Goal: Task Accomplishment & Management: Use online tool/utility

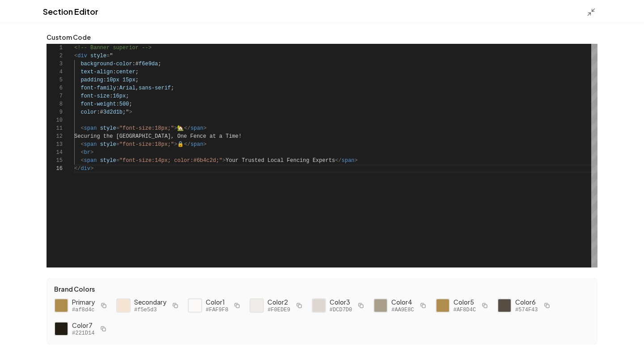
scroll to position [40, 19]
click at [590, 13] on line at bounding box center [589, 14] width 3 height 3
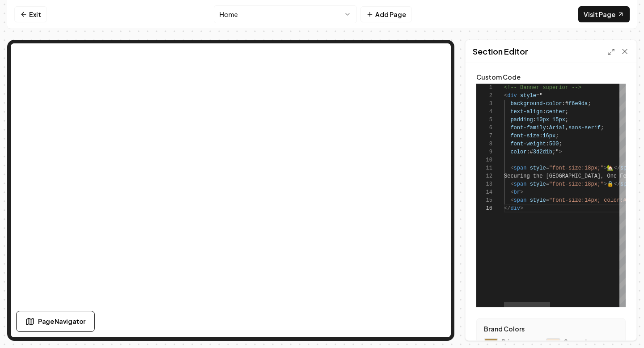
scroll to position [48, 48]
click at [551, 136] on div "<!-- Banner superior --> < div style = " background-color :# f6e9da ; text-alig…" at bounding box center [655, 196] width 303 height 224
click at [615, 325] on button "Save" at bounding box center [616, 325] width 26 height 16
click at [607, 57] on div "Section Editor" at bounding box center [551, 51] width 171 height 23
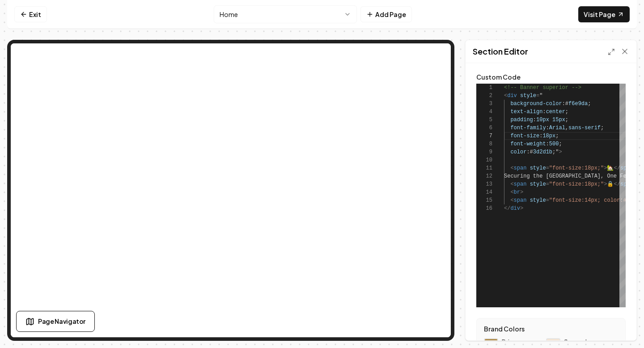
click at [607, 53] on div "Section Editor" at bounding box center [551, 51] width 171 height 23
click at [610, 51] on icon at bounding box center [611, 51] width 7 height 7
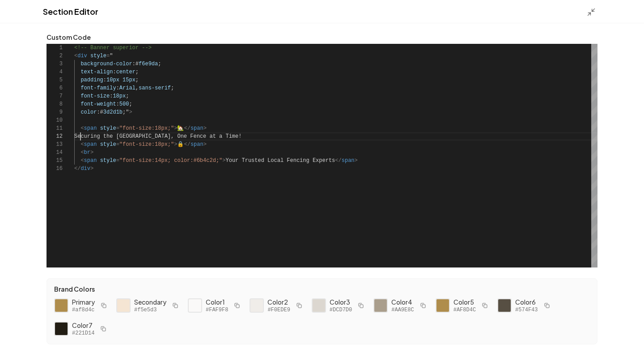
scroll to position [8, 6]
click at [81, 140] on div "<!-- Banner superior --> < div style = " background-color :# f6e9da ; text-alig…" at bounding box center [335, 156] width 523 height 224
click at [265, 135] on div "<!-- Banner superior --> < div style = " background-color :# f6e9da ; text-alig…" at bounding box center [335, 156] width 523 height 224
click at [259, 136] on div "<!-- Banner superior --> < div style = " background-color :# f6e9da ; text-alig…" at bounding box center [335, 156] width 523 height 224
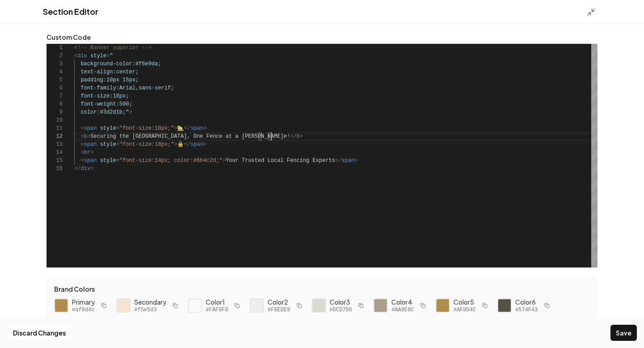
scroll to position [8, 197]
click at [227, 163] on div "<!-- Banner superior --> < div style = " background-color :# f6e9da ; text-alig…" at bounding box center [335, 156] width 523 height 224
click at [348, 163] on div "<!-- Banner superior --> < div style = " background-color :# f6e9da ; text-alig…" at bounding box center [335, 156] width 523 height 224
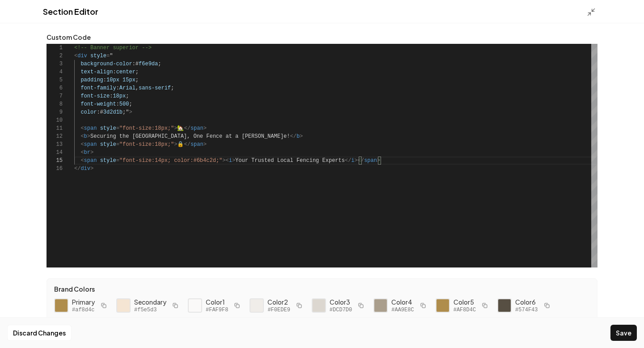
click at [405, 172] on div "<!-- Banner superior --> < div style = " background-color :# f6e9da ; text-alig…" at bounding box center [335, 156] width 523 height 224
click at [623, 337] on button "Save" at bounding box center [623, 333] width 26 height 16
click at [119, 97] on div "<!-- Banner superior --> < div style = " background-color :# f6e9da ; text-alig…" at bounding box center [335, 156] width 523 height 224
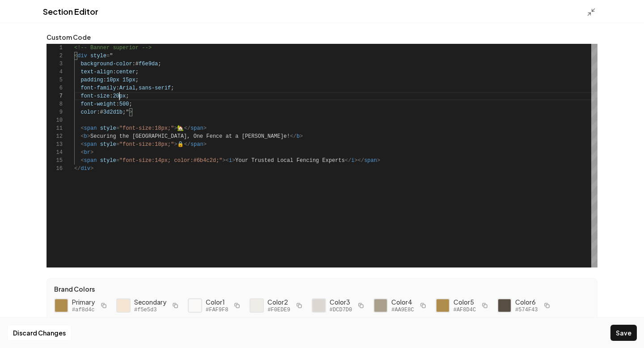
click at [394, 123] on div "<!-- Banner superior --> < div style = " background-color :# f6e9da ; text-alig…" at bounding box center [335, 156] width 523 height 224
click at [623, 337] on button "Save" at bounding box center [623, 333] width 26 height 16
click at [162, 130] on div "<!-- Banner superior --> < div style = " background-color :# f6e9da ; text-alig…" at bounding box center [335, 156] width 523 height 224
click at [161, 146] on div "<!-- Banner superior --> < div style = " background-color :# f6e9da ; text-alig…" at bounding box center [335, 156] width 523 height 224
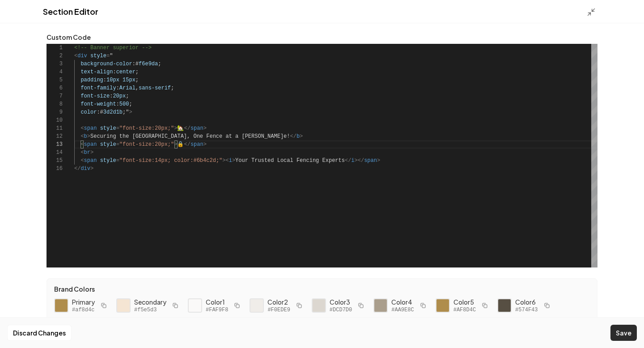
click at [624, 330] on button "Save" at bounding box center [623, 333] width 26 height 16
click at [163, 162] on div "<!-- Banner superior --> < div style = " background-color :# f6e9da ; text-alig…" at bounding box center [335, 156] width 523 height 224
click at [617, 332] on button "Save" at bounding box center [623, 333] width 26 height 16
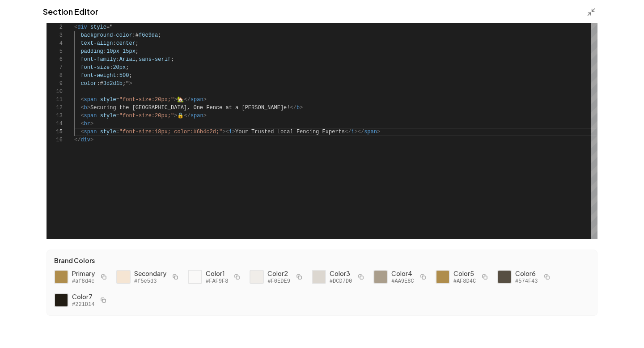
scroll to position [0, 0]
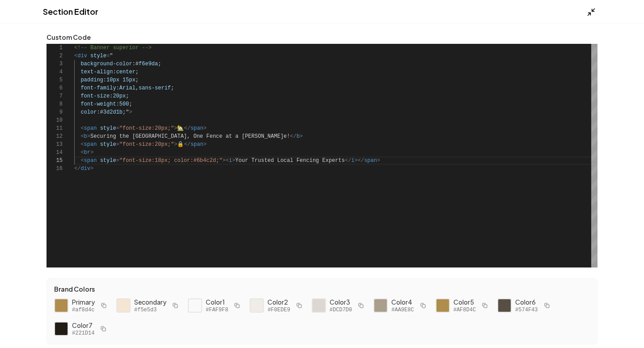
click at [587, 8] on icon at bounding box center [591, 12] width 9 height 9
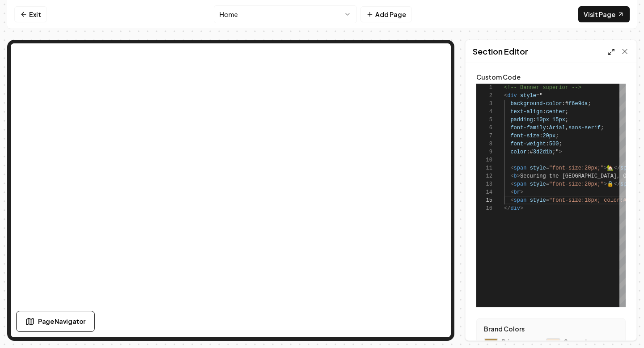
click at [610, 51] on icon at bounding box center [611, 51] width 7 height 7
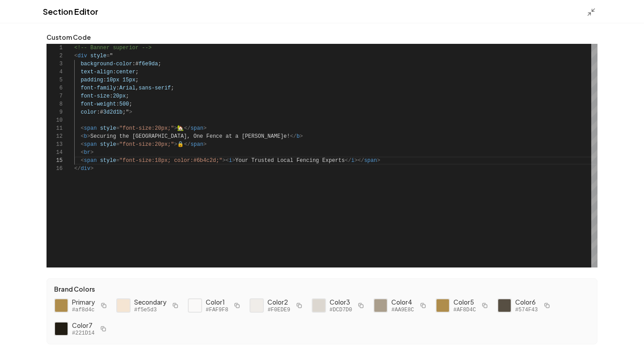
scroll to position [29, 0]
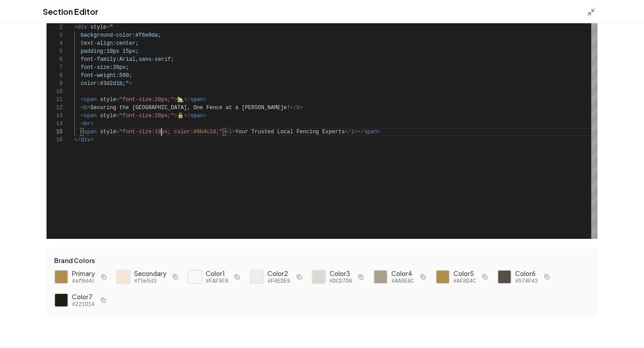
click at [161, 133] on div "<!-- Banner superior --> < div style = " background-color :# f6e9da ; text-alig…" at bounding box center [335, 127] width 523 height 224
click at [626, 341] on div "Discard Changes Save" at bounding box center [322, 332] width 644 height 31
click at [619, 331] on button "Save" at bounding box center [623, 333] width 26 height 16
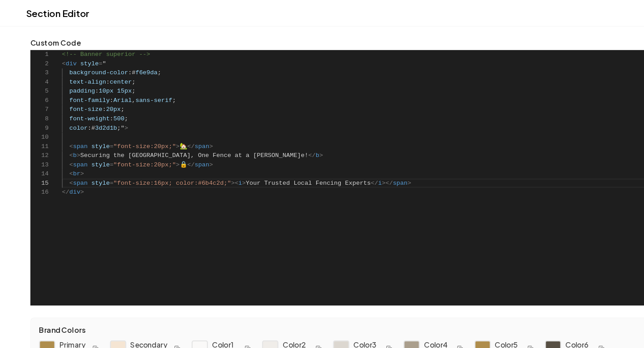
scroll to position [32, 39]
click at [114, 80] on div "<!-- Banner superior --> < div style = " background-color :# f6e9da ; text-alig…" at bounding box center [335, 156] width 523 height 224
click at [129, 80] on div "<!-- Banner superior --> < div style = " background-color :# f6e9da ; text-alig…" at bounding box center [335, 156] width 523 height 224
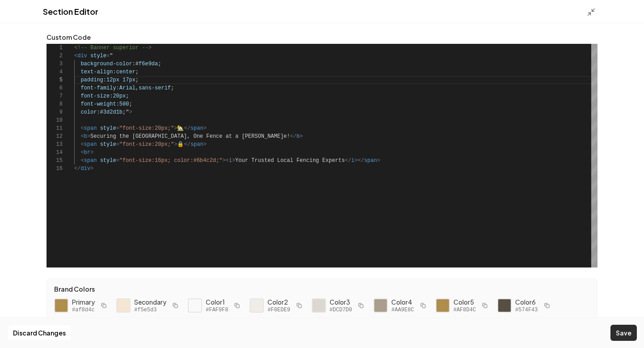
click at [619, 335] on button "Save" at bounding box center [623, 333] width 26 height 16
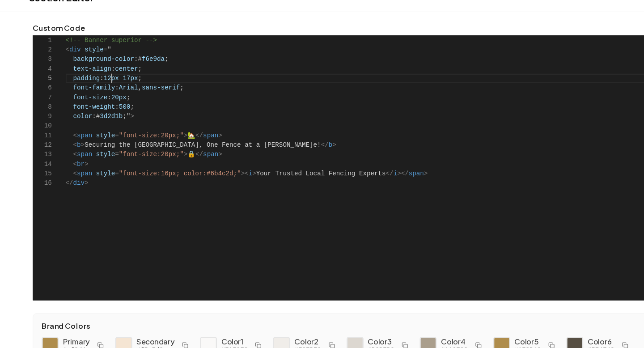
scroll to position [32, 39]
click at [112, 81] on div "<!-- Banner superior --> < div style = " background-color :# f6e9da ; text-alig…" at bounding box center [335, 156] width 523 height 224
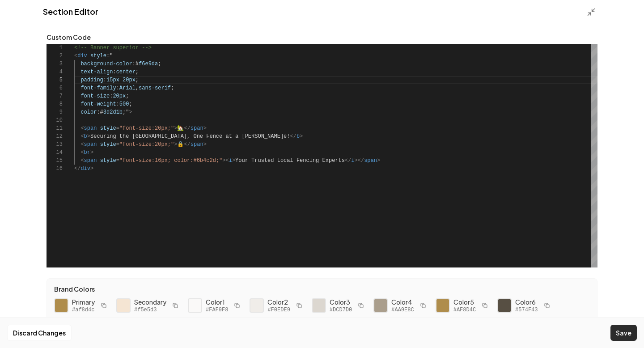
click at [627, 331] on button "Save" at bounding box center [623, 333] width 26 height 16
click at [128, 83] on div "<!-- Banner superior --> < div style = " background-color :# f6e9da ; text-alig…" at bounding box center [335, 156] width 523 height 224
click at [627, 336] on button "Save" at bounding box center [623, 333] width 26 height 16
click at [138, 22] on div "Section Editor" at bounding box center [322, 11] width 644 height 23
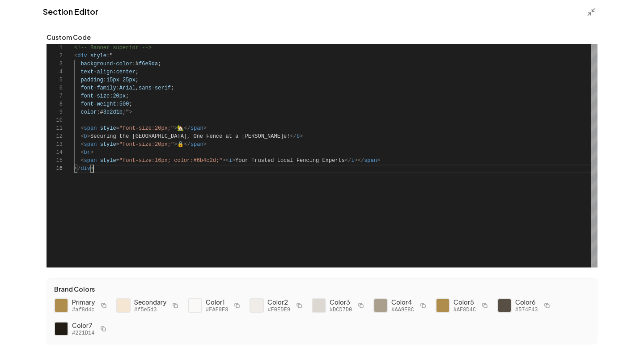
type textarea "**********"
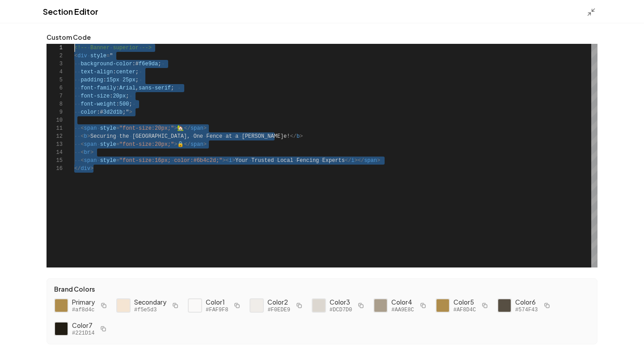
scroll to position [0, 0]
drag, startPoint x: 97, startPoint y: 172, endPoint x: 74, endPoint y: 6, distance: 167.9
click at [74, 44] on div "<!-- Banner superior --> < div style = " background-color :# f6e9da ; text-alig…" at bounding box center [335, 156] width 523 height 224
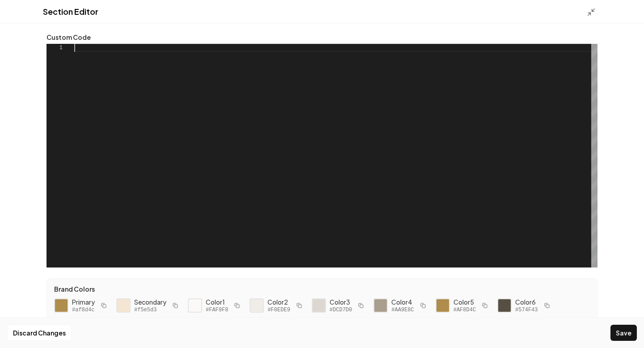
type textarea "*"
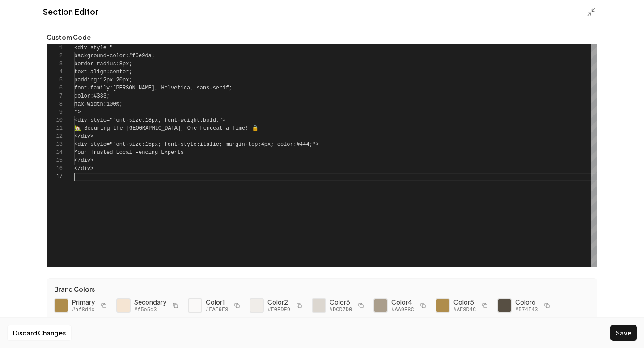
scroll to position [48, 0]
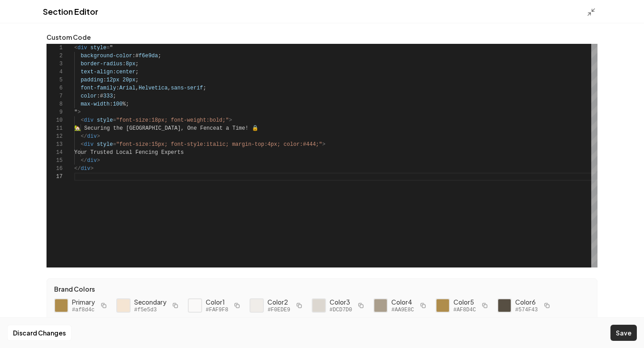
click at [623, 326] on button "Save" at bounding box center [623, 333] width 26 height 16
type textarea "**********"
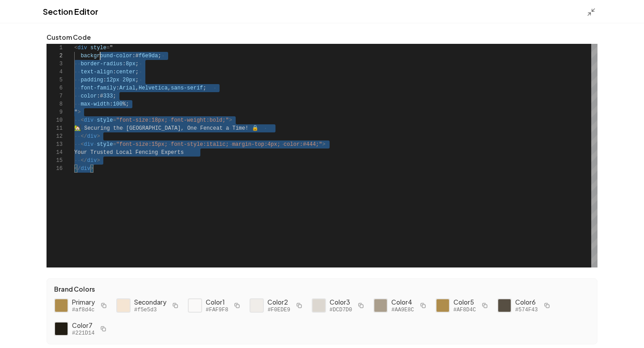
scroll to position [0, 0]
drag, startPoint x: 128, startPoint y: 186, endPoint x: 94, endPoint y: 19, distance: 170.2
click at [94, 44] on div "< div style = " background-color :# f6e9da ; border-radius : 8px ; text-align :…" at bounding box center [335, 156] width 523 height 224
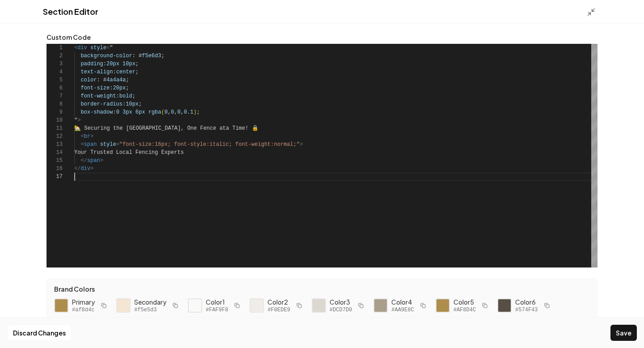
scroll to position [48, 0]
click at [627, 332] on button "Save" at bounding box center [623, 333] width 26 height 16
type textarea "**********"
click at [591, 18] on div "Section Editor" at bounding box center [322, 11] width 644 height 23
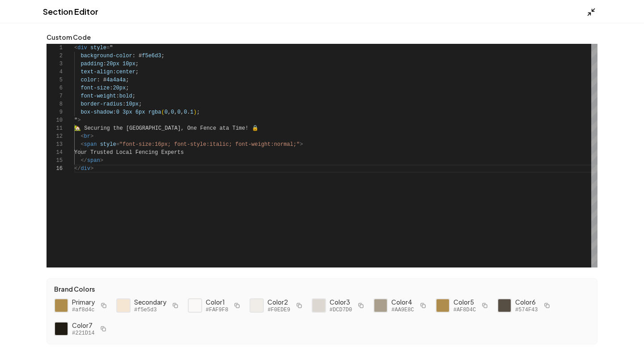
click at [591, 15] on icon at bounding box center [591, 12] width 9 height 9
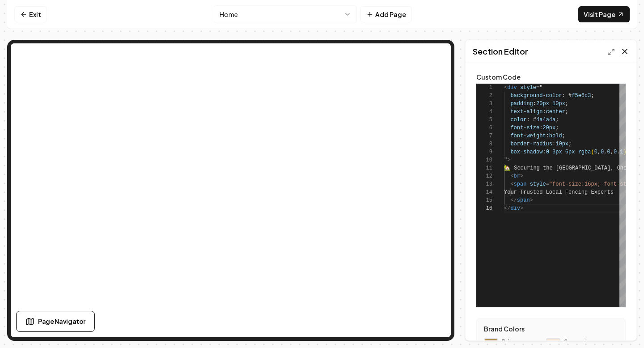
click at [627, 54] on icon at bounding box center [625, 51] width 4 height 4
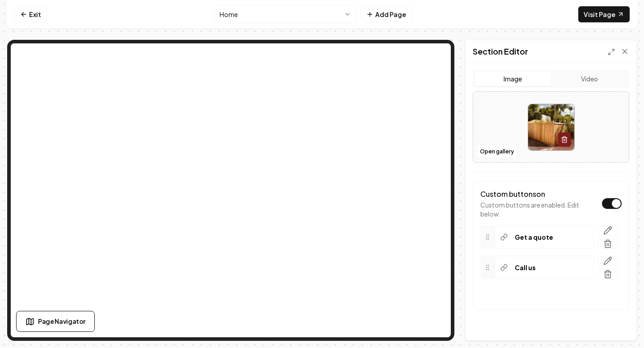
scroll to position [198, 0]
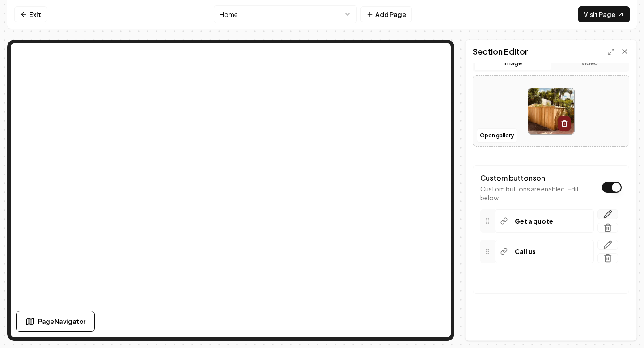
click at [610, 218] on icon "button" at bounding box center [607, 214] width 9 height 9
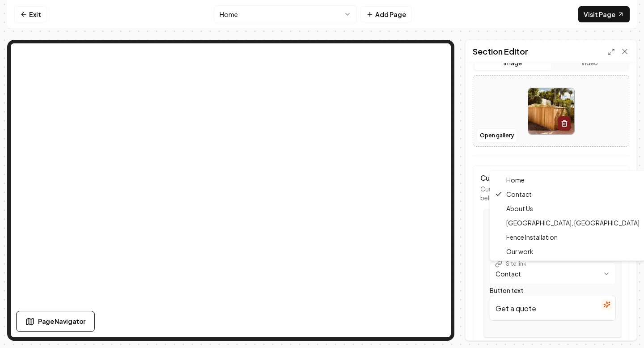
click at [542, 275] on html "**********" at bounding box center [322, 174] width 644 height 348
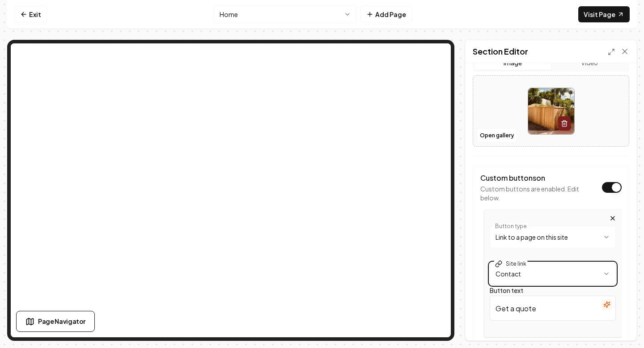
click at [541, 273] on html "**********" at bounding box center [322, 174] width 644 height 348
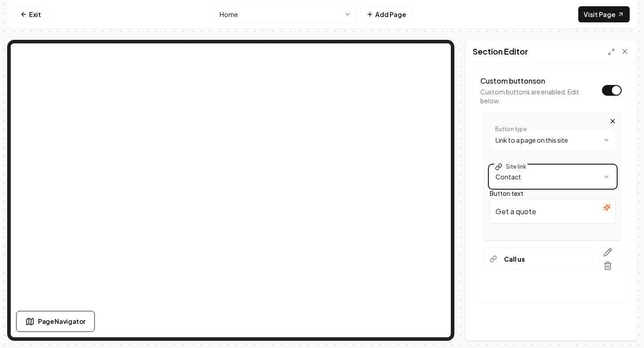
scroll to position [302, 0]
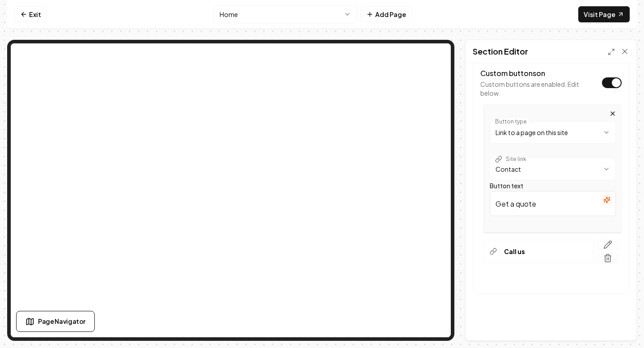
click at [532, 257] on div "Call us" at bounding box center [539, 251] width 110 height 23
click at [608, 244] on icon "button" at bounding box center [607, 244] width 9 height 9
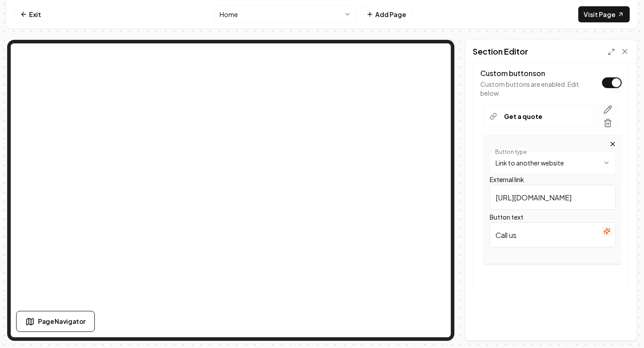
click at [535, 191] on input "https://google.com" at bounding box center [553, 197] width 126 height 25
click at [543, 164] on html "**********" at bounding box center [322, 174] width 644 height 348
select select "**********"
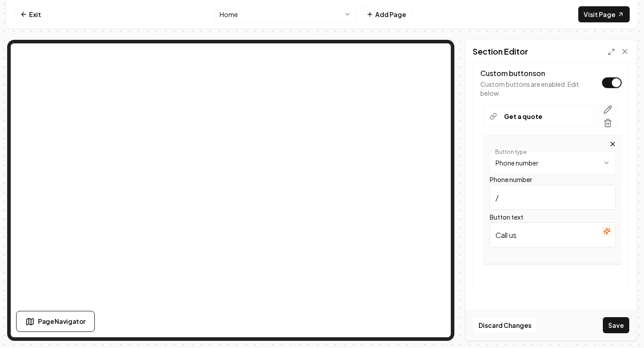
click at [513, 203] on input "/" at bounding box center [553, 197] width 126 height 25
paste input "+19564682300"
click at [538, 159] on html "**********" at bounding box center [322, 174] width 644 height 348
click at [582, 196] on input "/+19564682300" at bounding box center [553, 197] width 126 height 25
click at [499, 199] on input "/+19564682300" at bounding box center [553, 197] width 126 height 25
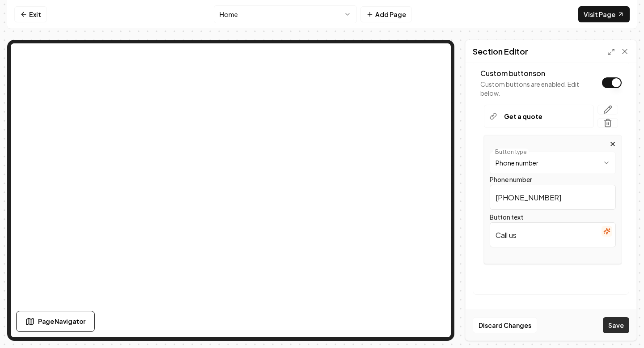
type input "+19564682300"
click at [616, 326] on button "Save" at bounding box center [616, 325] width 26 height 16
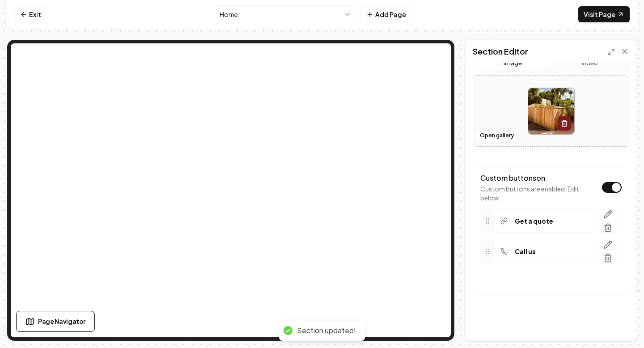
scroll to position [198, 0]
click at [532, 250] on p "Call us" at bounding box center [525, 251] width 21 height 9
click at [482, 252] on div at bounding box center [487, 251] width 14 height 23
click at [610, 246] on icon "button" at bounding box center [607, 244] width 9 height 9
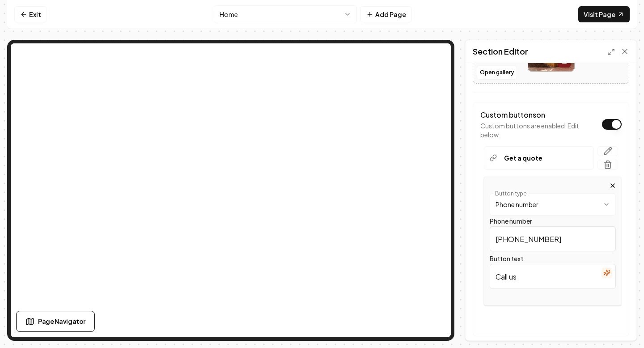
scroll to position [267, 0]
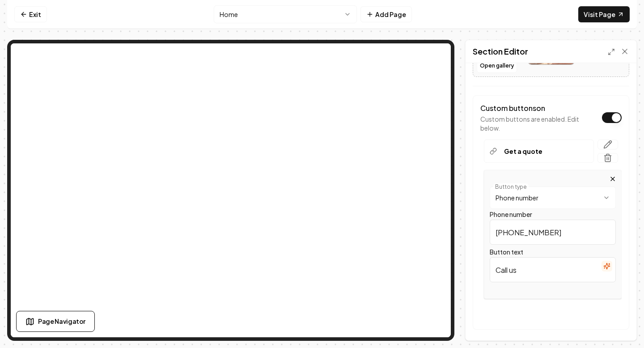
click at [511, 229] on input "+19564682300" at bounding box center [553, 232] width 126 height 25
click at [508, 197] on html "**********" at bounding box center [322, 174] width 644 height 348
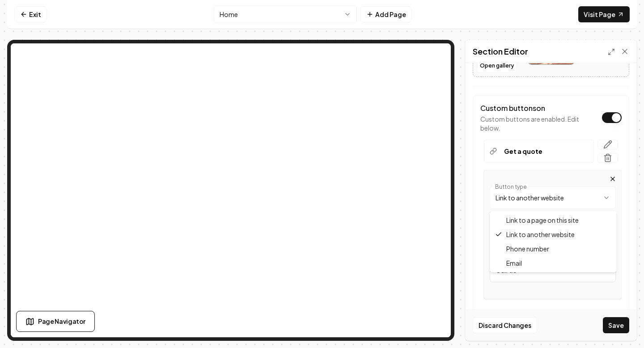
click at [554, 200] on html "**********" at bounding box center [322, 174] width 644 height 348
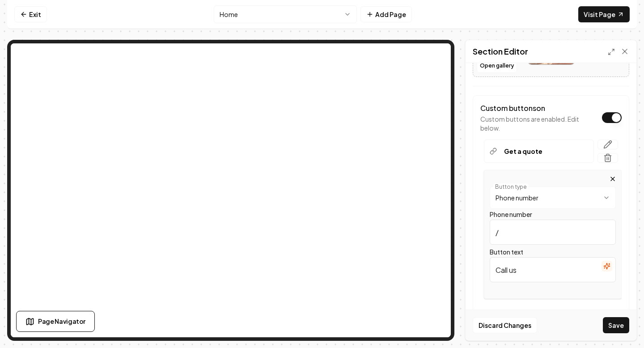
click at [514, 236] on input "/" at bounding box center [553, 232] width 126 height 25
type input "v"
paste input "+19564682300"
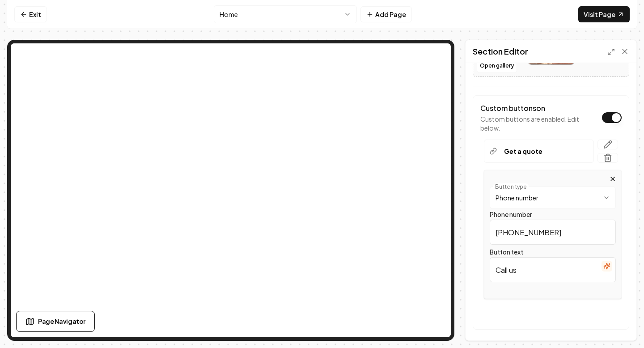
type input "+19564682300"
click at [479, 240] on div "**********" at bounding box center [551, 212] width 157 height 234
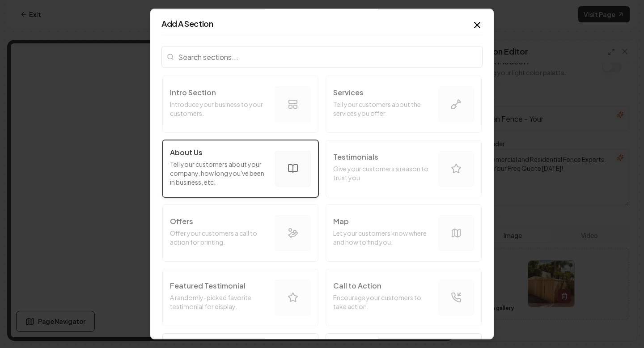
scroll to position [15, 0]
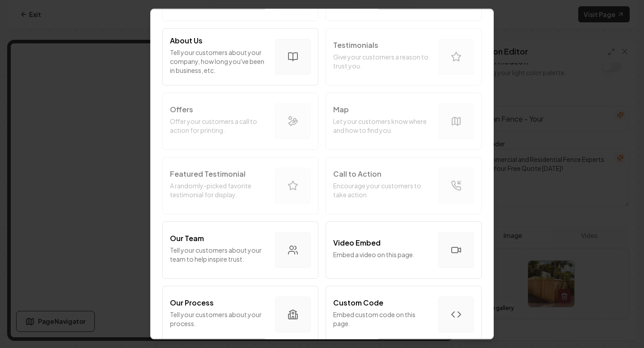
scroll to position [134, 0]
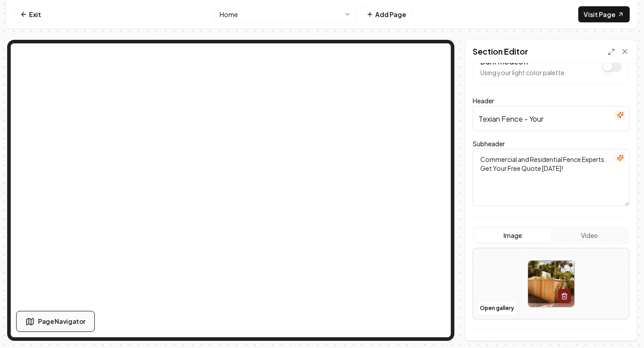
click at [46, 330] on button "Page Navigator" at bounding box center [55, 321] width 79 height 21
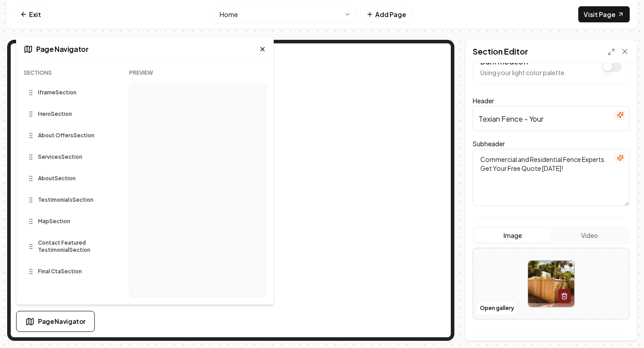
click at [62, 139] on span "About Offers Section" at bounding box center [66, 135] width 56 height 7
click at [63, 137] on span "About Offers Section" at bounding box center [66, 135] width 56 height 7
click at [59, 161] on div "Services Section" at bounding box center [69, 157] width 91 height 14
click at [56, 158] on span "Services Section" at bounding box center [60, 156] width 44 height 7
click at [46, 158] on span "Services Section" at bounding box center [60, 156] width 44 height 7
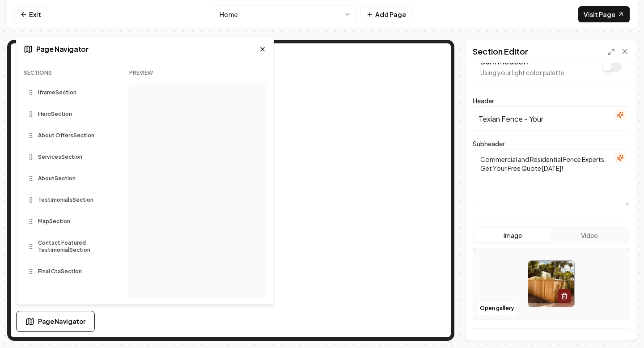
click at [33, 161] on div "Services Section" at bounding box center [69, 157] width 91 height 14
drag, startPoint x: 30, startPoint y: 156, endPoint x: 27, endPoint y: 126, distance: 29.7
click at [27, 126] on div "Sections Iframe Section Hero Section About Offers Section Services Section Abou…" at bounding box center [69, 186] width 91 height 235
click at [263, 51] on icon at bounding box center [262, 49] width 7 height 7
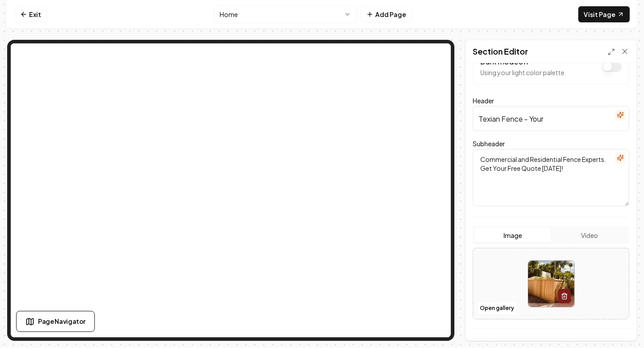
scroll to position [0, 0]
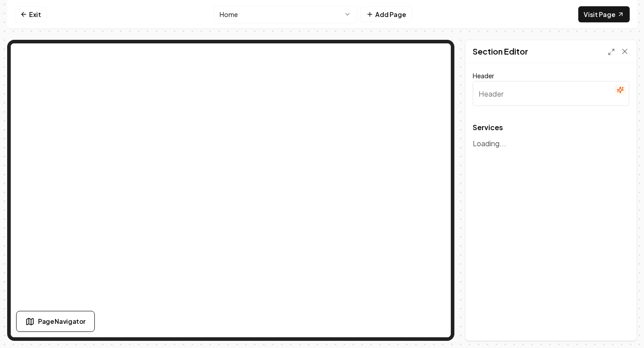
type input "Premium Landscaping Solutions for Your Home"
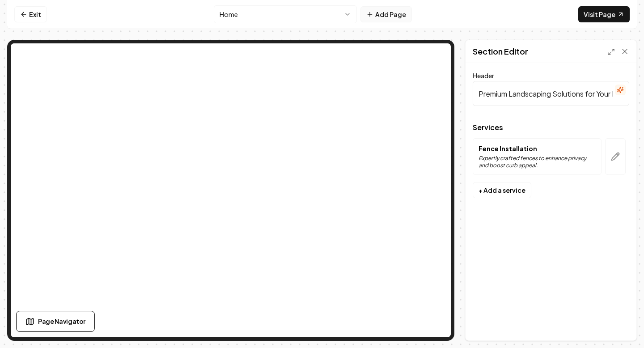
click at [398, 13] on button "Add Page" at bounding box center [385, 14] width 51 height 16
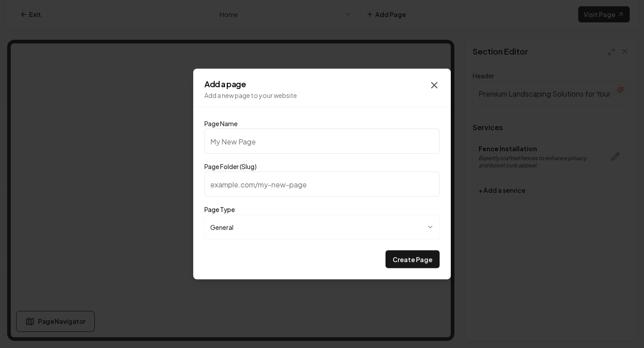
click at [433, 90] on icon "button" at bounding box center [434, 85] width 11 height 11
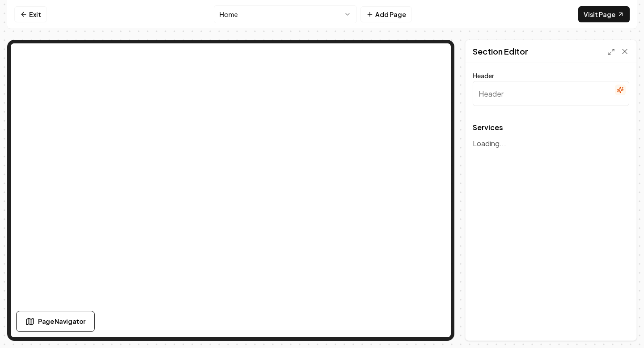
type input "Premium Landscaping Solutions for Your Home"
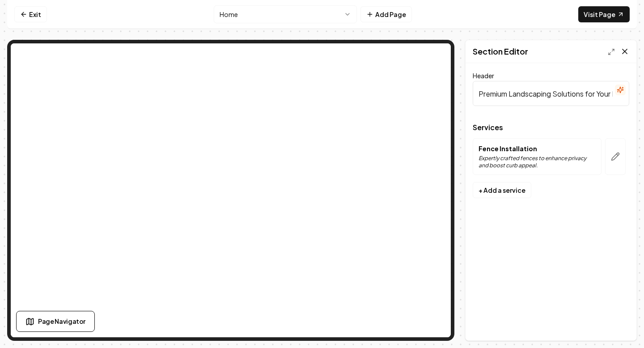
click at [624, 52] on icon at bounding box center [624, 51] width 9 height 9
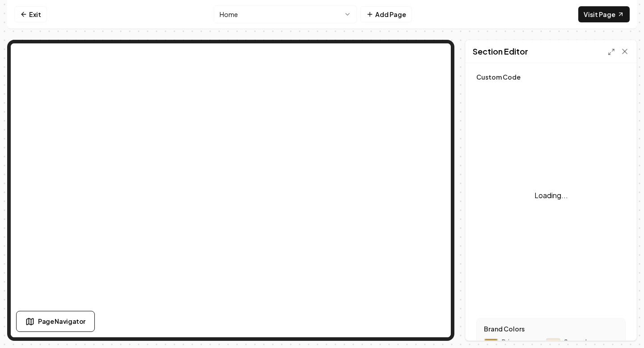
scroll to position [80, 0]
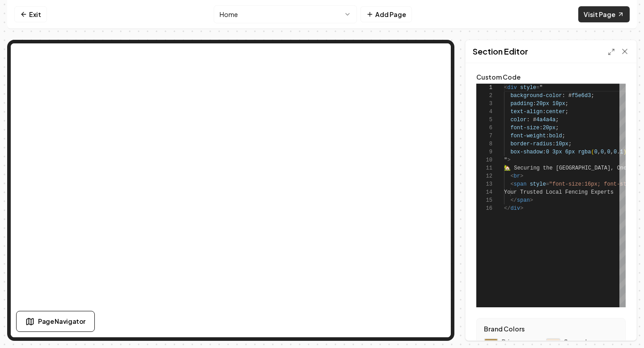
click at [594, 11] on link "Visit Page" at bounding box center [603, 14] width 51 height 16
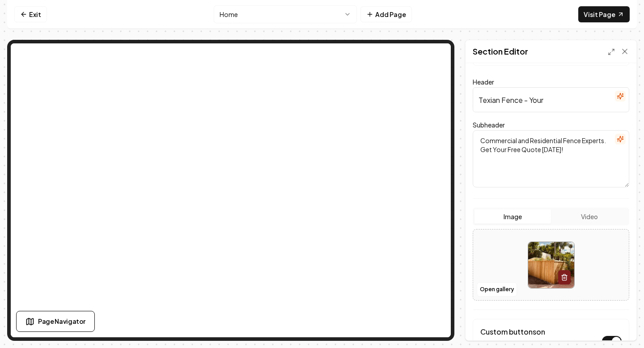
scroll to position [13, 0]
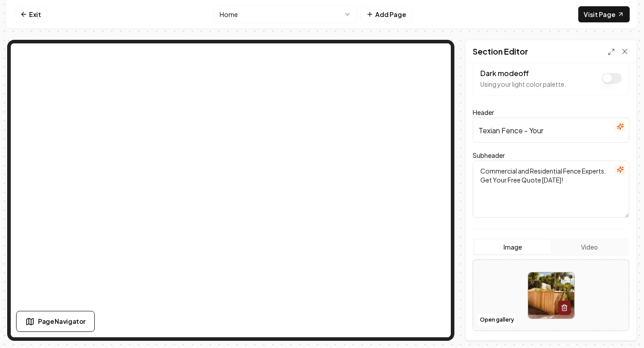
click at [563, 123] on input "Texian Fence - Your Trusted Fence Contractor in the Rio Grande Valley" at bounding box center [551, 130] width 157 height 25
click at [619, 127] on icon "button" at bounding box center [620, 126] width 7 height 7
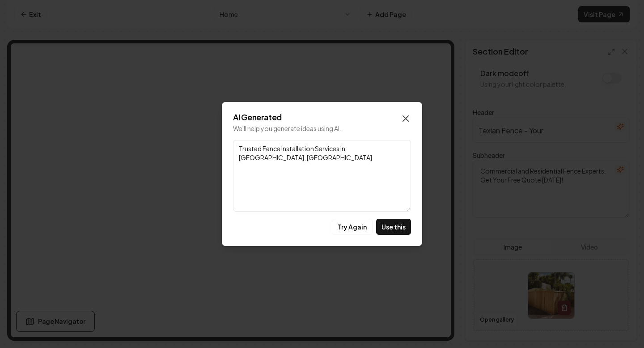
click at [406, 117] on icon "button" at bounding box center [405, 118] width 5 height 5
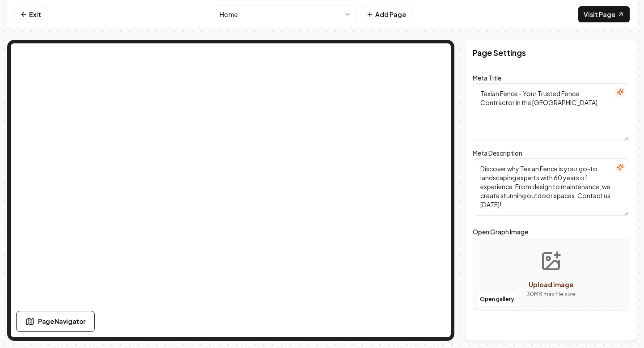
scroll to position [0, 0]
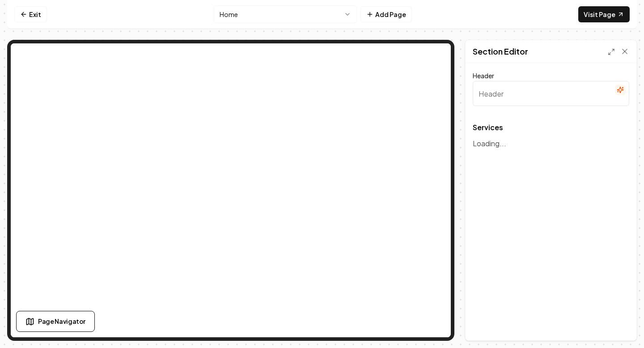
type input "Premium Landscaping Solutions for Your Home"
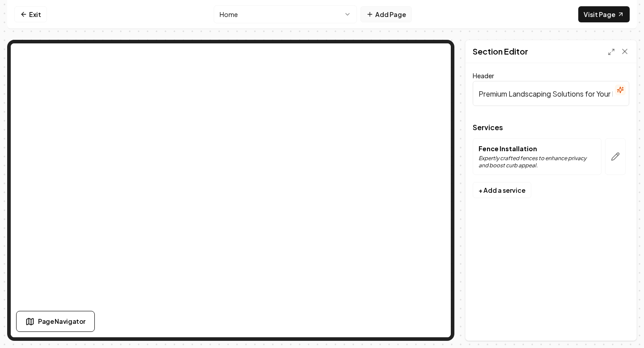
click at [378, 15] on button "Add Page" at bounding box center [385, 14] width 51 height 16
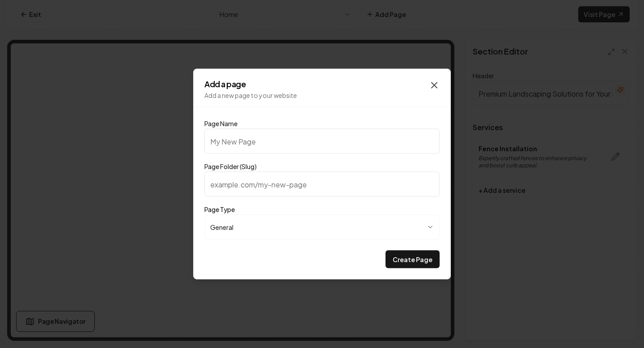
drag, startPoint x: 433, startPoint y: 94, endPoint x: 433, endPoint y: 83, distance: 10.7
click at [433, 94] on p "Add a new page to your website" at bounding box center [321, 95] width 235 height 9
click at [433, 83] on icon "button" at bounding box center [434, 85] width 11 height 11
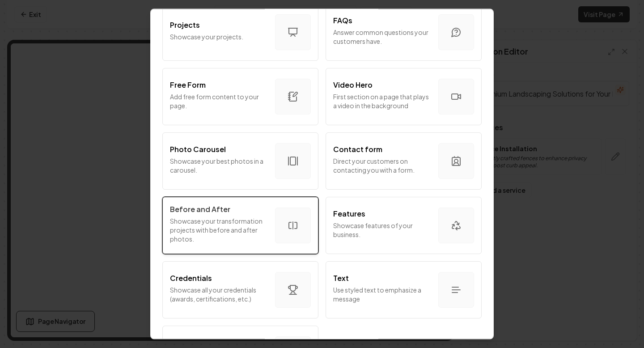
scroll to position [460, 0]
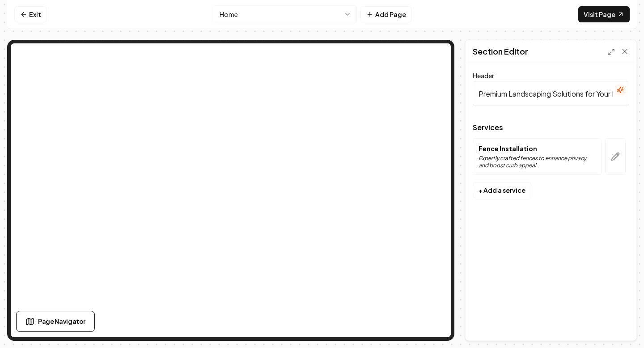
click at [539, 100] on input "Premium Landscaping Solutions for Your Home" at bounding box center [551, 93] width 157 height 25
paste input "Explore Our Comprehensive Fence Solutions"
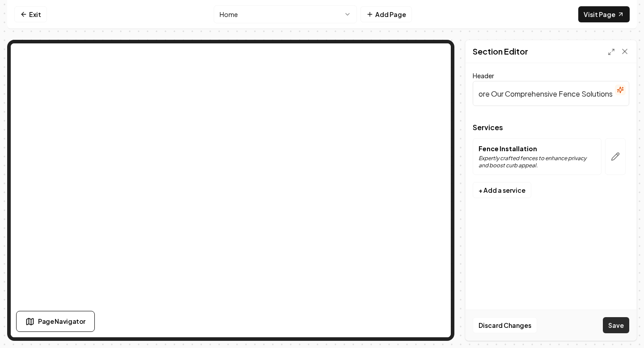
type input "Explore Our Comprehensive Fence Solutions"
click at [617, 326] on button "Save" at bounding box center [616, 325] width 26 height 16
click at [610, 158] on button "button" at bounding box center [615, 156] width 21 height 37
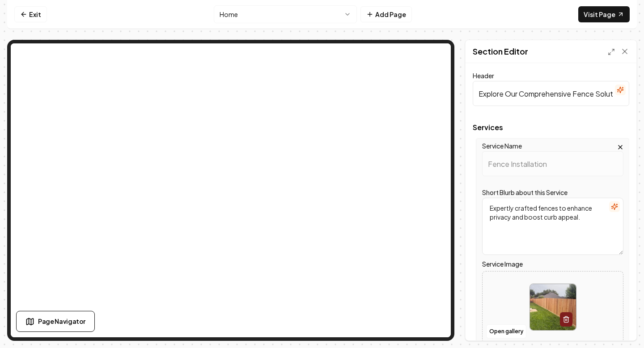
click at [508, 129] on span "Services" at bounding box center [551, 127] width 157 height 7
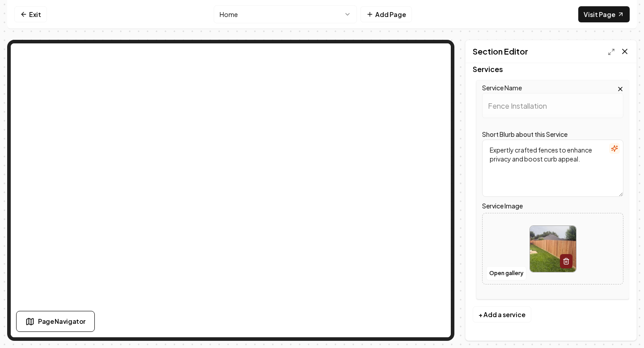
click at [623, 52] on icon at bounding box center [624, 51] width 9 height 9
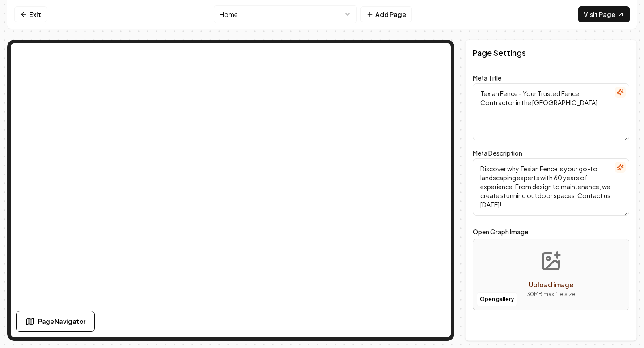
scroll to position [0, 0]
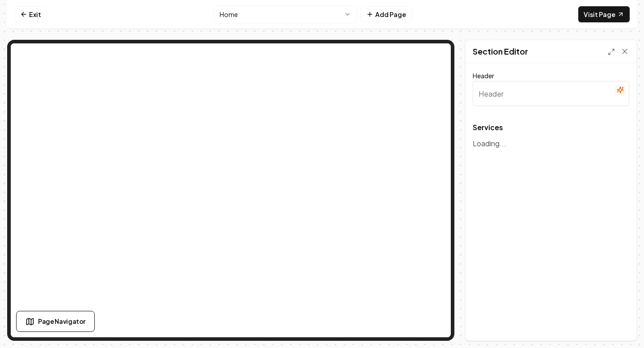
type input "Explore Our Comprehensive Fence Solutions"
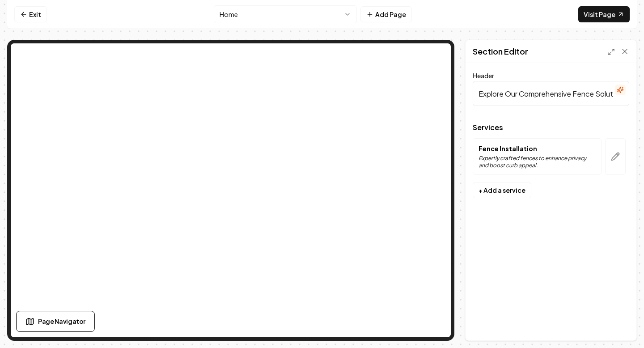
click at [525, 157] on p "Expertly crafted fences to enhance privacy and boost curb appeal." at bounding box center [537, 162] width 117 height 14
click at [496, 157] on p "Expertly crafted fences to enhance privacy and boost curb appeal." at bounding box center [537, 162] width 117 height 14
click at [615, 161] on button "button" at bounding box center [615, 156] width 21 height 37
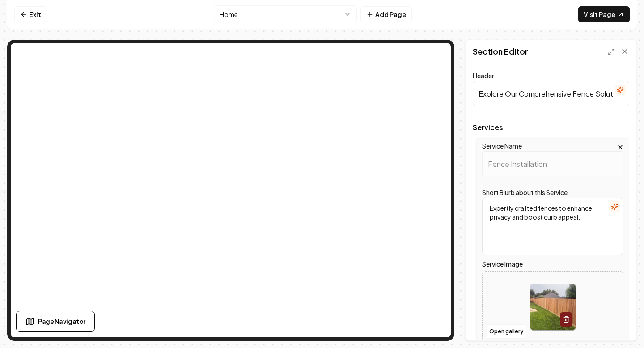
scroll to position [58, 0]
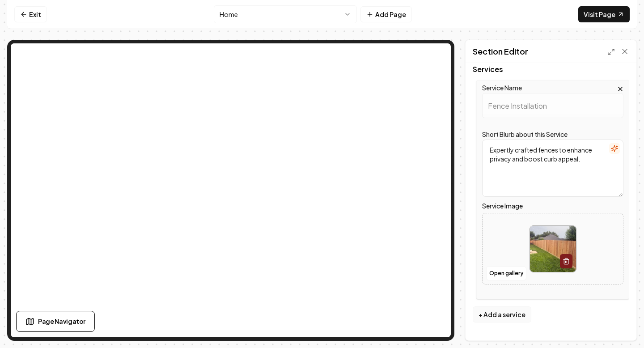
click at [501, 322] on button "+ Add a service" at bounding box center [502, 314] width 59 height 16
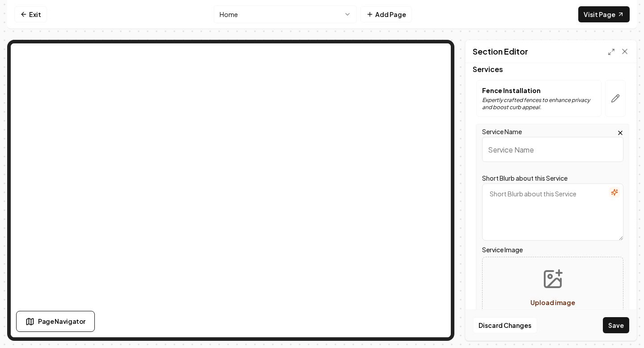
type input "Expert Wood Fence Installation Services"
click at [530, 148] on input "Expert Wood Fence Installation Services" at bounding box center [552, 149] width 141 height 25
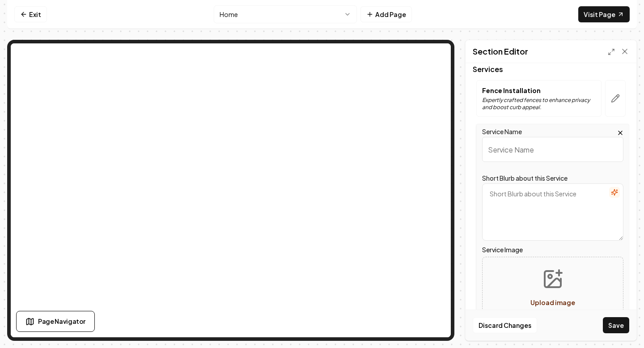
scroll to position [0, 0]
type input "Wood fENCES"
click at [603, 317] on button "Save" at bounding box center [616, 325] width 26 height 16
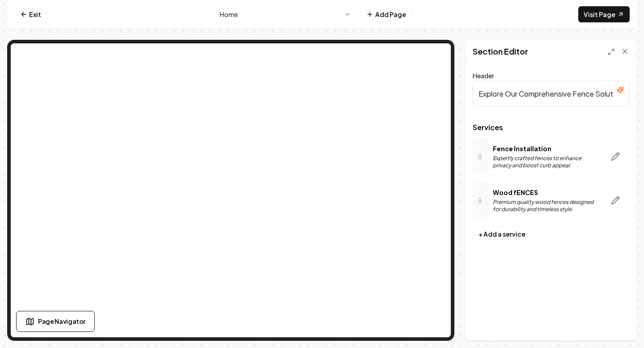
click at [520, 151] on p "Fence Installation" at bounding box center [544, 148] width 103 height 9
click at [614, 191] on button "button" at bounding box center [615, 200] width 21 height 37
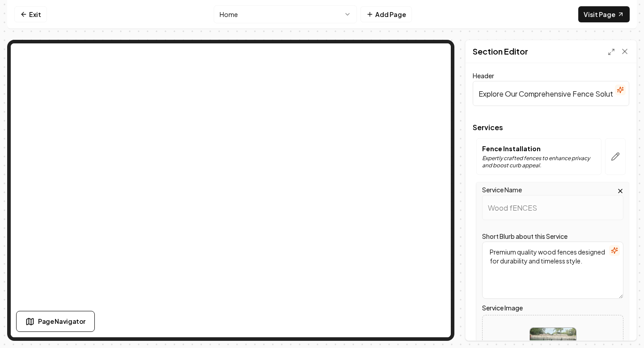
click at [619, 189] on icon "button" at bounding box center [620, 190] width 7 height 7
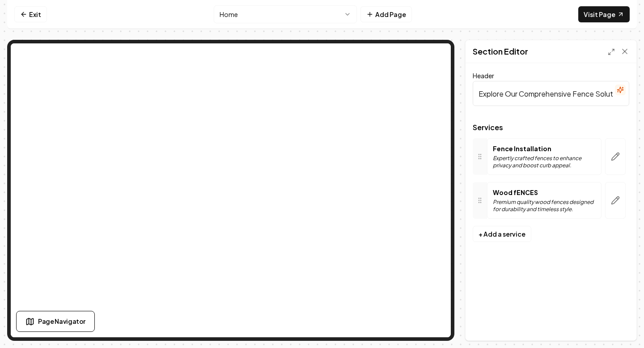
click at [534, 193] on p "Wood fENCES" at bounding box center [544, 192] width 103 height 9
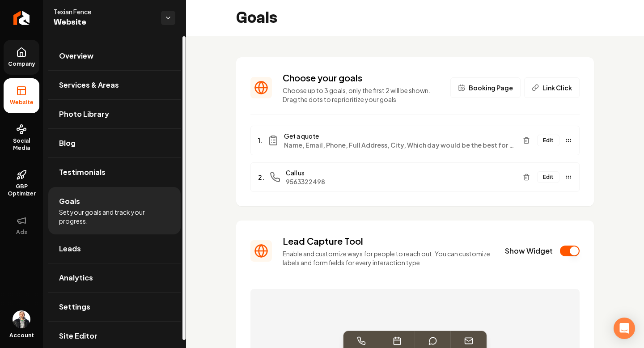
click at [17, 55] on icon at bounding box center [21, 52] width 8 height 8
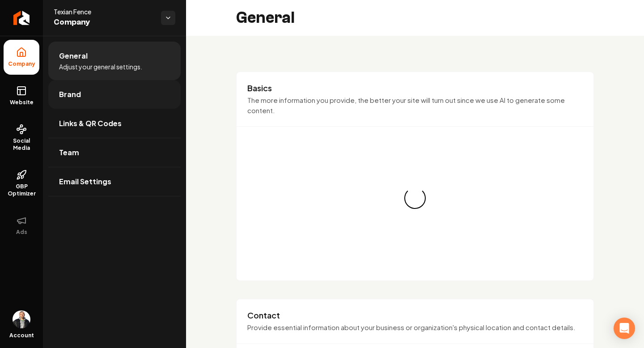
click at [80, 99] on span "Brand" at bounding box center [70, 94] width 22 height 11
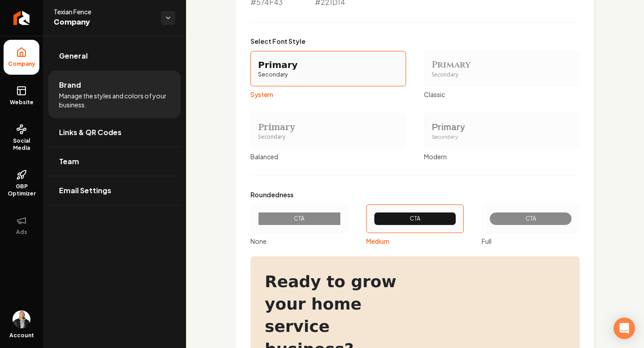
scroll to position [940, 0]
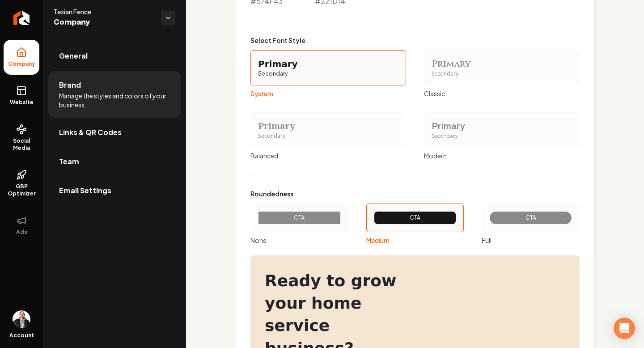
click at [326, 113] on div "Primary Secondary" at bounding box center [328, 129] width 156 height 35
click at [257, 126] on button "Primary Secondary Balanced" at bounding box center [253, 129] width 7 height 7
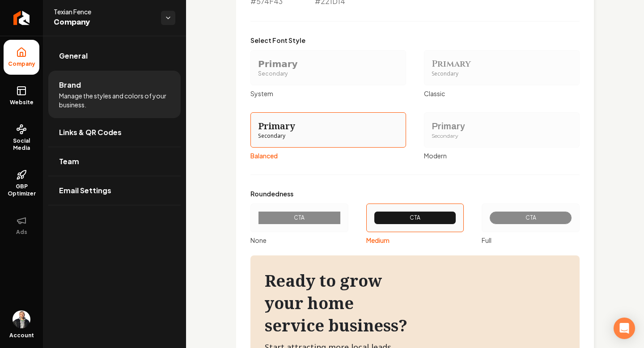
click at [343, 64] on div "Primary" at bounding box center [328, 64] width 140 height 13
click at [257, 64] on button "Primary Secondary System" at bounding box center [253, 67] width 7 height 7
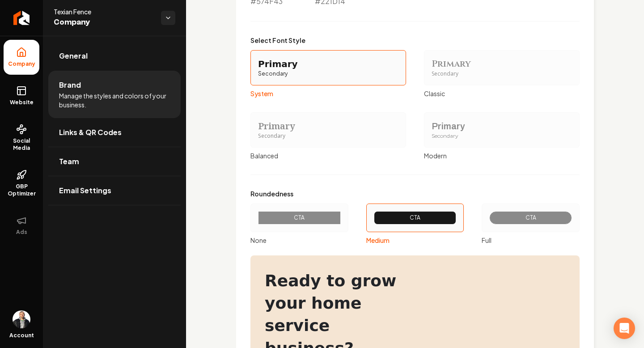
click at [522, 212] on div "CTA" at bounding box center [530, 217] width 83 height 13
click at [488, 214] on button "CTA Full" at bounding box center [484, 217] width 7 height 7
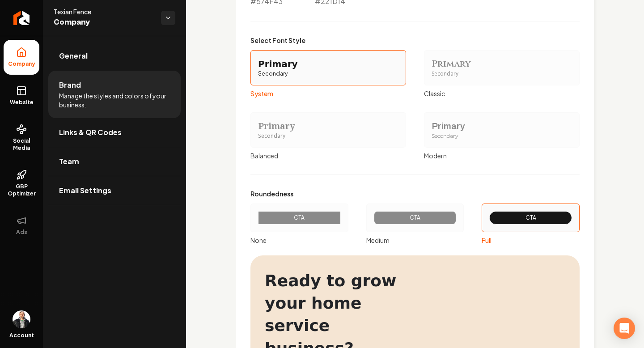
click at [440, 218] on div "CTA" at bounding box center [415, 217] width 68 height 7
click at [373, 218] on button "CTA Medium" at bounding box center [369, 217] width 7 height 7
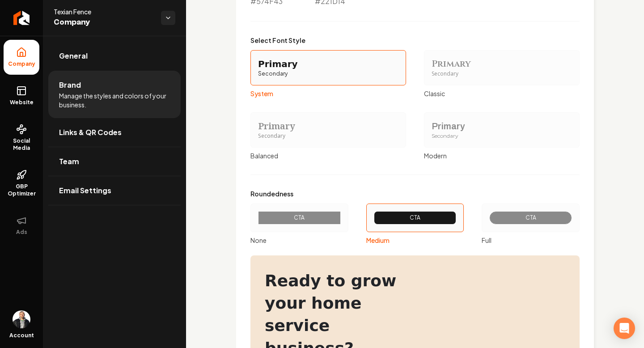
click at [440, 133] on div "Secondary" at bounding box center [502, 136] width 140 height 8
click at [431, 133] on button "Primary Secondary Modern" at bounding box center [427, 129] width 7 height 7
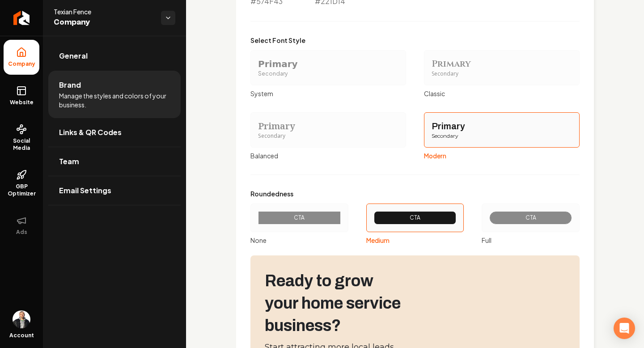
click at [297, 62] on div "Primary" at bounding box center [328, 64] width 140 height 13
click at [257, 64] on button "Primary Secondary System" at bounding box center [253, 67] width 7 height 7
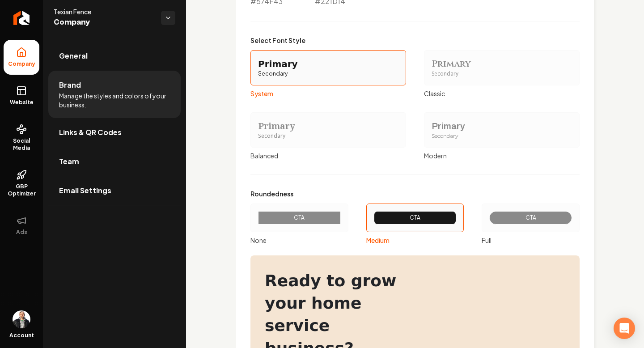
click at [464, 76] on div "Secondary" at bounding box center [502, 74] width 140 height 8
click at [431, 71] on button "Primary Secondary Classic" at bounding box center [427, 67] width 7 height 7
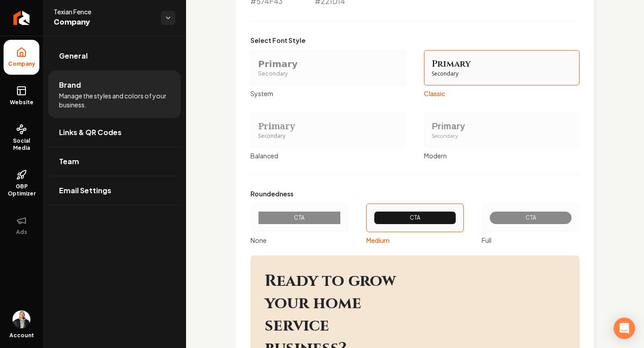
click at [335, 77] on div "Secondary" at bounding box center [328, 74] width 140 height 8
click at [257, 71] on button "Primary Secondary System" at bounding box center [253, 67] width 7 height 7
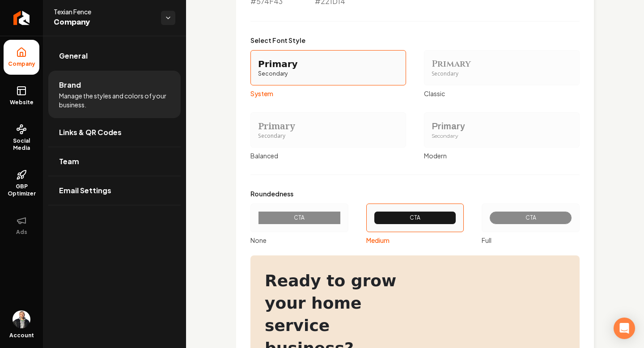
click at [322, 124] on div "Primary" at bounding box center [328, 126] width 140 height 13
click at [257, 126] on button "Primary Secondary Balanced" at bounding box center [253, 129] width 7 height 7
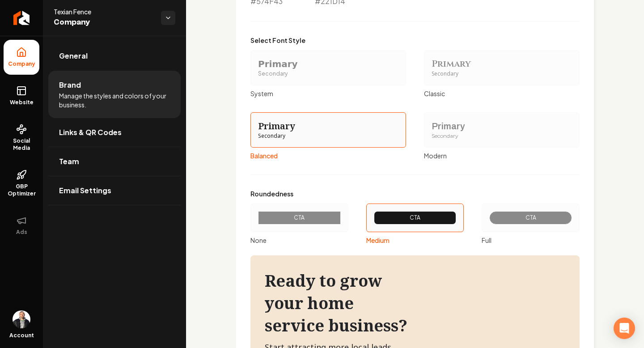
click at [322, 138] on div "Secondary" at bounding box center [328, 136] width 140 height 8
click at [257, 133] on button "Primary Secondary Balanced" at bounding box center [253, 129] width 7 height 7
click at [292, 219] on div "CTA" at bounding box center [300, 217] width 68 height 7
click at [257, 219] on button "CTA None" at bounding box center [253, 217] width 7 height 7
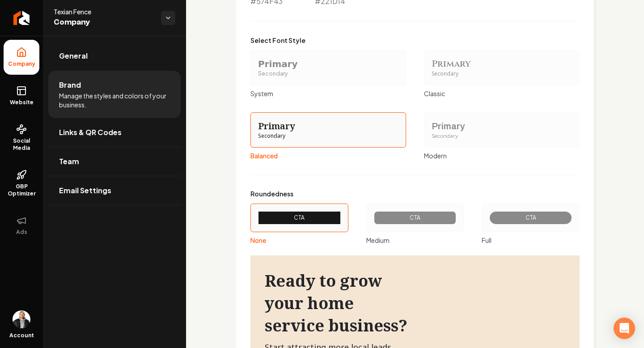
click at [398, 208] on div "CTA" at bounding box center [415, 217] width 98 height 29
click at [373, 214] on button "CTA Medium" at bounding box center [369, 217] width 7 height 7
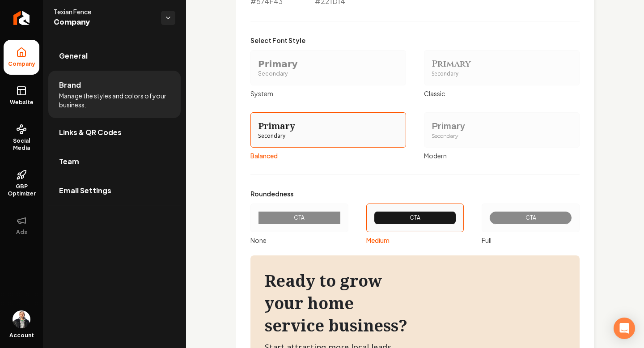
click at [286, 50] on div "Primary Secondary" at bounding box center [328, 67] width 156 height 35
click at [257, 64] on button "Primary Secondary System" at bounding box center [253, 67] width 7 height 7
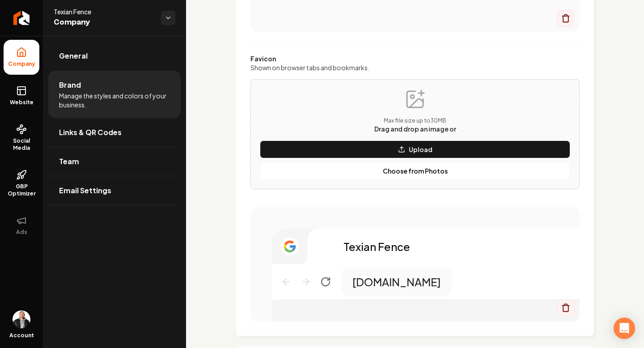
scroll to position [0, 0]
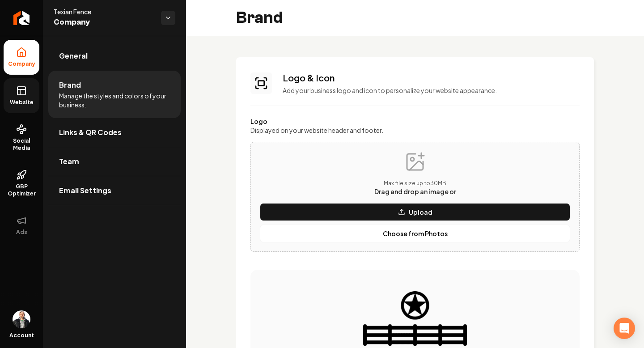
click at [17, 87] on rect at bounding box center [21, 91] width 8 height 8
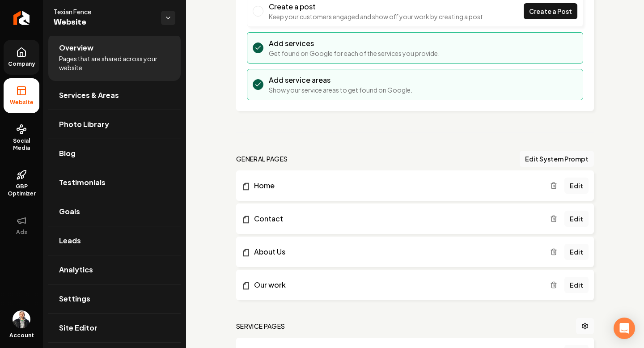
scroll to position [173, 0]
click at [493, 187] on link "Home" at bounding box center [396, 184] width 309 height 11
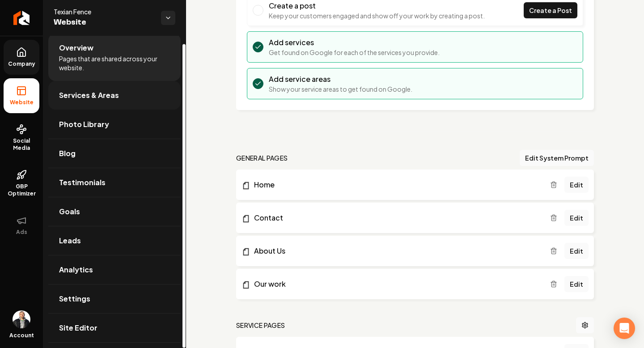
click at [135, 92] on link "Services & Areas" at bounding box center [114, 95] width 132 height 29
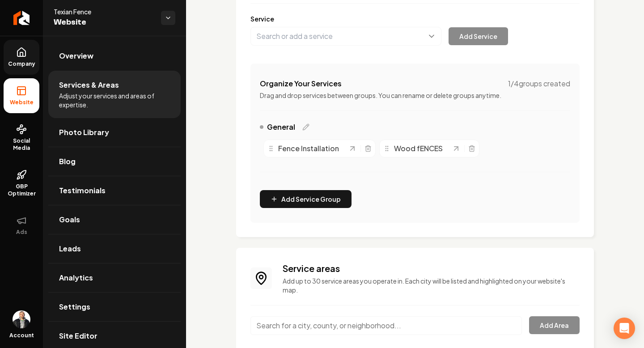
scroll to position [120, 0]
click at [322, 153] on span "Fence Installation" at bounding box center [308, 149] width 61 height 11
click at [304, 124] on icon "Main content area" at bounding box center [305, 127] width 7 height 7
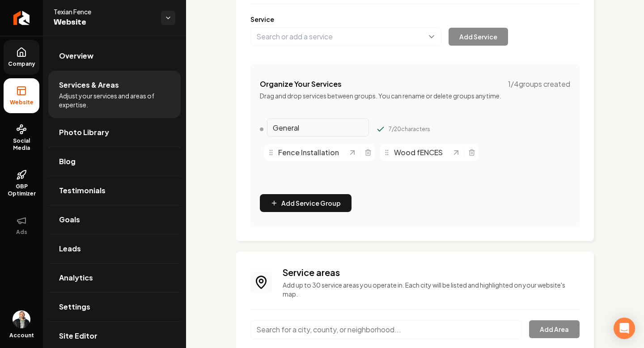
click at [322, 153] on span "Fence Installation" at bounding box center [308, 152] width 61 height 11
click at [285, 157] on span "Fence Installation" at bounding box center [308, 152] width 61 height 11
click at [455, 153] on icon "Main content area" at bounding box center [456, 153] width 4 height 4
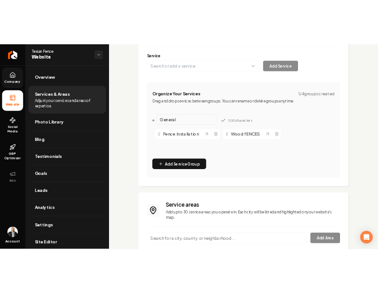
scroll to position [98, 0]
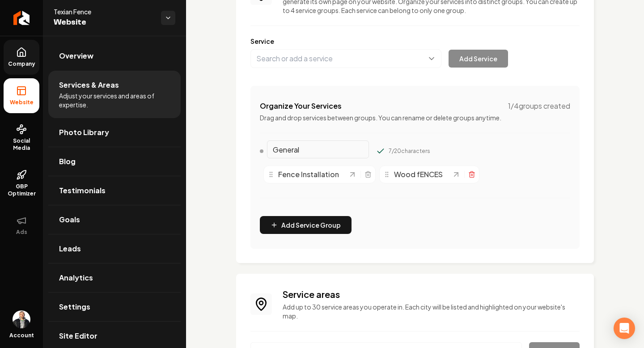
click at [469, 174] on icon "Main content area" at bounding box center [471, 174] width 7 height 7
click at [367, 175] on icon "Main content area" at bounding box center [367, 174] width 7 height 7
click at [328, 174] on span "Fence Installation" at bounding box center [308, 174] width 61 height 11
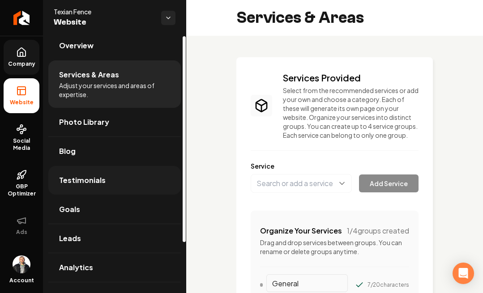
scroll to position [0, 0]
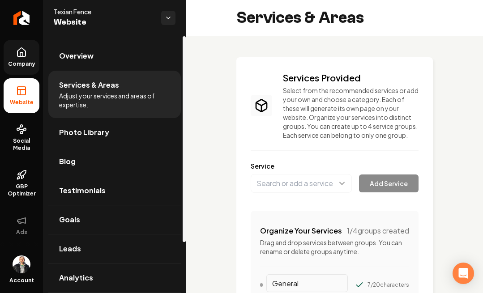
click at [22, 91] on icon at bounding box center [21, 90] width 11 height 11
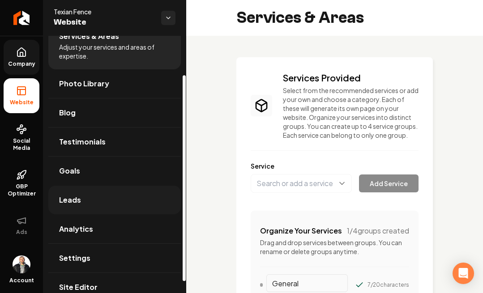
click at [84, 211] on link "Leads" at bounding box center [114, 200] width 132 height 29
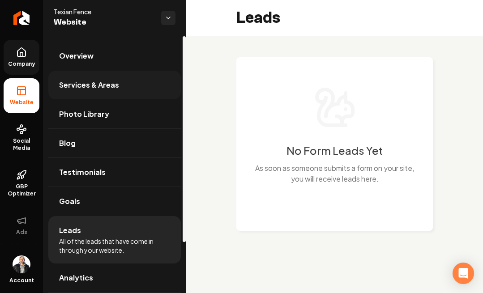
click at [99, 90] on link "Services & Areas" at bounding box center [114, 85] width 132 height 29
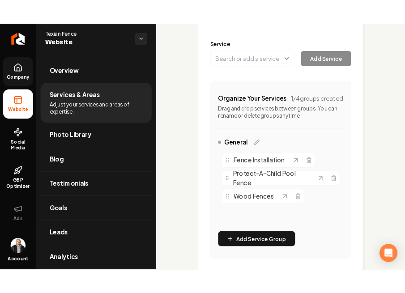
scroll to position [145, 0]
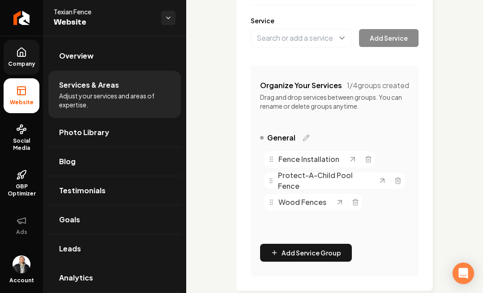
click at [300, 263] on div "Organize Your Services 1 / 4 groups created Drag and drop services between grou…" at bounding box center [334, 170] width 168 height 211
click at [299, 250] on button "Add Service Group" at bounding box center [306, 253] width 92 height 18
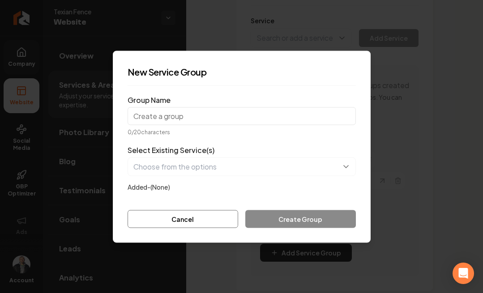
click at [226, 110] on input "Group Name" at bounding box center [241, 116] width 228 height 18
drag, startPoint x: 259, startPoint y: 114, endPoint x: 336, endPoint y: 138, distance: 80.3
click at [259, 114] on input "Group Name" at bounding box center [241, 116] width 228 height 18
click at [336, 138] on form "Group Name 0 / 20 characters Select Existing Service(s) Added- (None) Cancel Cr…" at bounding box center [241, 160] width 228 height 135
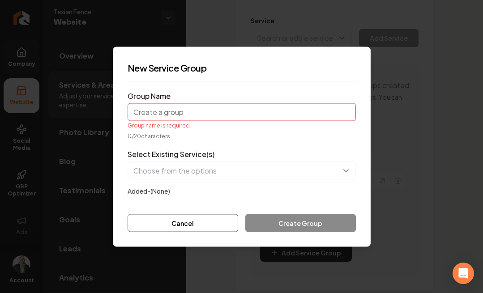
click at [237, 158] on div "Select Existing Service(s) Added- (None)" at bounding box center [241, 171] width 228 height 47
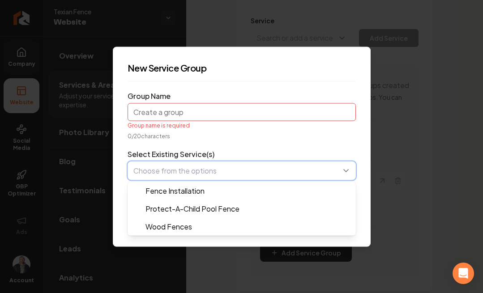
click at [236, 168] on button "button" at bounding box center [241, 170] width 228 height 19
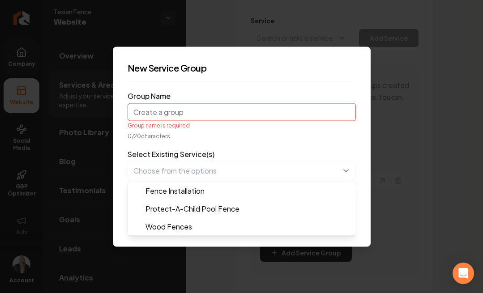
click at [200, 133] on form "Group Name Group name is required 0 / 20 characters Select Existing Service(s) …" at bounding box center [241, 160] width 228 height 143
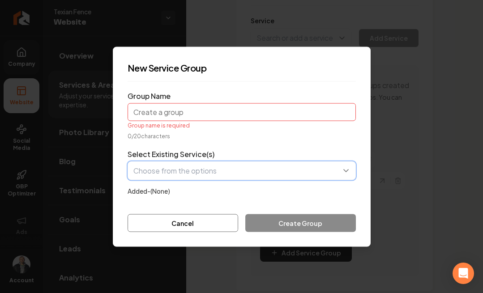
click at [203, 174] on button "button" at bounding box center [241, 170] width 228 height 19
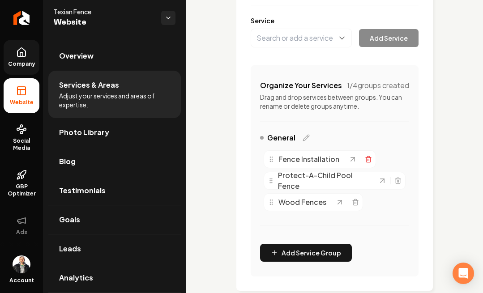
click at [368, 160] on line "Main content area" at bounding box center [368, 160] width 0 height 2
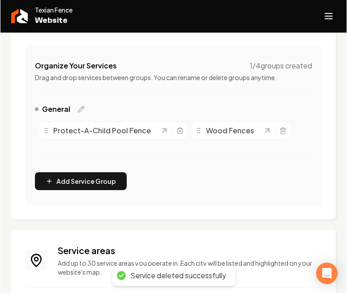
scroll to position [154, 0]
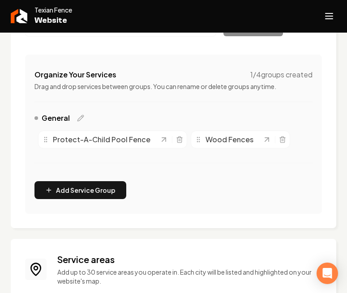
click at [222, 135] on span "Wood Fences" at bounding box center [229, 139] width 48 height 11
click at [197, 139] on circle "Main content area" at bounding box center [197, 139] width 0 height 0
drag, startPoint x: 47, startPoint y: 141, endPoint x: 234, endPoint y: 150, distance: 188.0
click at [249, 141] on circle "Main content area" at bounding box center [249, 140] width 0 height 0
drag, startPoint x: 197, startPoint y: 140, endPoint x: 53, endPoint y: 130, distance: 144.8
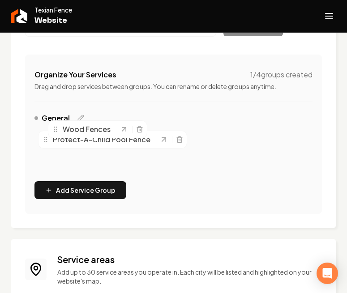
click at [53, 130] on icon "Main content area" at bounding box center [55, 129] width 7 height 7
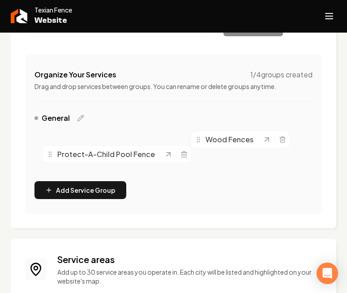
drag, startPoint x: 44, startPoint y: 140, endPoint x: 52, endPoint y: 167, distance: 27.9
click at [52, 158] on icon "Main content area" at bounding box center [50, 154] width 7 height 7
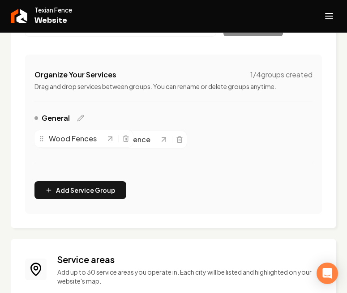
drag, startPoint x: 196, startPoint y: 141, endPoint x: 40, endPoint y: 140, distance: 156.1
click at [42, 140] on circle "Main content area" at bounding box center [42, 140] width 0 height 0
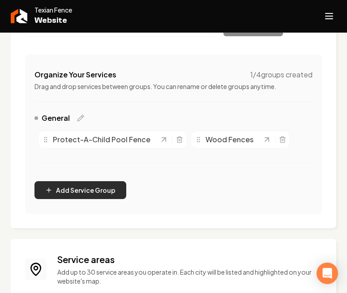
click at [72, 186] on button "Add Service Group" at bounding box center [80, 190] width 92 height 18
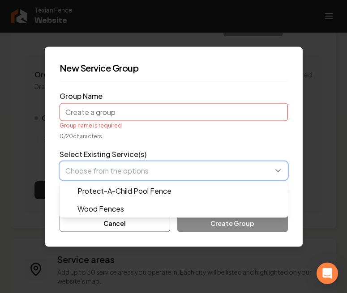
click at [226, 162] on button "button" at bounding box center [173, 170] width 228 height 19
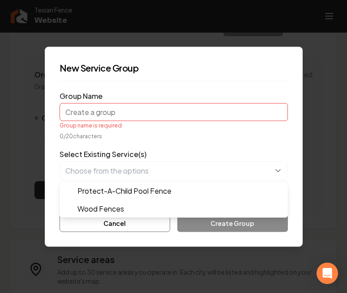
click at [109, 107] on form "Group Name Group name is required 0 / 20 characters Select Existing Service(s) …" at bounding box center [173, 160] width 228 height 143
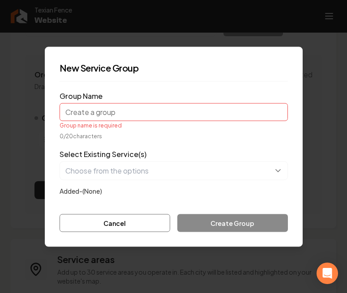
click at [113, 112] on input "Group Name" at bounding box center [173, 112] width 228 height 18
click at [130, 110] on input "Group Name" at bounding box center [173, 112] width 228 height 18
click at [130, 119] on input "Group Name" at bounding box center [173, 112] width 228 height 18
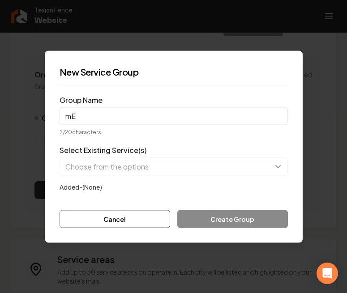
type input "m"
type input "Metal Fences"
click at [140, 186] on div "Added- (None)" at bounding box center [173, 186] width 228 height 11
click at [231, 224] on div "Cancel Create Group" at bounding box center [173, 219] width 228 height 18
click at [224, 219] on div "Cancel Create Group" at bounding box center [173, 219] width 228 height 18
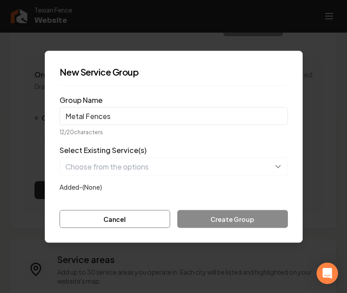
click at [142, 179] on div "Select Existing Service(s) Added- (None)" at bounding box center [173, 167] width 228 height 47
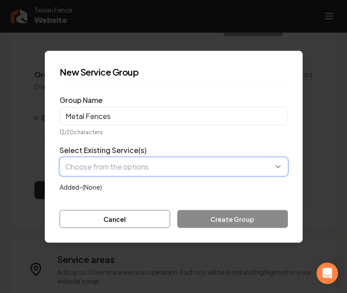
click at [133, 175] on button "button" at bounding box center [173, 166] width 228 height 19
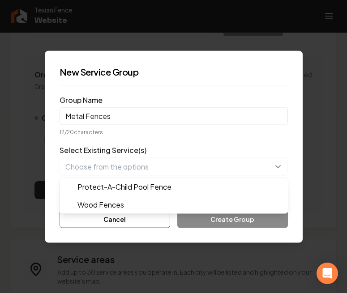
click at [191, 142] on form "Group Name Metal Fences 12 / 20 characters Select Existing Service(s) Protect-A…" at bounding box center [173, 160] width 228 height 135
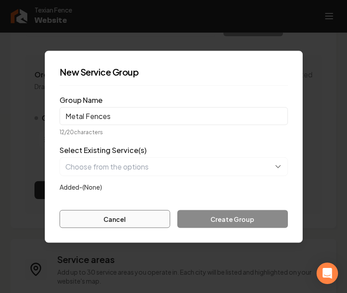
click at [109, 223] on button "Cancel" at bounding box center [114, 219] width 111 height 18
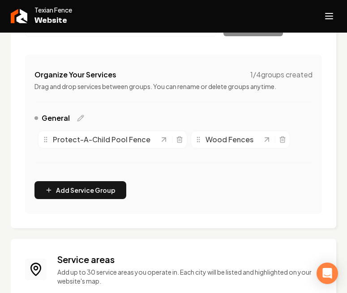
click at [90, 200] on div "Organize Your Services 1 / 4 groups created Drag and drop services between grou…" at bounding box center [173, 134] width 297 height 159
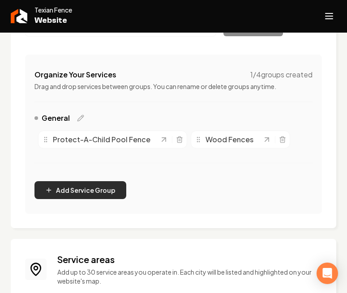
click at [80, 190] on button "Add Service Group" at bounding box center [80, 190] width 92 height 18
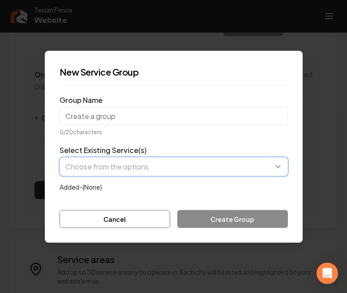
click at [80, 162] on button "button" at bounding box center [173, 166] width 228 height 19
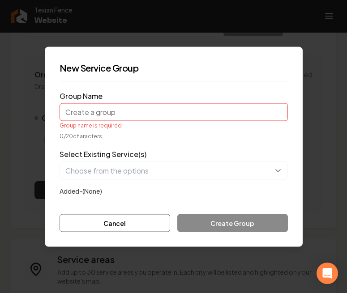
click at [120, 225] on form "Group Name Group name is required 0 / 20 characters Select Existing Service(s) …" at bounding box center [173, 160] width 228 height 143
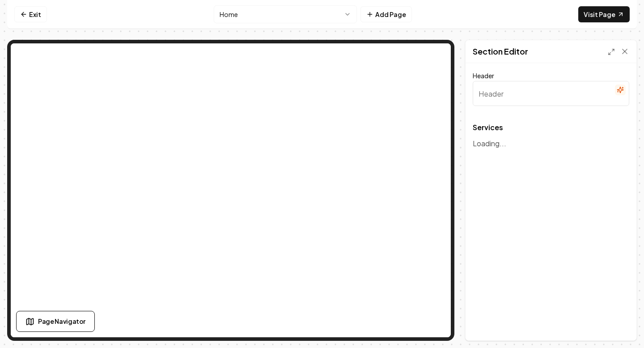
type input "Explore Our Comprehensive Fence Solutions"
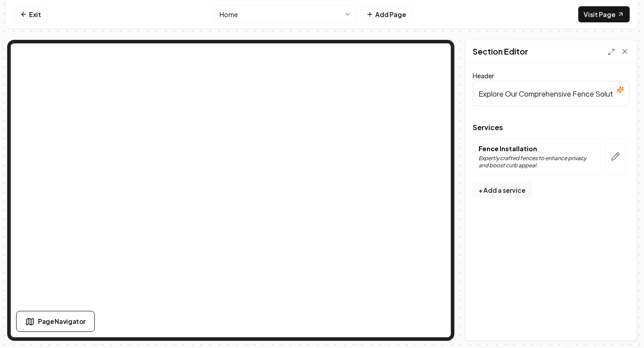
click at [509, 188] on button "+ Add a service" at bounding box center [502, 190] width 59 height 16
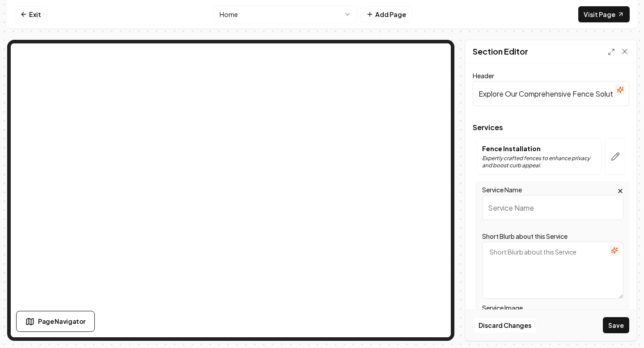
click at [508, 207] on input "Service Name" at bounding box center [552, 207] width 141 height 25
type input "Wood Fences"
click at [504, 271] on textarea "Short Blurb about this Service" at bounding box center [552, 270] width 141 height 57
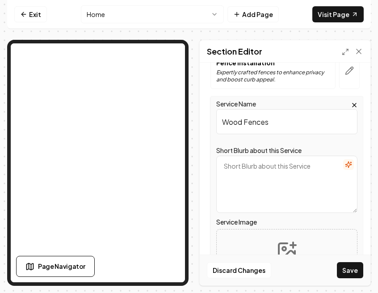
scroll to position [86, 0]
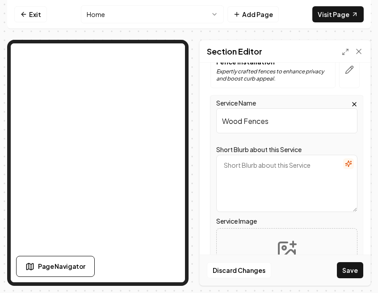
click at [284, 168] on textarea "Short Blurb about this Service" at bounding box center [286, 183] width 141 height 57
click at [353, 219] on label "Service Image" at bounding box center [286, 221] width 141 height 11
click at [333, 177] on textarea "Sturdy, elegant wood fencing customized for privacy and protection" at bounding box center [286, 183] width 141 height 57
click at [352, 181] on textarea "Sturdy, elegant wood fencing customized for privacy and protection" at bounding box center [286, 183] width 141 height 57
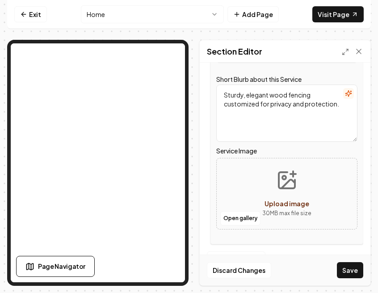
type textarea "Sturdy, elegant wood fencing customized for privacy and protection."
click at [280, 181] on icon "Upload image" at bounding box center [286, 179] width 21 height 21
click at [240, 222] on button "Open gallery" at bounding box center [240, 218] width 40 height 14
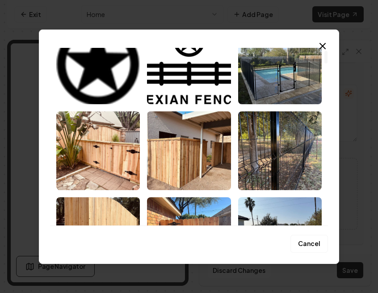
scroll to position [0, 0]
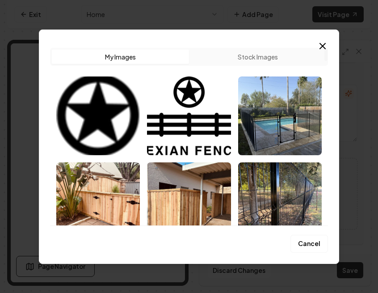
click at [244, 53] on button "Stock Images" at bounding box center [257, 57] width 137 height 14
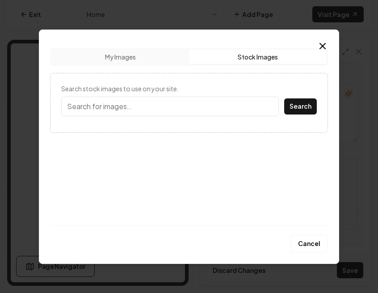
click at [129, 109] on input "Search stock images to use on your site." at bounding box center [170, 107] width 218 height 20
click at [216, 89] on label "Search stock images to use on your site." at bounding box center [189, 88] width 256 height 9
click at [216, 97] on input "Search stock images to use on your site." at bounding box center [170, 107] width 218 height 20
click at [322, 48] on icon "button" at bounding box center [323, 46] width 11 height 11
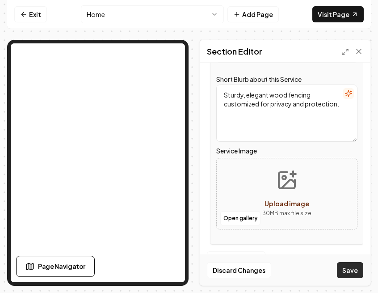
click at [357, 273] on button "Save" at bounding box center [350, 270] width 26 height 16
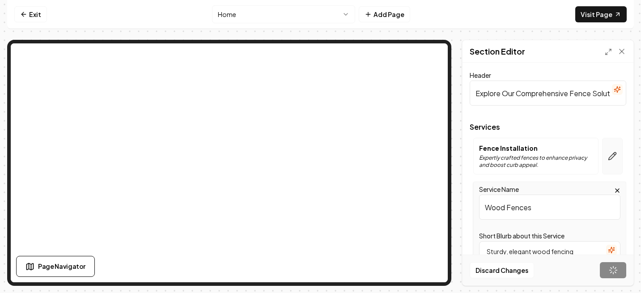
click at [611, 156] on icon "button" at bounding box center [613, 157] width 8 height 8
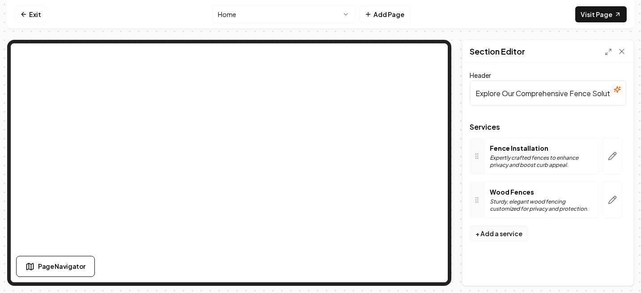
click at [493, 231] on button "+ Add a service" at bounding box center [499, 233] width 59 height 16
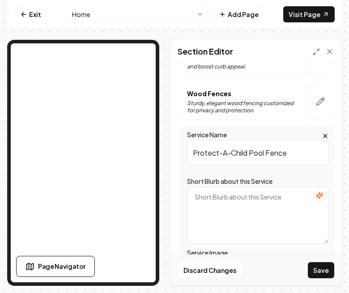
scroll to position [114, 0]
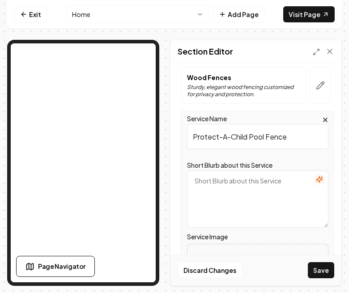
type input "Protect-A-Child Pool Fence"
click at [240, 186] on textarea "Short Blurb about this Service" at bounding box center [257, 198] width 141 height 57
type textarea "k"
click at [210, 191] on textarea "Keep your child safe with dependable, long lasting pool fencing" at bounding box center [257, 198] width 141 height 57
click at [298, 201] on textarea "Keep your child safe with dependable, long-lasting pool fencing" at bounding box center [257, 198] width 141 height 57
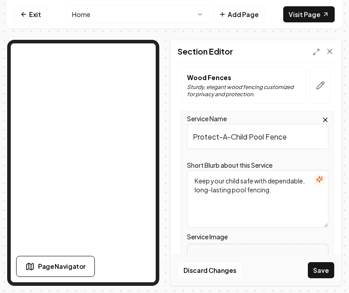
type textarea "Keep your child safe with dependable, long-lasting pool fencing."
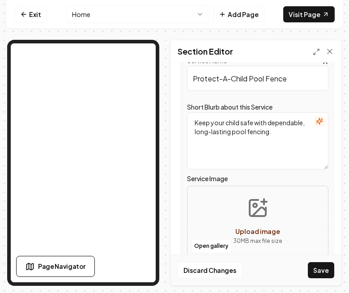
scroll to position [186, 0]
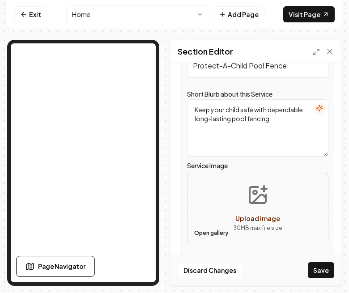
click at [198, 237] on button "Open gallery" at bounding box center [211, 233] width 40 height 14
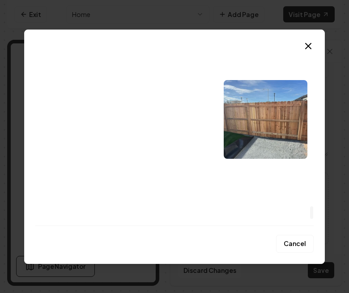
scroll to position [2252, 0]
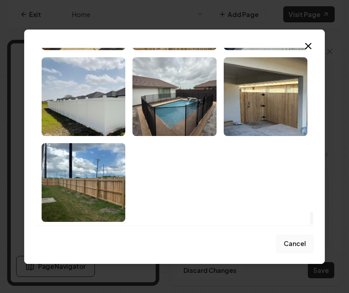
click at [286, 238] on button "Cancel" at bounding box center [295, 244] width 38 height 18
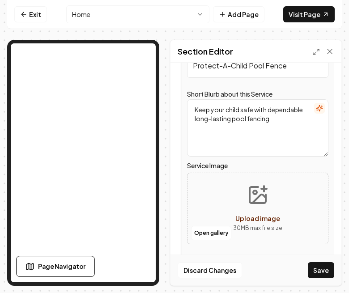
scroll to position [200, 0]
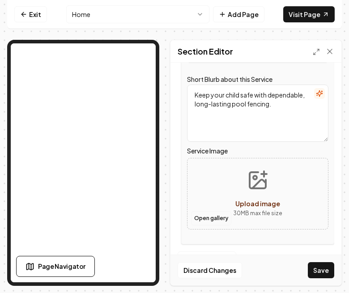
click at [204, 216] on button "Open gallery" at bounding box center [211, 218] width 40 height 14
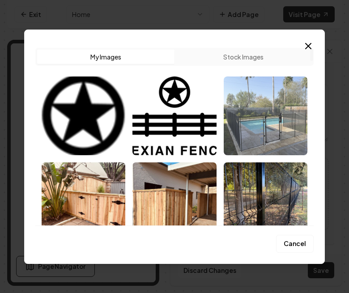
click at [255, 127] on img "Select image image_68cc5ea85c7cd75eb8b49983.jpeg" at bounding box center [266, 115] width 84 height 79
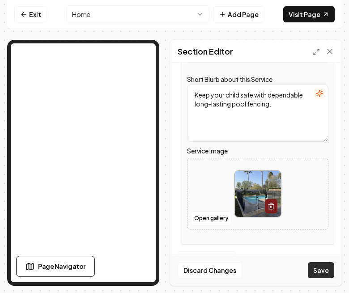
click at [320, 274] on button "Save" at bounding box center [321, 270] width 26 height 16
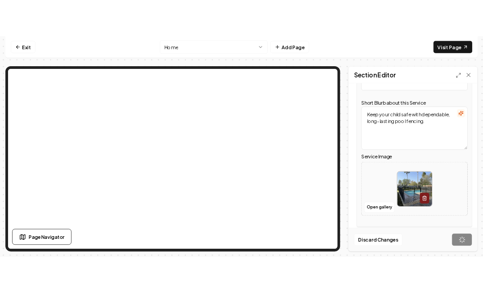
scroll to position [18, 0]
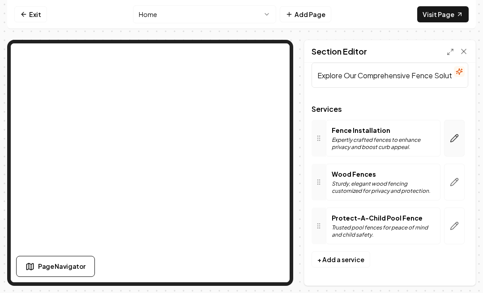
click at [450, 138] on icon "button" at bounding box center [453, 138] width 9 height 9
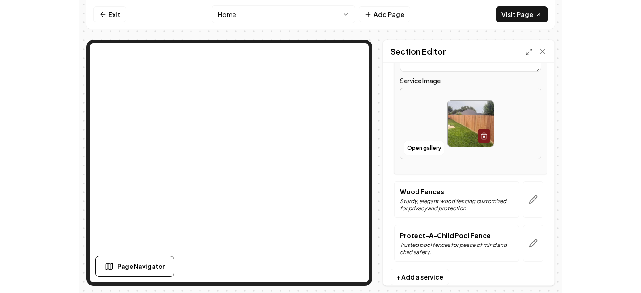
scroll to position [200, 0]
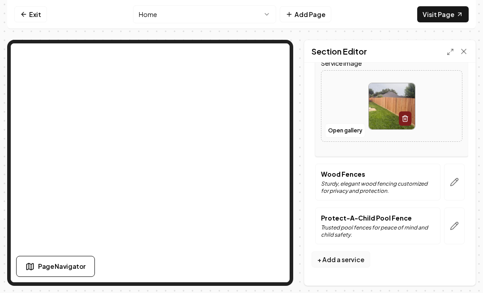
click at [343, 259] on button "+ Add a service" at bounding box center [340, 259] width 59 height 16
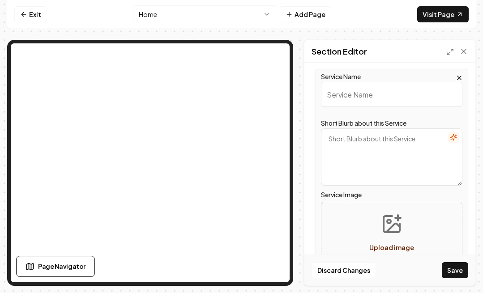
type input "M"
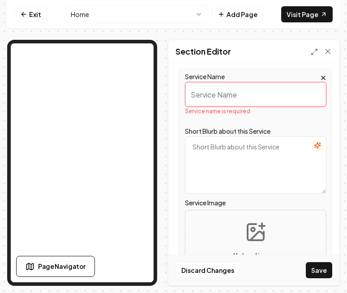
click at [252, 97] on input "Service Name" at bounding box center [255, 94] width 141 height 25
type input "m"
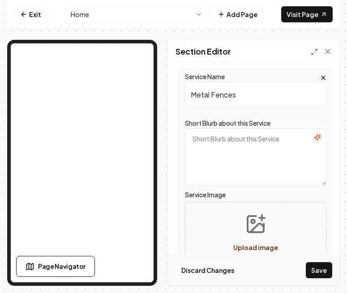
type input "Metal Fences"
click at [269, 155] on textarea "Short Blurb about this Service" at bounding box center [255, 156] width 141 height 57
click at [258, 141] on textarea "Short Blurb about this Service" at bounding box center [255, 156] width 141 height 57
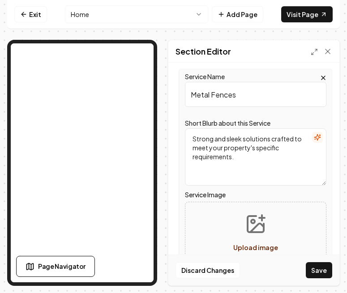
type textarea "Strong and sleek solutions crafted to meet your property's specific requirement…"
click at [318, 270] on button "Save" at bounding box center [318, 270] width 26 height 16
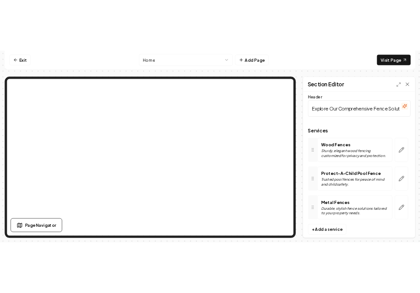
scroll to position [5, 0]
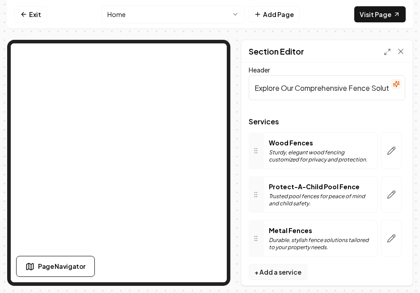
click at [273, 271] on button "+ Add a service" at bounding box center [278, 272] width 59 height 16
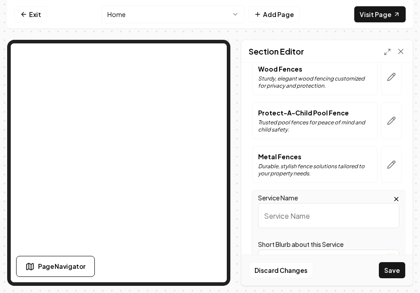
scroll to position [92, 0]
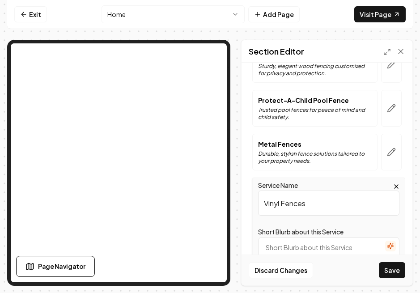
type input "Vinyl Fences"
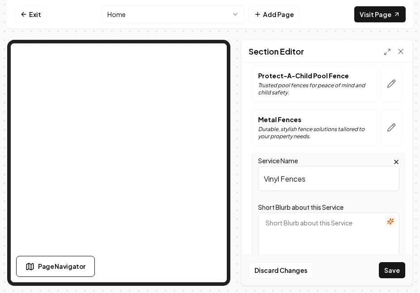
scroll to position [119, 0]
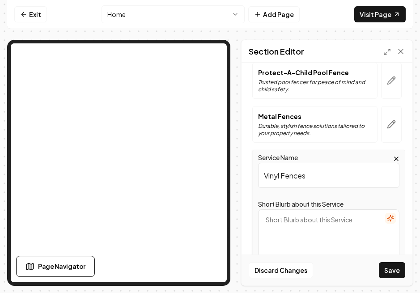
click at [322, 224] on textarea "Short Blurb about this Service" at bounding box center [328, 237] width 141 height 57
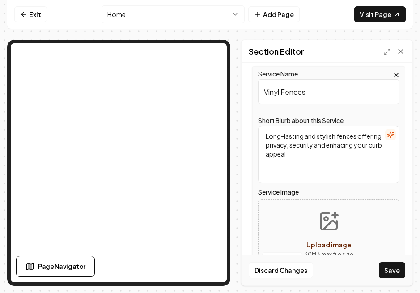
scroll to position [216, 0]
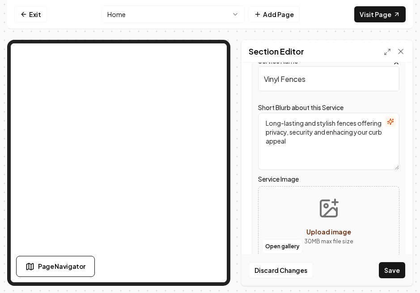
type textarea "Long-lasting and stylish fences offering privacy, security and enhacing your cu…"
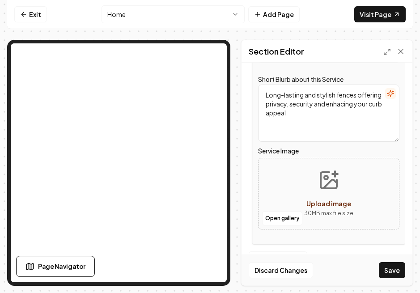
click at [331, 202] on span "Upload image" at bounding box center [328, 203] width 45 height 8
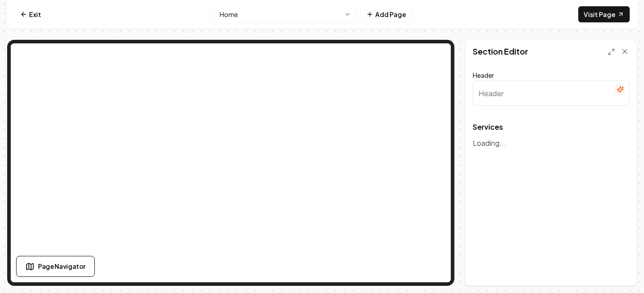
type input "Explore Our Comprehensive Fence Solutions"
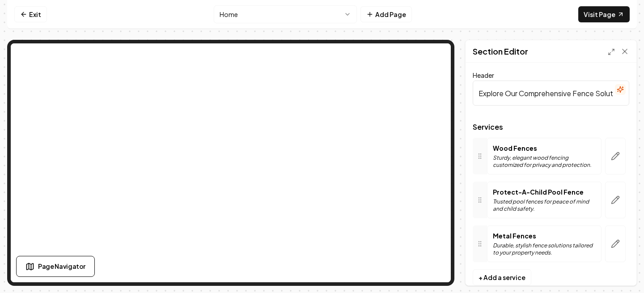
scroll to position [18, 0]
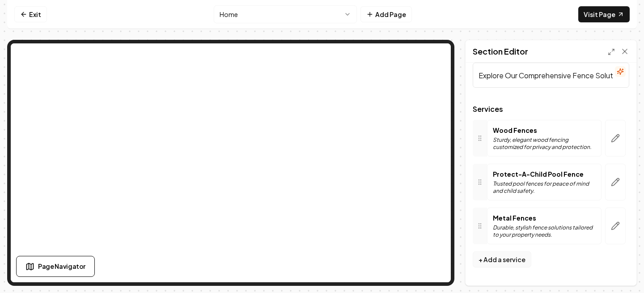
click at [490, 257] on button "+ Add a service" at bounding box center [502, 259] width 59 height 16
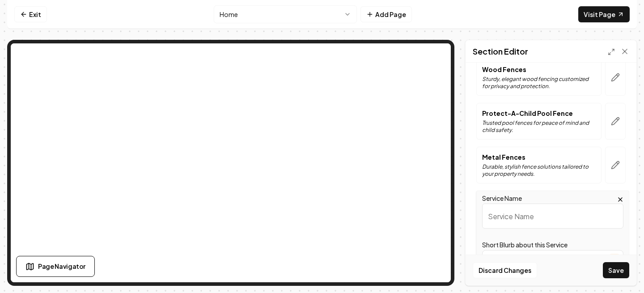
scroll to position [97, 0]
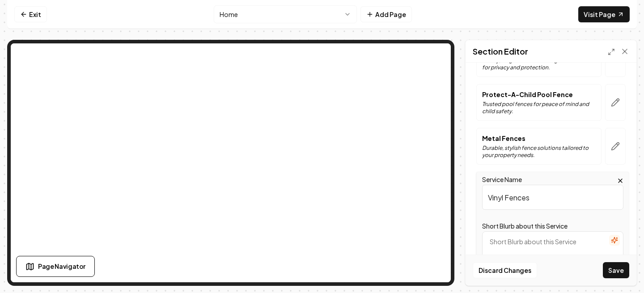
type input "Vinyl Fences"
click at [511, 237] on textarea "Short Blurb about this Service" at bounding box center [552, 259] width 141 height 57
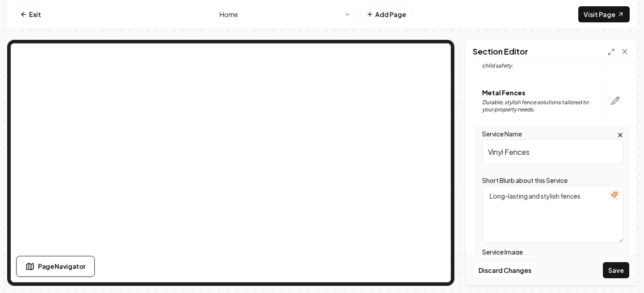
scroll to position [153, 0]
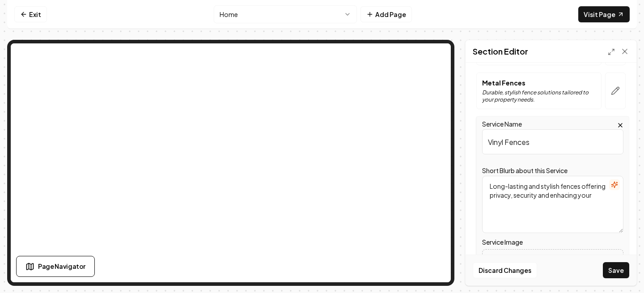
click at [562, 200] on textarea "Long-lasting and stylish fences offering privacy, security and enhacing your" at bounding box center [552, 204] width 141 height 57
click at [560, 194] on textarea "Long-lasting and stylish fences offering privacy, security and enhacing your" at bounding box center [552, 204] width 141 height 57
click at [610, 206] on textarea "Long-lasting and stylish fences offering privacy, security and enhancing your" at bounding box center [552, 204] width 141 height 57
type textarea "Long-lasting and stylish fences offering privacy, security and enhancing your c…"
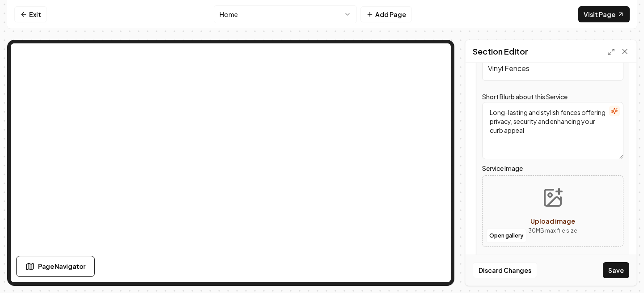
scroll to position [229, 0]
click at [500, 237] on button "Open gallery" at bounding box center [506, 234] width 40 height 14
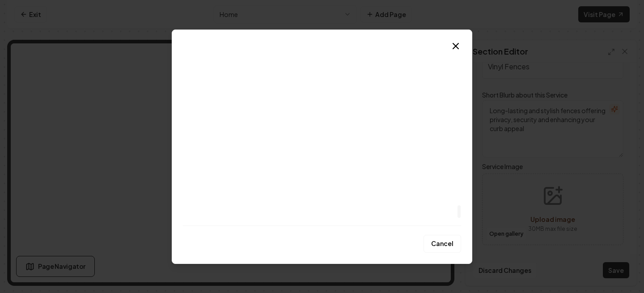
scroll to position [2252, 0]
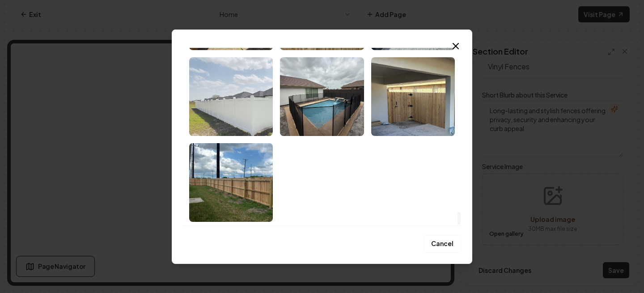
click at [220, 108] on img "Select image image_68cc5ea35c7cd75eb8b465f2.jpeg" at bounding box center [231, 96] width 84 height 79
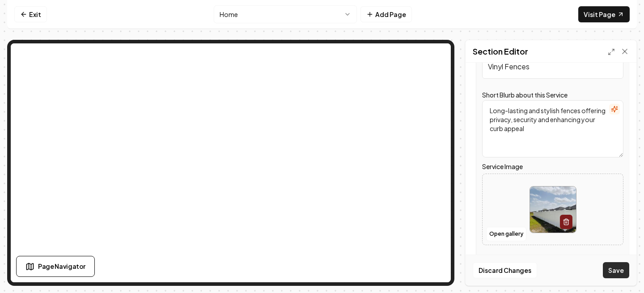
click at [612, 272] on button "Save" at bounding box center [616, 270] width 26 height 16
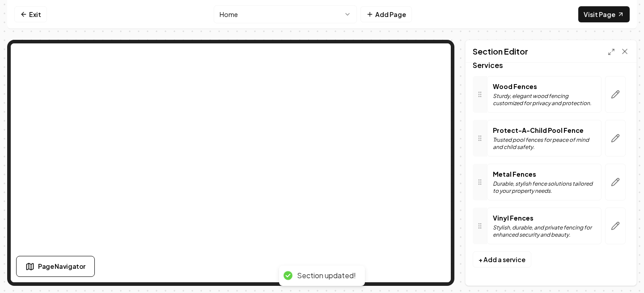
scroll to position [62, 0]
click at [501, 256] on button "+ Add a service" at bounding box center [502, 259] width 59 height 16
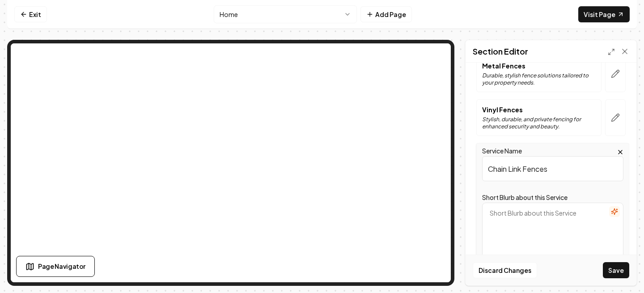
scroll to position [170, 0]
type input "Chain Link Fences"
click at [540, 223] on textarea "Short Blurb about this Service" at bounding box center [552, 230] width 141 height 57
click at [505, 216] on textarea "Trushworthy and affordable" at bounding box center [552, 230] width 141 height 57
click at [580, 214] on textarea "Trustworthy and affordable" at bounding box center [552, 230] width 141 height 57
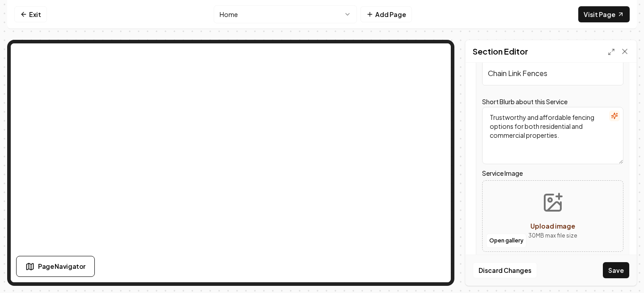
scroll to position [288, 0]
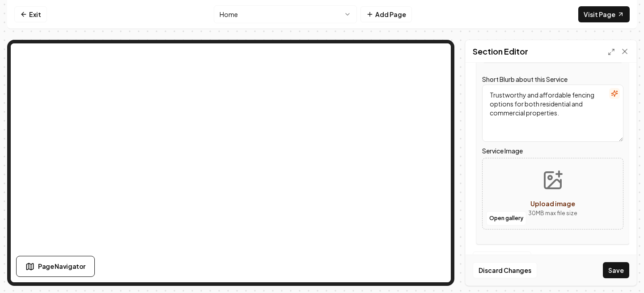
type textarea "Trustworthy and affordable fencing options for both residential and commercial …"
click at [498, 215] on button "Open gallery" at bounding box center [506, 218] width 40 height 14
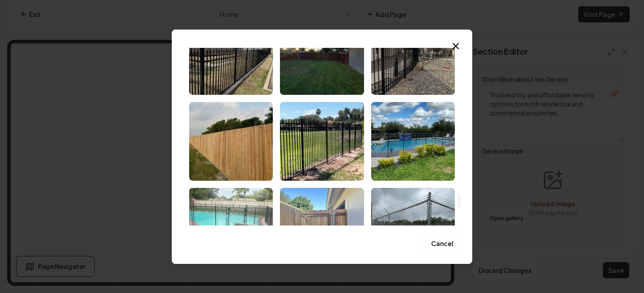
scroll to position [2032, 0]
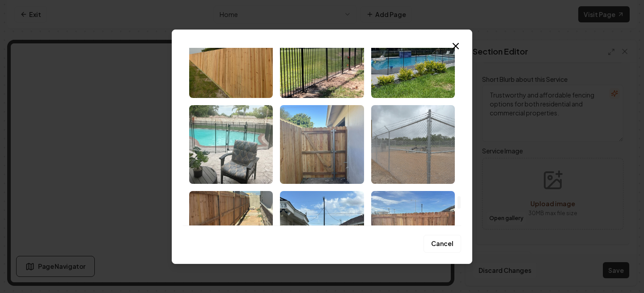
click at [426, 158] on img "Select image image_68cc5ea35c7cd75eb8b46b18.jpeg" at bounding box center [413, 144] width 84 height 79
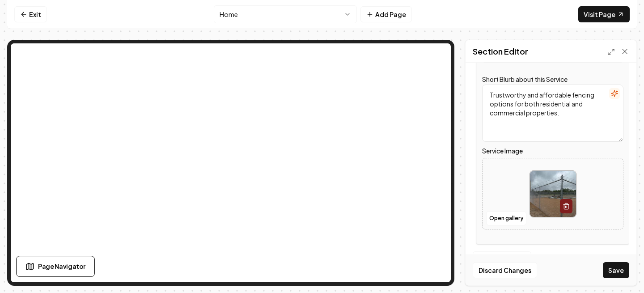
click at [620, 276] on button "Save" at bounding box center [616, 270] width 26 height 16
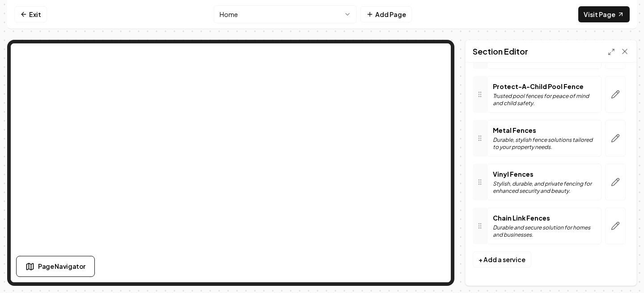
scroll to position [106, 0]
click at [616, 228] on icon "button" at bounding box center [615, 225] width 9 height 9
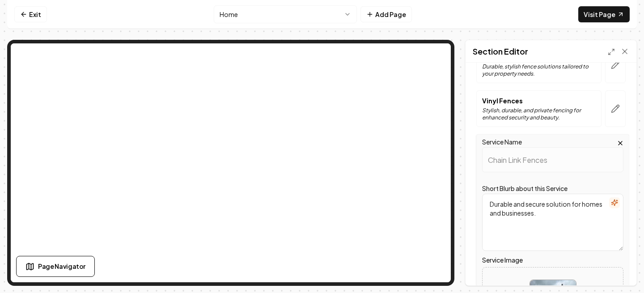
scroll to position [288, 0]
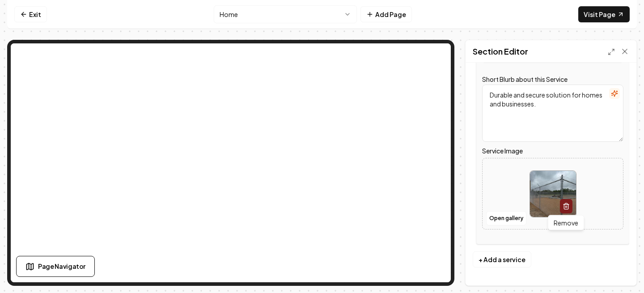
click at [569, 205] on icon "button" at bounding box center [566, 206] width 7 height 7
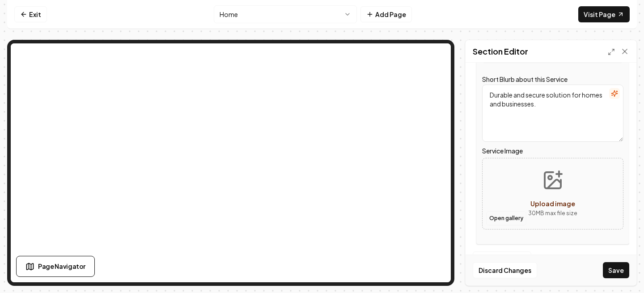
click at [504, 217] on button "Open gallery" at bounding box center [506, 218] width 40 height 14
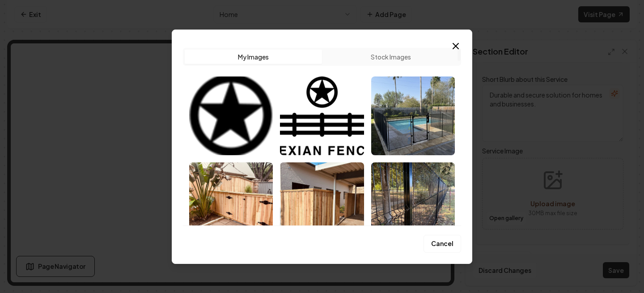
click at [448, 44] on div "Upload My Images Stock Images" at bounding box center [322, 133] width 278 height 185
click at [459, 47] on icon "button" at bounding box center [455, 46] width 11 height 11
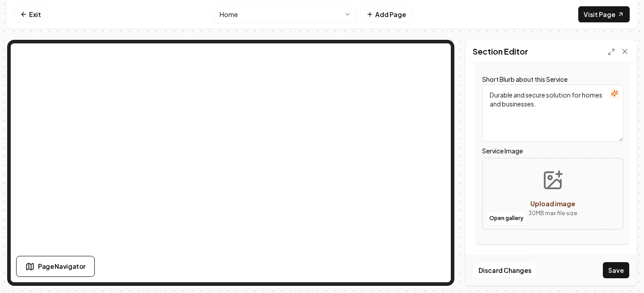
click at [571, 214] on p "30 MB max file size" at bounding box center [552, 213] width 49 height 9
type input "**********"
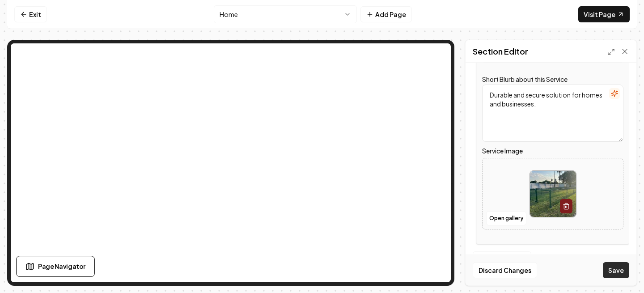
click at [613, 271] on button "Save" at bounding box center [616, 270] width 26 height 16
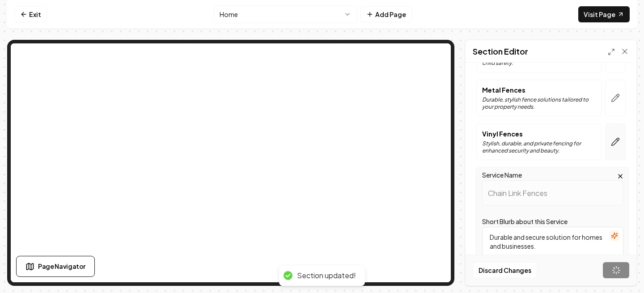
scroll to position [106, 0]
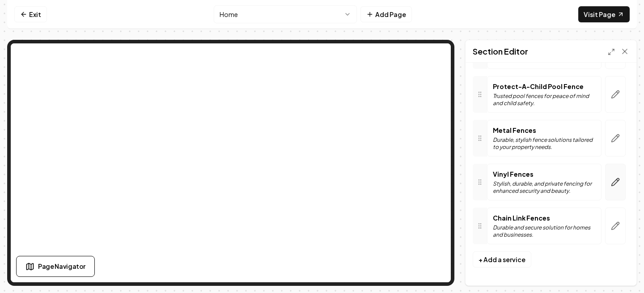
click at [608, 186] on button "button" at bounding box center [615, 182] width 21 height 37
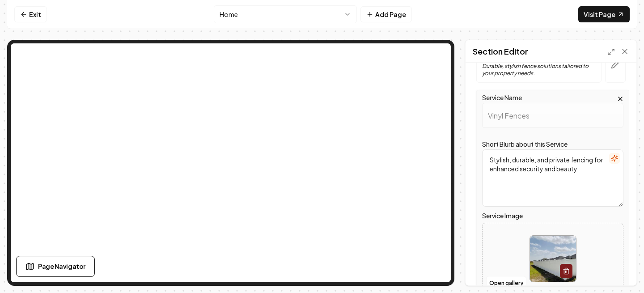
scroll to position [192, 0]
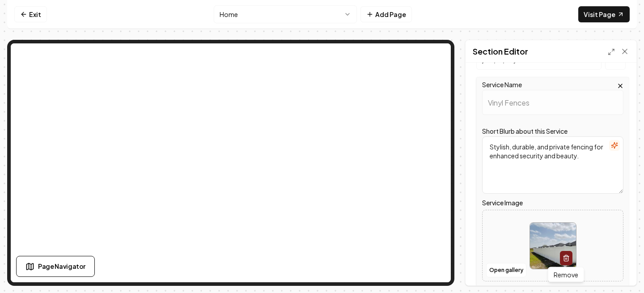
click at [569, 255] on icon "button" at bounding box center [566, 257] width 7 height 7
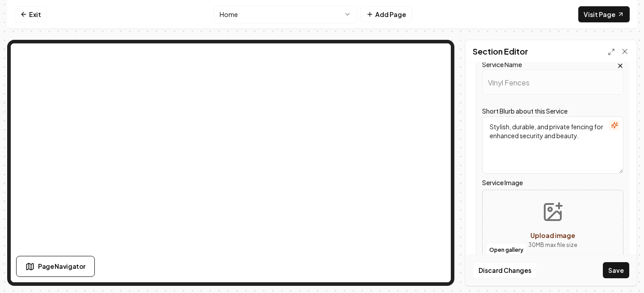
scroll to position [220, 0]
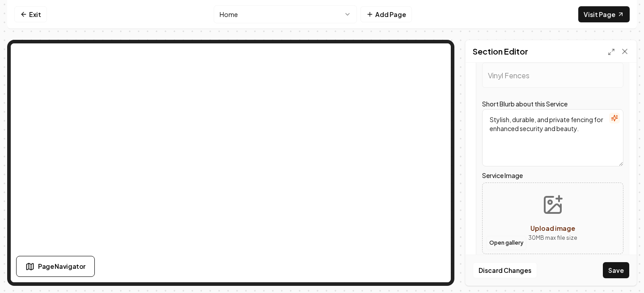
click at [500, 243] on button "Open gallery" at bounding box center [506, 243] width 40 height 14
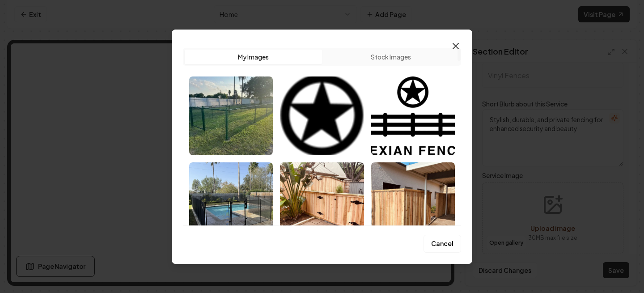
click at [455, 43] on icon "button" at bounding box center [455, 46] width 11 height 11
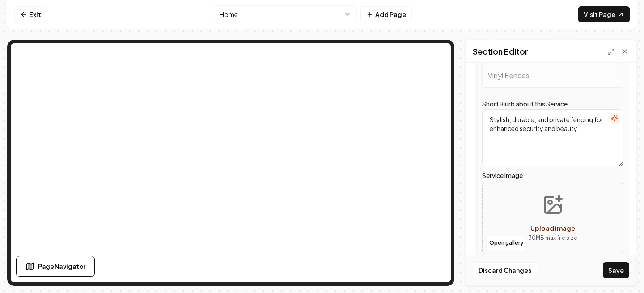
click at [562, 222] on button "Upload image 30 MB max file size" at bounding box center [553, 218] width 64 height 63
type input "**********"
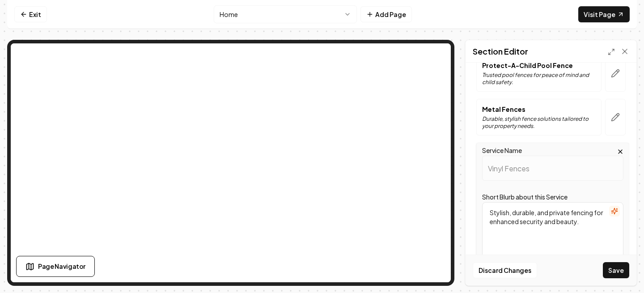
scroll to position [125, 0]
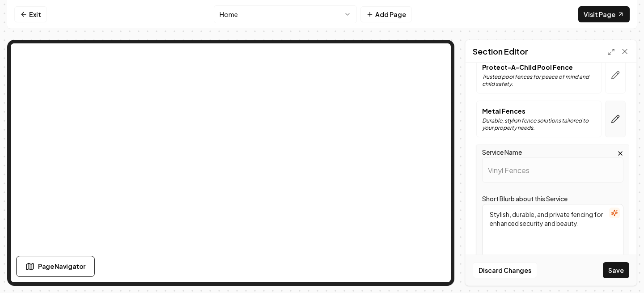
click at [614, 124] on button "button" at bounding box center [615, 119] width 21 height 37
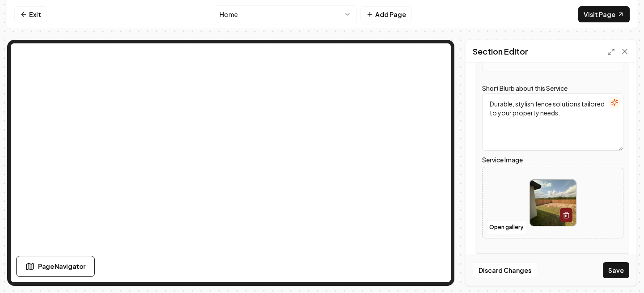
scroll to position [191, 0]
click at [567, 220] on button "button" at bounding box center [566, 215] width 13 height 14
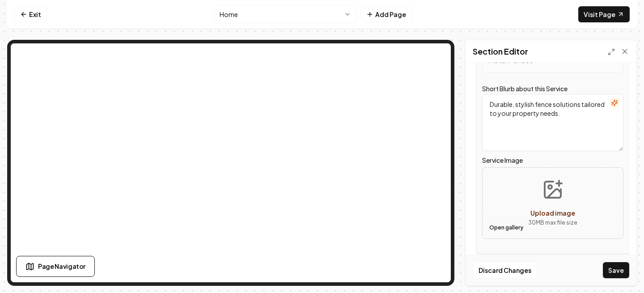
click at [508, 227] on button "Open gallery" at bounding box center [506, 227] width 40 height 14
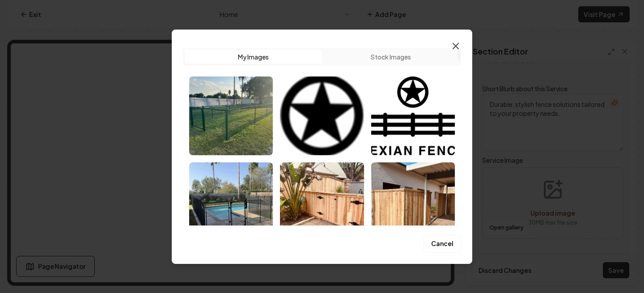
click at [453, 46] on icon "button" at bounding box center [455, 46] width 11 height 11
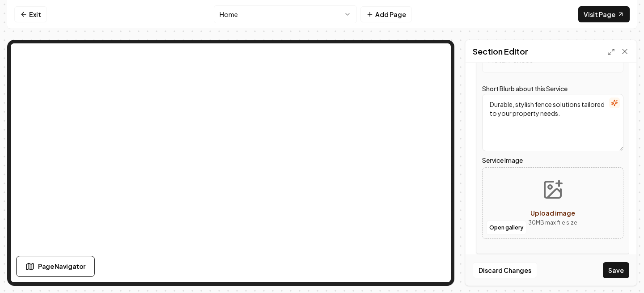
click at [555, 219] on p "30 MB max file size" at bounding box center [552, 222] width 49 height 9
type input "**********"
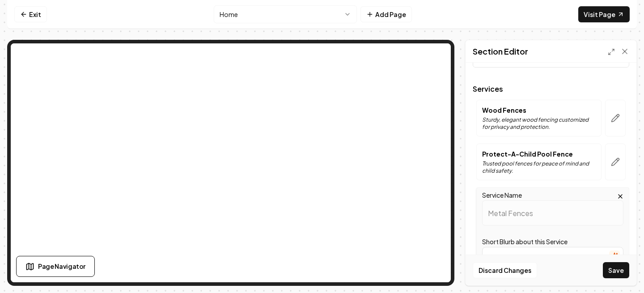
scroll to position [33, 0]
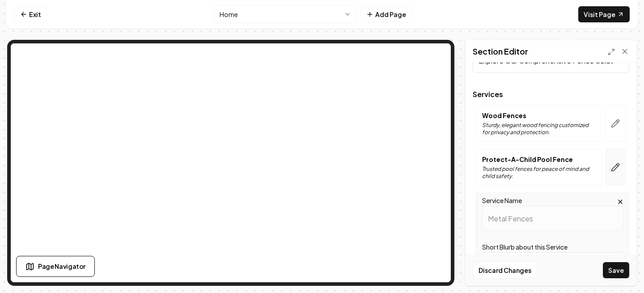
click at [614, 169] on icon "button" at bounding box center [615, 167] width 9 height 9
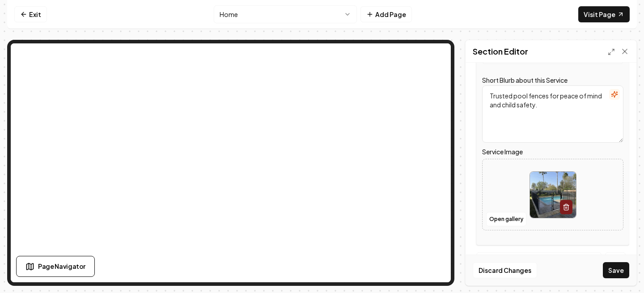
scroll to position [174, 0]
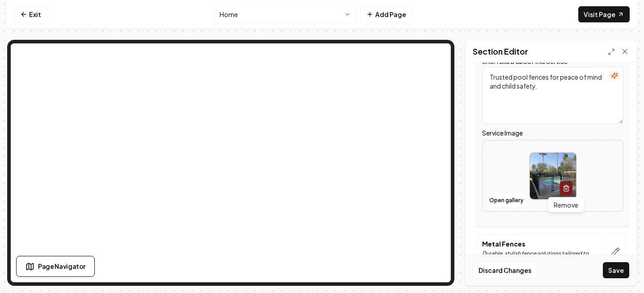
click at [565, 188] on icon "button" at bounding box center [566, 188] width 7 height 7
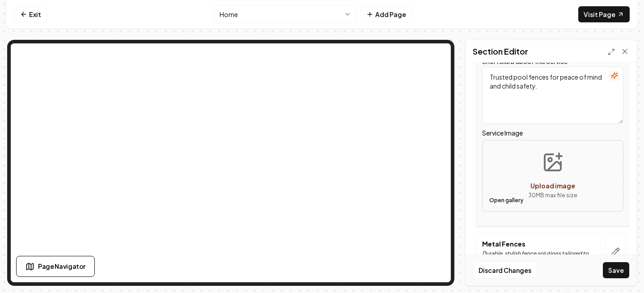
click at [504, 196] on button "Open gallery" at bounding box center [506, 200] width 40 height 14
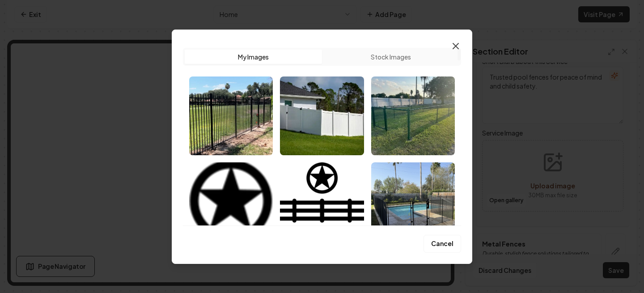
click at [458, 45] on icon "button" at bounding box center [455, 46] width 11 height 11
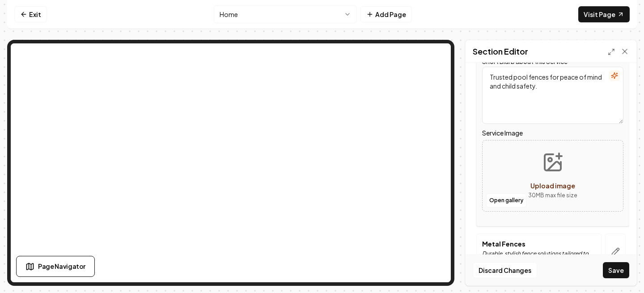
click at [548, 155] on icon "Upload image" at bounding box center [552, 162] width 21 height 21
type input "**********"
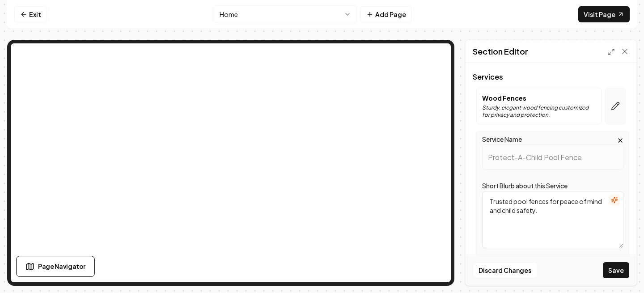
scroll to position [50, 0]
click at [614, 105] on icon "button" at bounding box center [615, 106] width 9 height 9
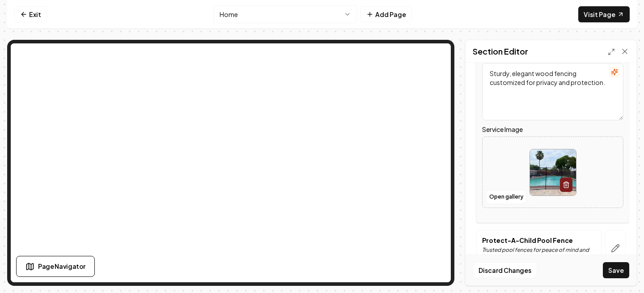
scroll to position [135, 0]
click at [565, 185] on icon "button" at bounding box center [566, 183] width 7 height 7
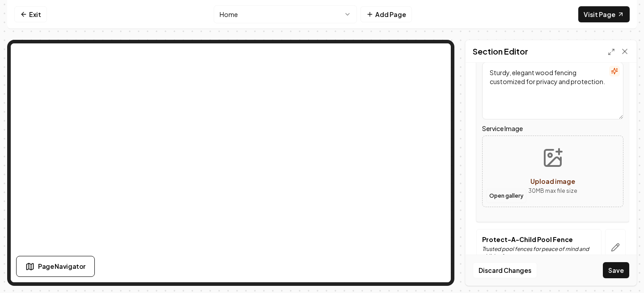
click at [508, 199] on button "Open gallery" at bounding box center [506, 196] width 40 height 14
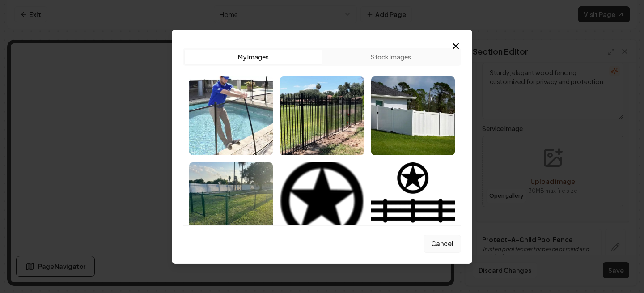
click at [436, 252] on button "Cancel" at bounding box center [443, 244] width 38 height 18
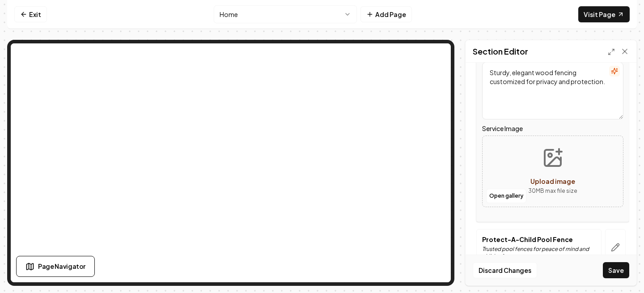
click at [581, 164] on button "Upload image 30 MB max file size" at bounding box center [553, 171] width 64 height 63
type input "**********"
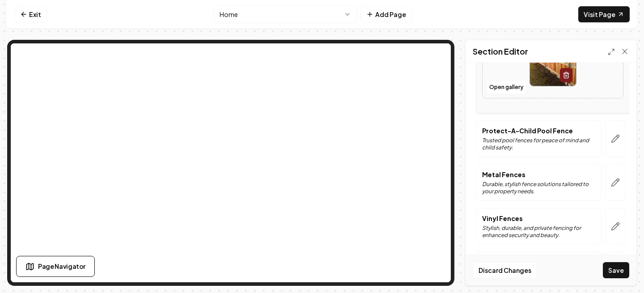
scroll to position [276, 0]
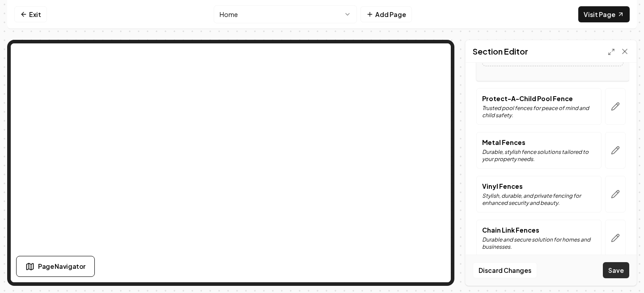
click at [615, 264] on button "Save" at bounding box center [616, 270] width 26 height 16
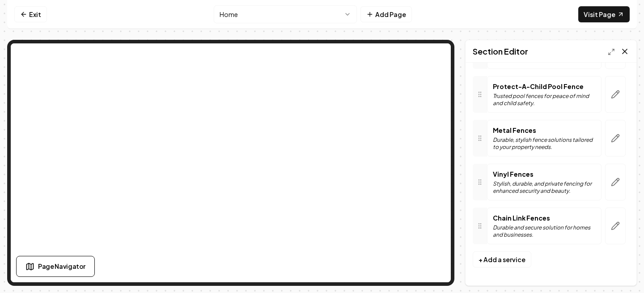
click at [627, 51] on icon at bounding box center [624, 51] width 9 height 9
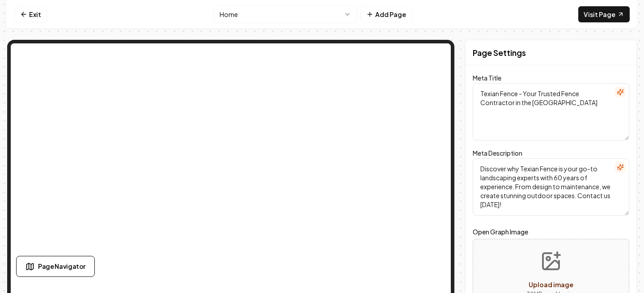
scroll to position [0, 0]
click at [606, 11] on link "Visit Page" at bounding box center [603, 14] width 51 height 16
click at [50, 274] on button "Page Navigator" at bounding box center [55, 266] width 79 height 21
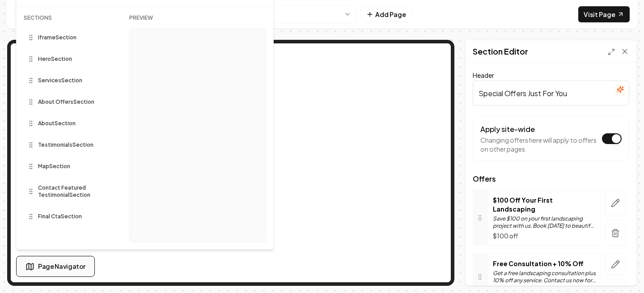
click at [57, 269] on span "Page Navigator" at bounding box center [61, 266] width 47 height 9
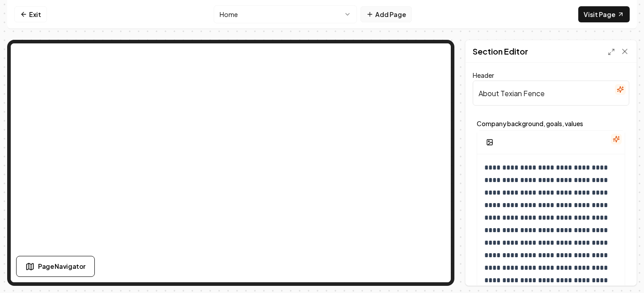
click at [383, 11] on button "Add Page" at bounding box center [385, 14] width 51 height 16
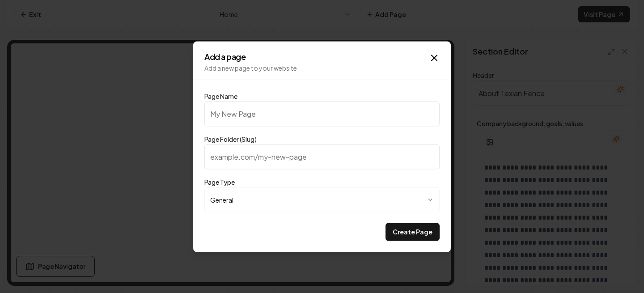
click at [316, 162] on input "Page Folder (Slug)" at bounding box center [321, 156] width 235 height 25
click at [297, 200] on body "**********" at bounding box center [322, 146] width 644 height 293
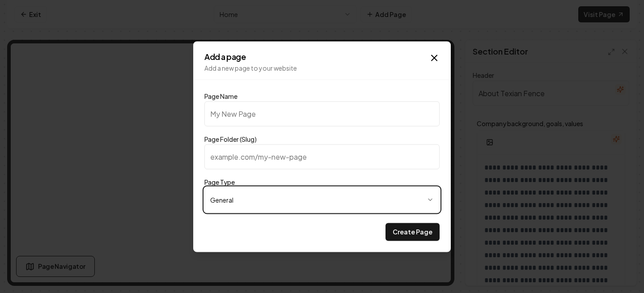
click at [311, 188] on body "**********" at bounding box center [322, 146] width 644 height 293
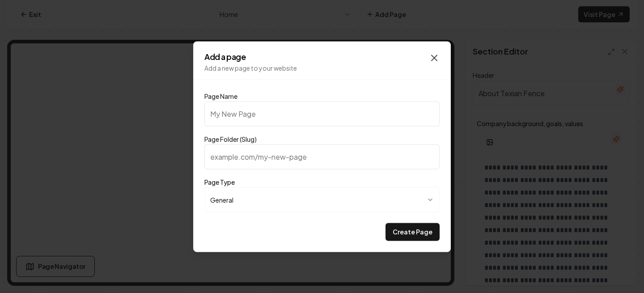
click at [430, 53] on icon "button" at bounding box center [434, 57] width 11 height 11
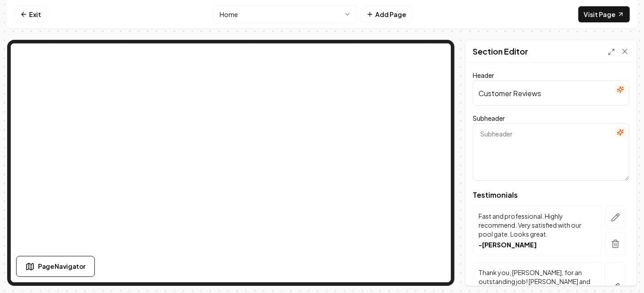
click at [523, 95] on input "Customer Reviews" at bounding box center [551, 92] width 157 height 25
paste input "Stories from satisfied partner"
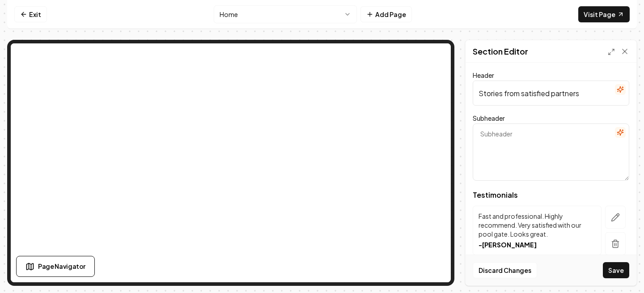
type input "Stories from satisfied partners"
click at [512, 133] on textarea "Subheader" at bounding box center [551, 151] width 157 height 57
paste textarea "Their journeys, their testimonials"
type textarea "Their journeys, their testimonials"
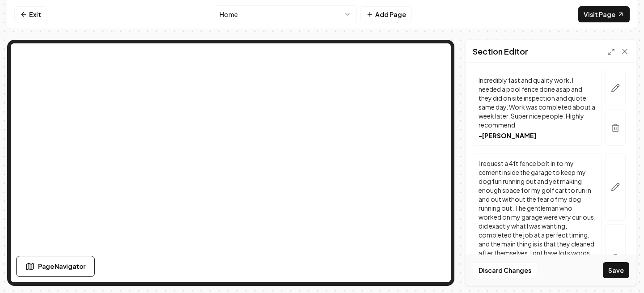
scroll to position [3163, 0]
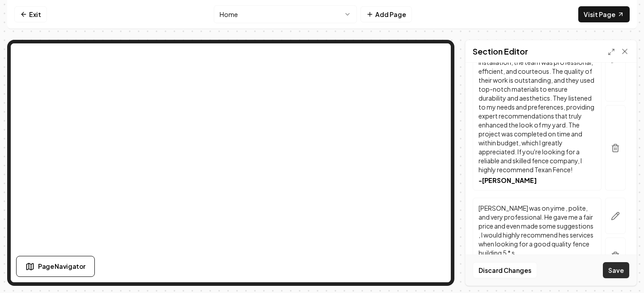
click at [624, 275] on button "Save" at bounding box center [616, 270] width 26 height 16
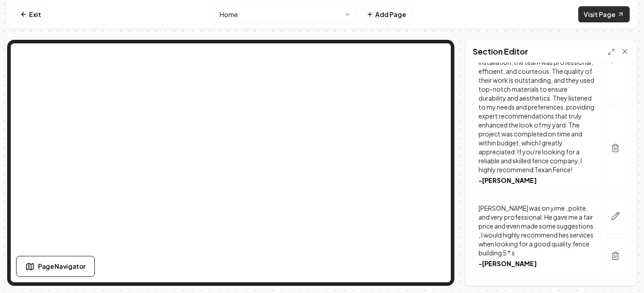
click at [601, 17] on link "Visit Page" at bounding box center [603, 14] width 51 height 16
click at [66, 260] on button "Page Navigator" at bounding box center [55, 266] width 79 height 21
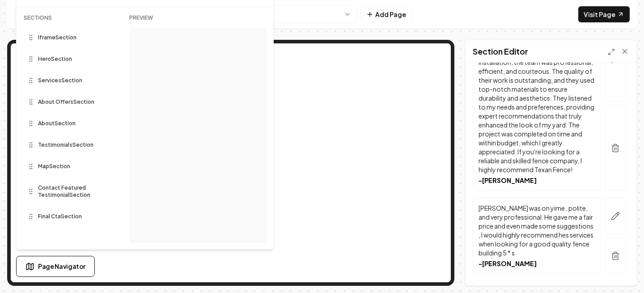
click at [49, 106] on div "About Offers Section" at bounding box center [69, 102] width 91 height 14
click at [49, 104] on span "About Offers Section" at bounding box center [66, 101] width 56 height 7
click at [38, 101] on span "About Offers Section" at bounding box center [66, 101] width 56 height 7
click at [61, 40] on span "Iframe Section" at bounding box center [57, 37] width 38 height 7
click at [68, 266] on span "Page Navigator" at bounding box center [61, 266] width 47 height 9
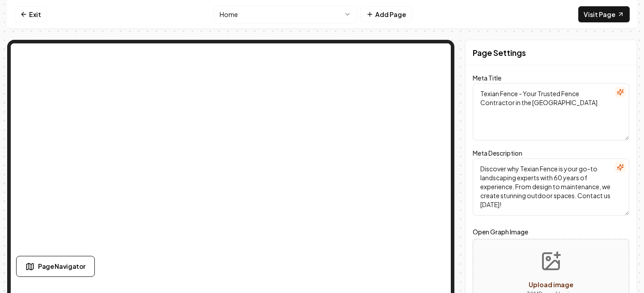
scroll to position [0, 0]
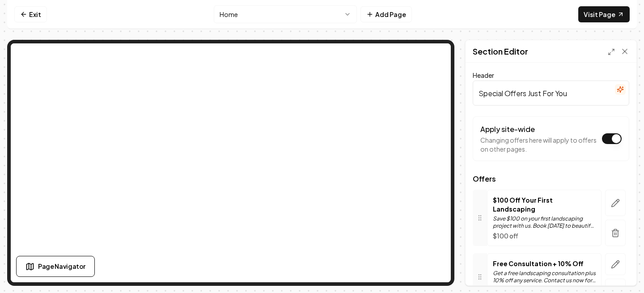
click at [588, 97] on input "Special Offers Just For You" at bounding box center [551, 92] width 157 height 25
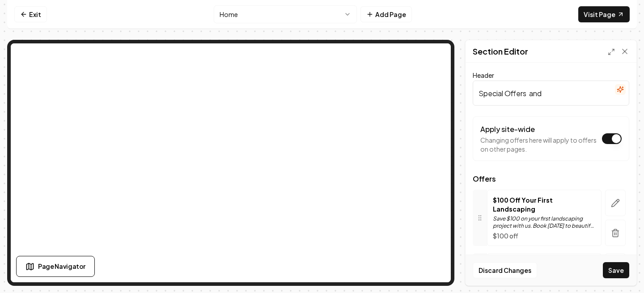
paste input "Promotions"
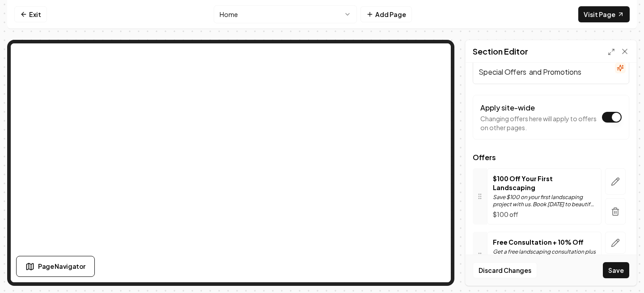
scroll to position [49, 0]
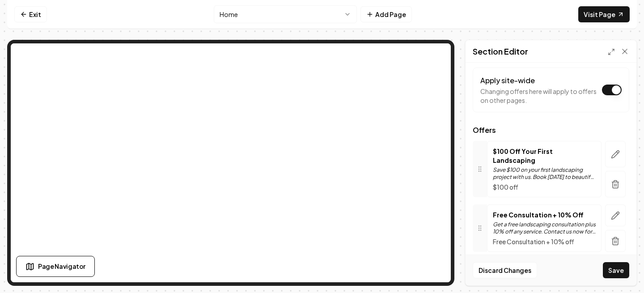
type input "Special Offers and Promotions"
click at [610, 13] on link "Visit Page" at bounding box center [603, 14] width 51 height 16
click at [621, 272] on button "Save" at bounding box center [616, 270] width 26 height 16
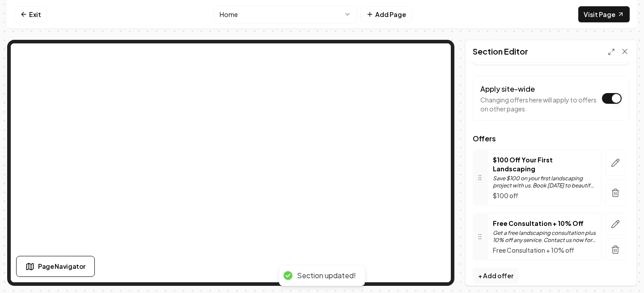
scroll to position [0, 0]
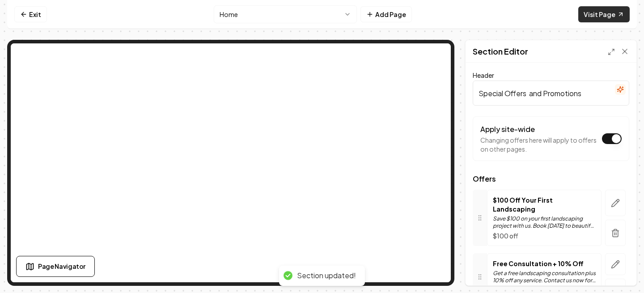
click at [602, 16] on link "Visit Page" at bounding box center [603, 14] width 51 height 16
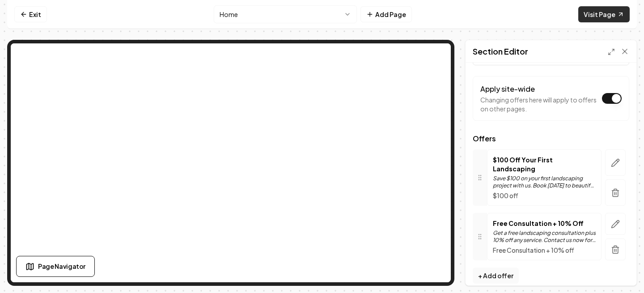
click at [594, 11] on link "Visit Page" at bounding box center [603, 14] width 51 height 16
click at [620, 158] on button "button" at bounding box center [615, 162] width 21 height 26
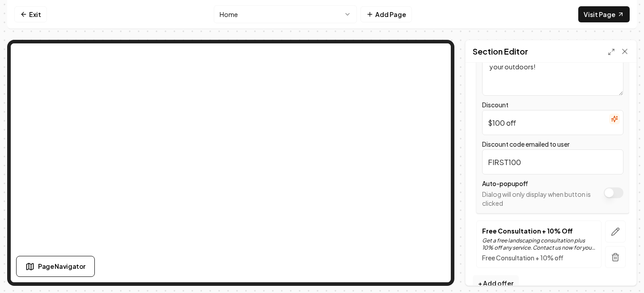
scroll to position [212, 0]
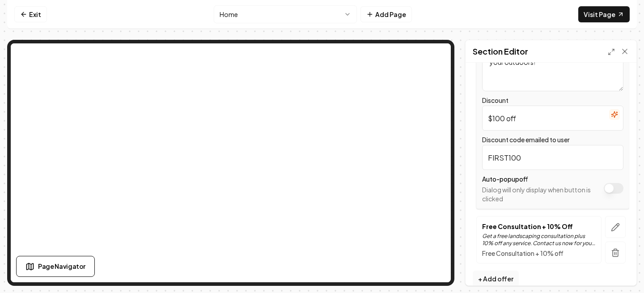
click at [614, 186] on button "Apply site-wide" at bounding box center [614, 188] width 20 height 11
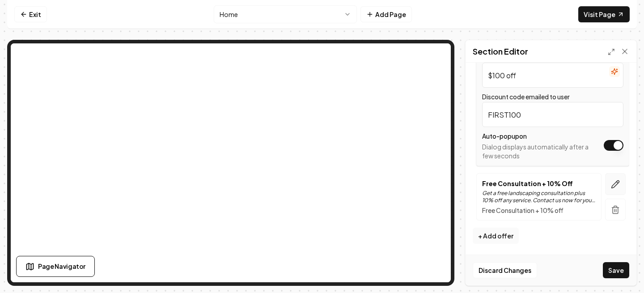
click at [612, 183] on icon "button" at bounding box center [615, 184] width 9 height 9
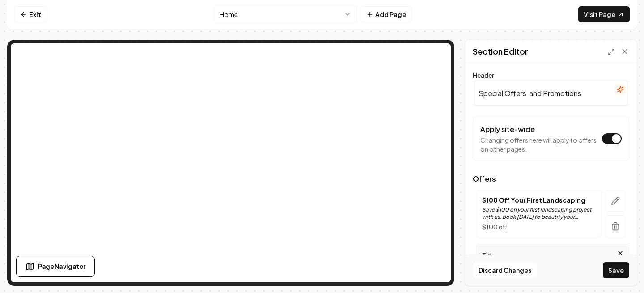
scroll to position [65, 0]
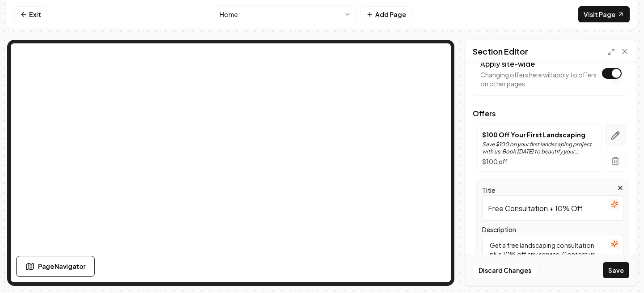
click at [610, 140] on button "button" at bounding box center [615, 135] width 21 height 22
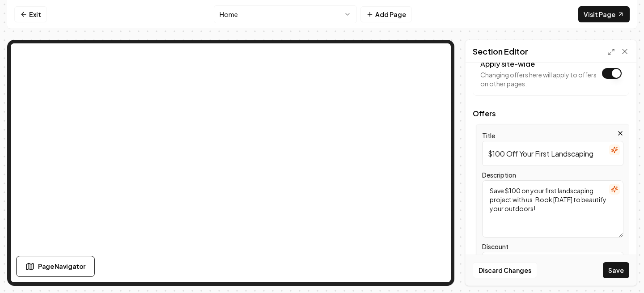
click at [540, 150] on input "$100 Off Your First Landscaping" at bounding box center [552, 153] width 141 height 25
type input "Pool Paradise Promo"
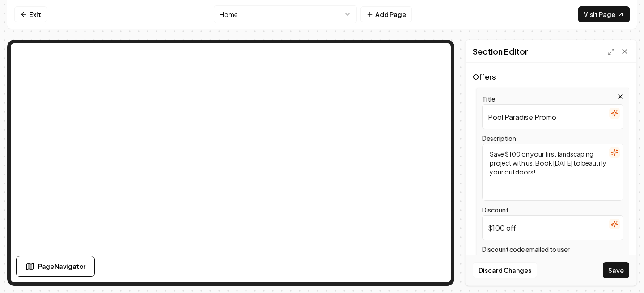
scroll to position [112, 0]
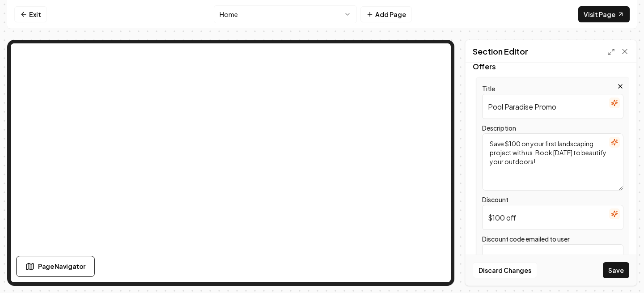
click at [514, 219] on input "$100 off" at bounding box center [552, 217] width 141 height 25
click at [497, 218] on input "$100 off" at bounding box center [552, 217] width 141 height 25
click at [521, 223] on input "$150 off" at bounding box center [552, 217] width 141 height 25
type input "$150"
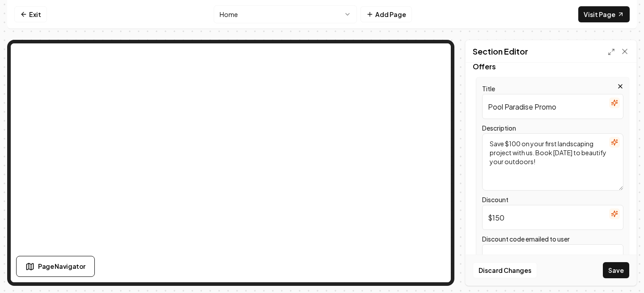
click at [527, 168] on textarea "Save $100 on your first landscaping project with us. Book today to beautify you…" at bounding box center [552, 161] width 141 height 57
drag, startPoint x: 547, startPoint y: 168, endPoint x: 450, endPoint y: 76, distance: 133.5
click at [438, 31] on div "Exit Home Add Page Visit Page Page Navigator Page Settings Section Editor Heade…" at bounding box center [322, 143] width 630 height 286
type textarea "i"
type textarea "I"
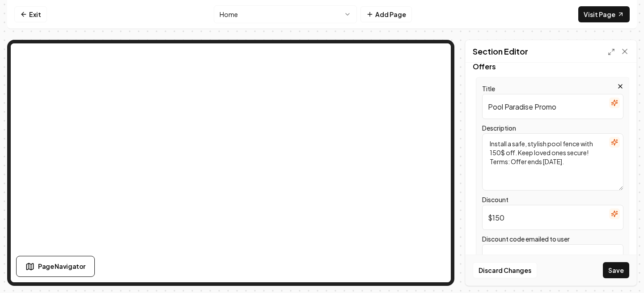
type textarea "Install a safe, stylish pool fence with 150$ off. Keep loved ones secure! Terms…"
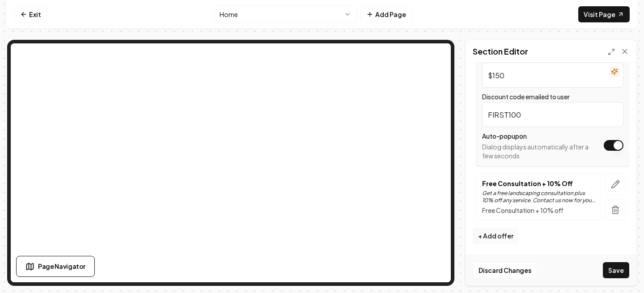
scroll to position [254, 0]
click at [617, 188] on icon "button" at bounding box center [615, 184] width 9 height 9
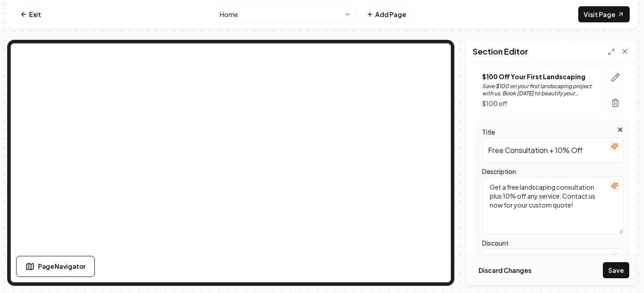
scroll to position [132, 0]
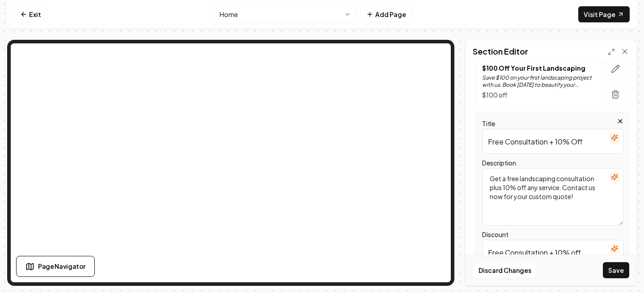
click at [543, 139] on input "Free Consultation + 10% Off" at bounding box center [552, 141] width 141 height 25
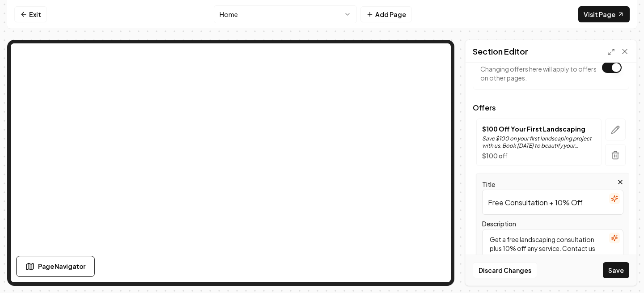
scroll to position [49, 0]
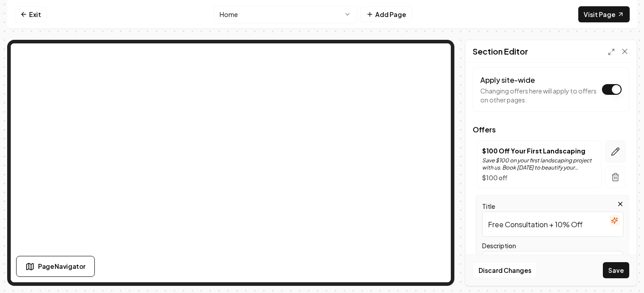
click at [617, 154] on icon "button" at bounding box center [615, 151] width 9 height 9
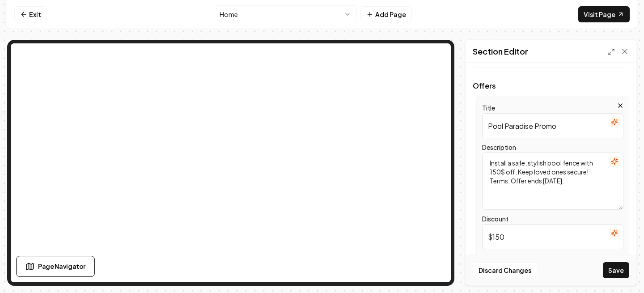
scroll to position [100, 0]
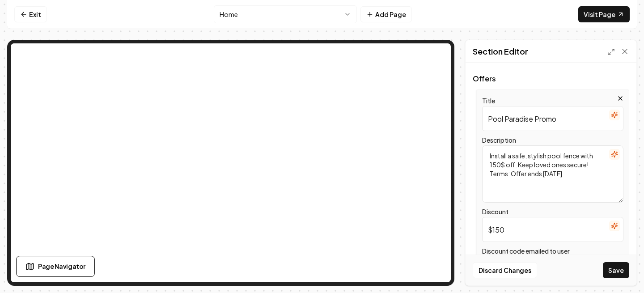
click at [532, 119] on input "Pool Paradise Promo" at bounding box center [552, 118] width 141 height 25
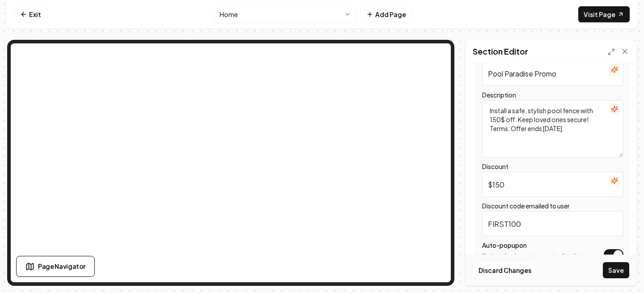
scroll to position [146, 0]
type input "Pool Paradise Promo"
click at [610, 268] on button "Save" at bounding box center [616, 270] width 26 height 16
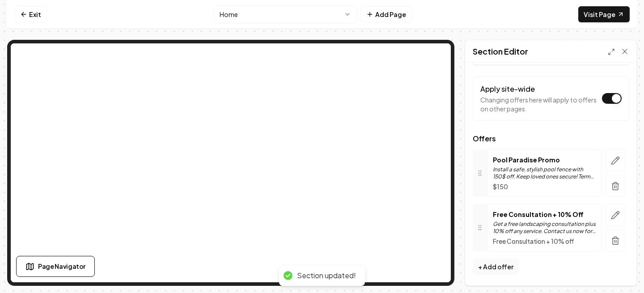
scroll to position [40, 0]
click at [611, 217] on icon "button" at bounding box center [615, 215] width 9 height 9
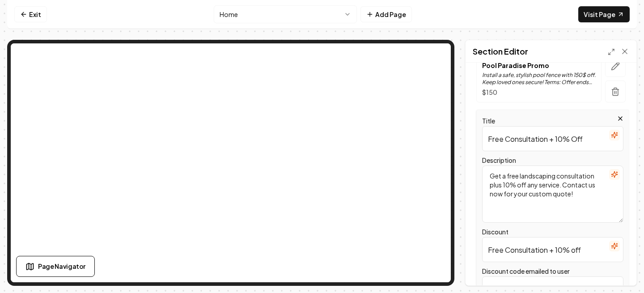
scroll to position [136, 0]
click at [521, 135] on input "Free Consultation + 10% Off" at bounding box center [552, 137] width 141 height 25
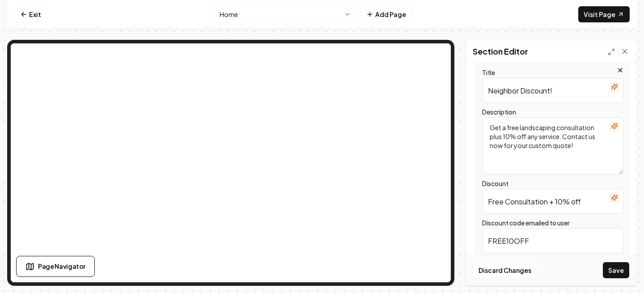
scroll to position [183, 0]
type input "Neighbor Discount!"
click at [531, 206] on input "Free Consultation + 10% off" at bounding box center [552, 200] width 141 height 25
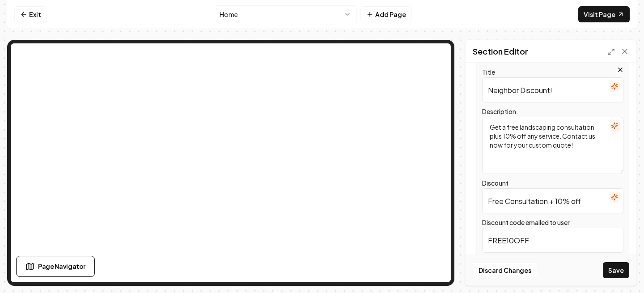
click at [562, 207] on input "Free Consultation + 10% off" at bounding box center [552, 200] width 141 height 25
drag, startPoint x: 557, startPoint y: 203, endPoint x: 457, endPoint y: 204, distance: 100.2
click at [457, 204] on div "Page Settings Section Editor Header Special Offers and Promotions Apply site-wi…" at bounding box center [322, 163] width 630 height 246
click at [538, 203] on input "10% off" at bounding box center [552, 200] width 141 height 25
type input "10%"
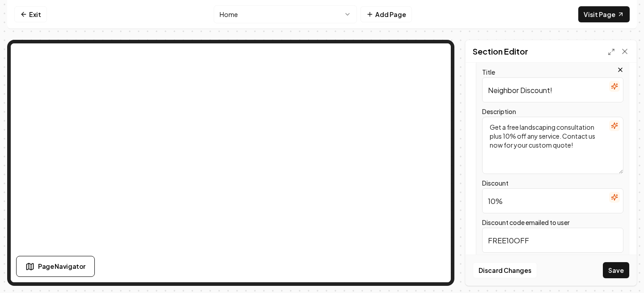
click at [462, 130] on div "Page Settings Section Editor Header Special Offers and Promotions Apply site-wi…" at bounding box center [322, 163] width 630 height 246
paste textarea "If you and your neighbor have your fences replaced both receive 10% off"
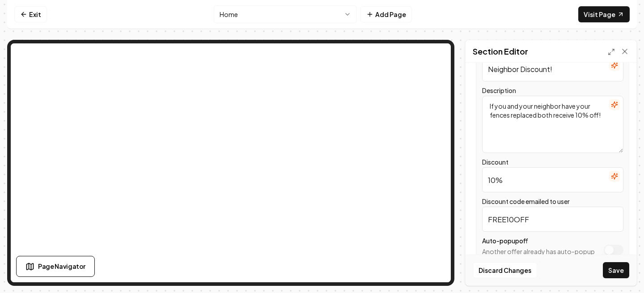
scroll to position [254, 0]
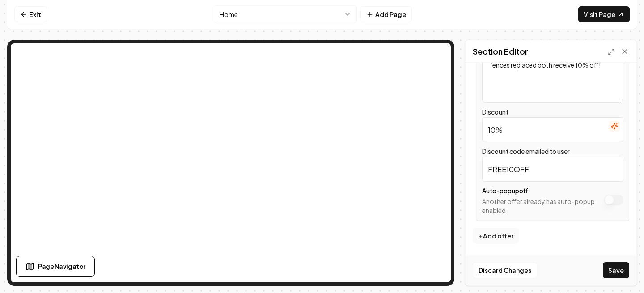
type textarea "If you and your neighbor have your fences replaced both receive 10% off!"
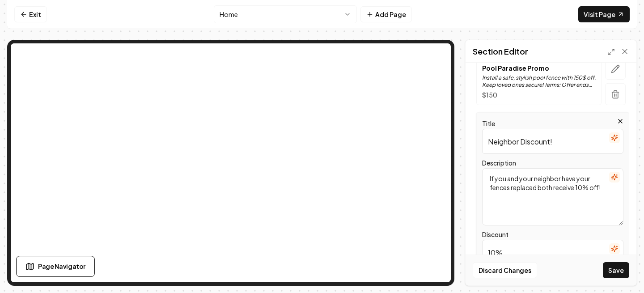
scroll to position [129, 0]
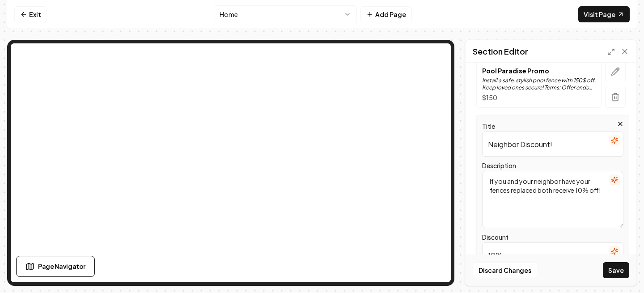
click at [537, 165] on div "Description If you and your neighbor have your fences replaced both receive 10%…" at bounding box center [552, 194] width 141 height 68
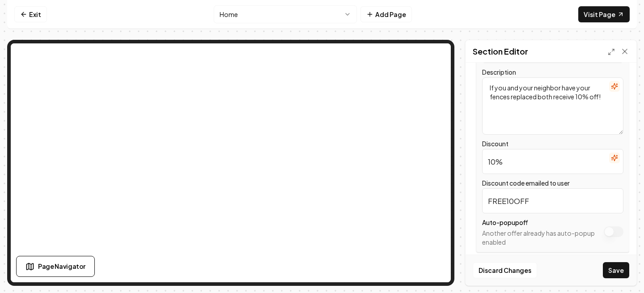
scroll to position [254, 0]
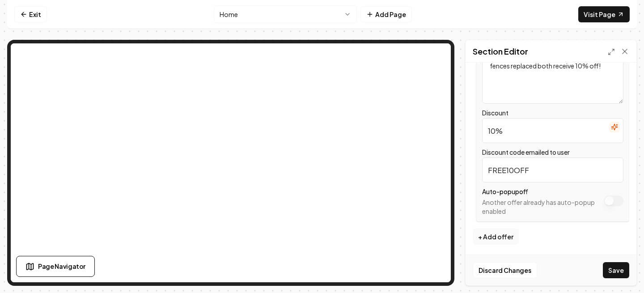
click at [602, 200] on div "Auto-popup off Another offer already has auto-popup enabled" at bounding box center [552, 201] width 141 height 30
click at [611, 272] on button "Save" at bounding box center [616, 270] width 26 height 16
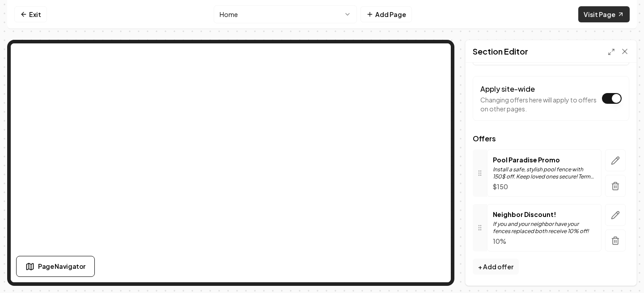
click at [613, 16] on link "Visit Page" at bounding box center [603, 14] width 51 height 16
click at [614, 164] on icon "button" at bounding box center [615, 160] width 9 height 9
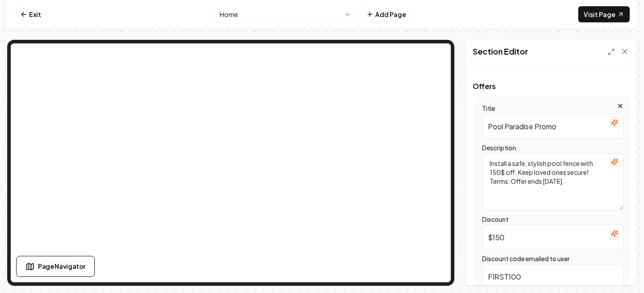
scroll to position [109, 0]
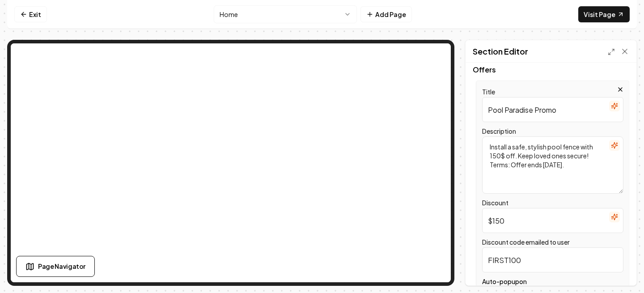
click at [490, 157] on textarea "Install a safe, stylish pool fence with 150$ off. Keep loved ones secure! Terms…" at bounding box center [552, 164] width 141 height 57
type textarea "Install a safe, stylish pool fence with $150 off. Keep loved ones secure! Terms…"
click at [614, 272] on button "Save" at bounding box center [616, 270] width 26 height 16
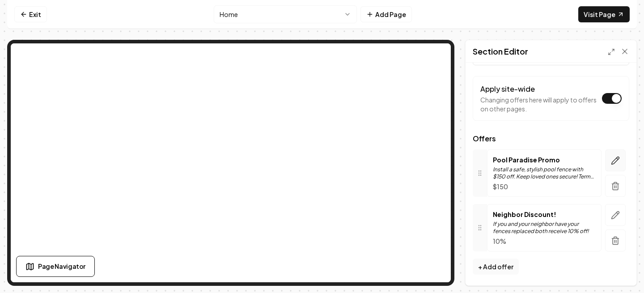
click at [611, 161] on icon "button" at bounding box center [615, 160] width 9 height 9
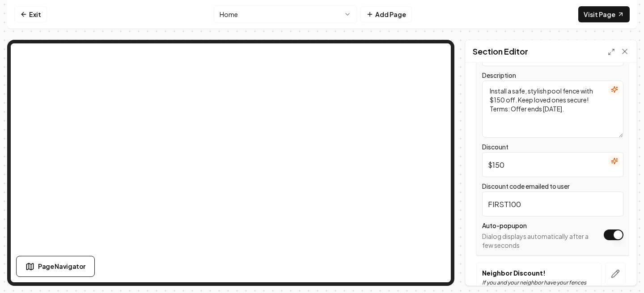
scroll to position [172, 0]
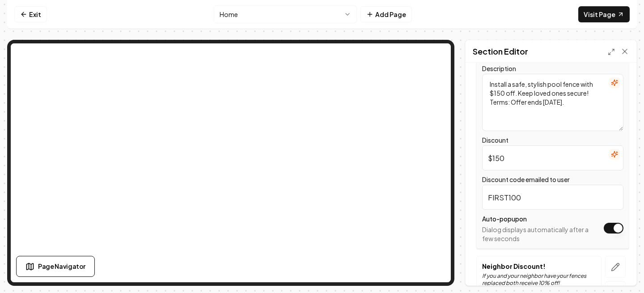
click at [611, 228] on button "Apply site-wide" at bounding box center [614, 228] width 20 height 11
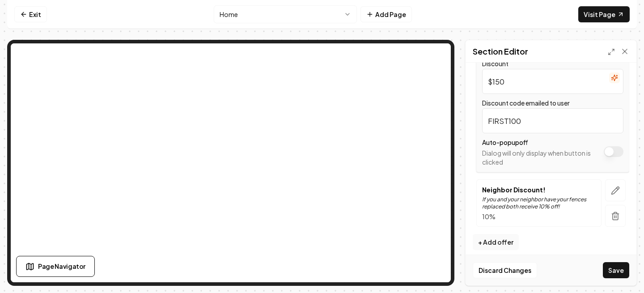
scroll to position [254, 0]
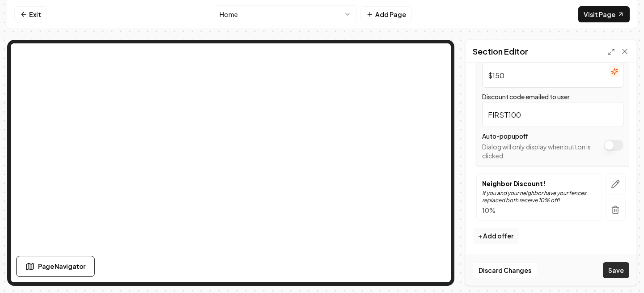
click at [615, 274] on button "Save" at bounding box center [616, 270] width 26 height 16
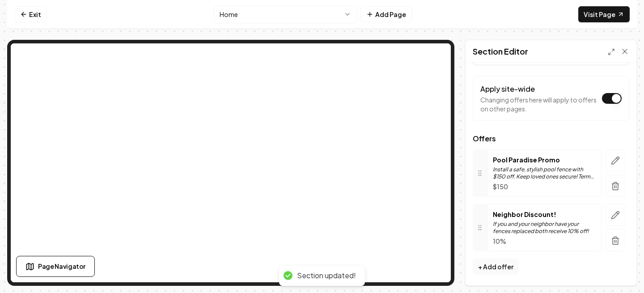
scroll to position [40, 0]
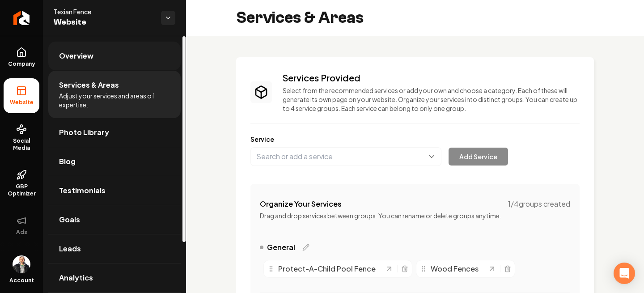
click at [68, 57] on span "Overview" at bounding box center [76, 56] width 34 height 11
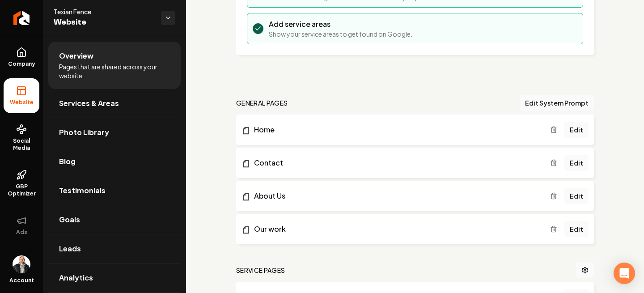
scroll to position [229, 0]
click at [419, 126] on link "Edit" at bounding box center [576, 128] width 24 height 16
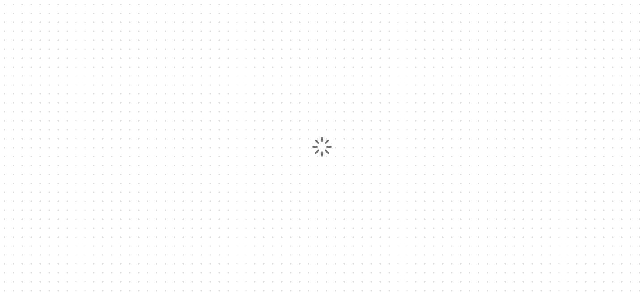
drag, startPoint x: 355, startPoint y: 20, endPoint x: 303, endPoint y: -20, distance: 65.3
click at [303, 0] on html "/dashboard/sites/bf1848a7-519b-432b-b72d-f30407e4efaf/pages/1a176262-f514-4909-…" at bounding box center [322, 146] width 644 height 293
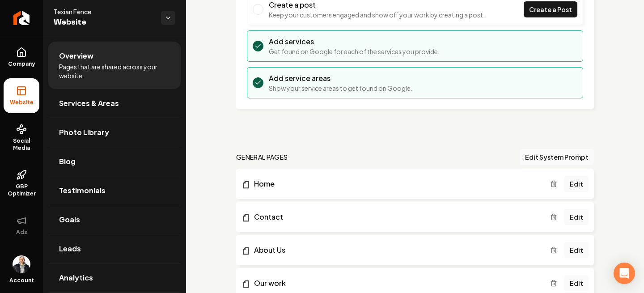
scroll to position [269, 0]
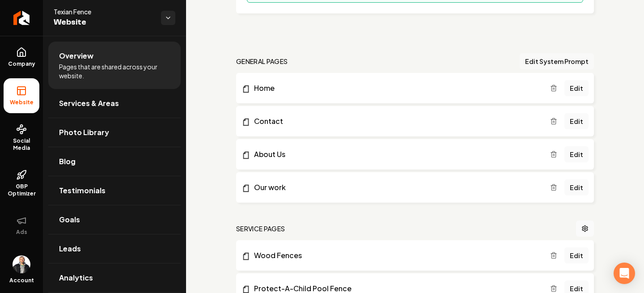
click at [419, 63] on button "Edit System Prompt" at bounding box center [557, 61] width 74 height 16
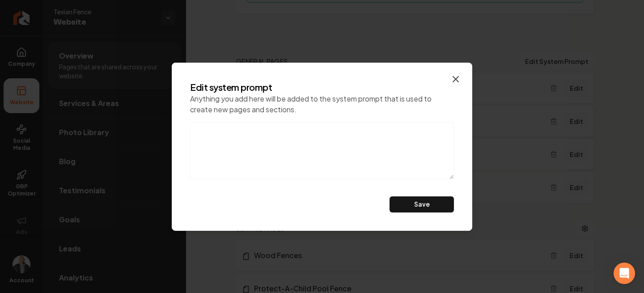
click at [419, 79] on icon "button" at bounding box center [455, 79] width 11 height 11
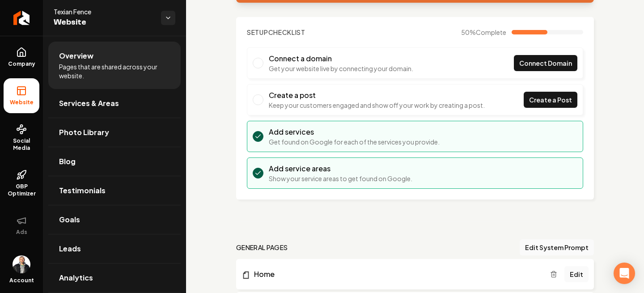
scroll to position [0, 0]
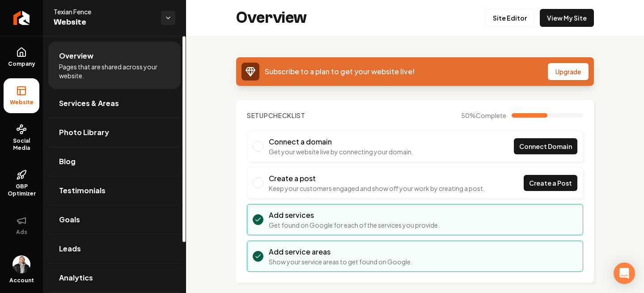
click at [94, 67] on span "Pages that are shared across your website." at bounding box center [114, 71] width 111 height 18
click at [96, 116] on link "Services & Areas" at bounding box center [114, 103] width 132 height 29
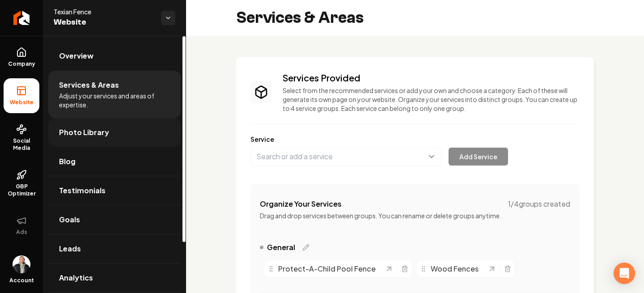
click at [100, 131] on span "Photo Library" at bounding box center [84, 132] width 50 height 11
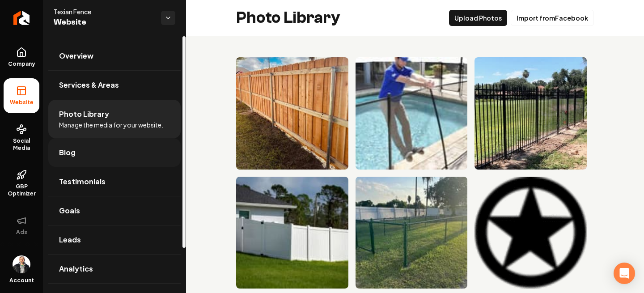
click at [83, 155] on link "Blog" at bounding box center [114, 152] width 132 height 29
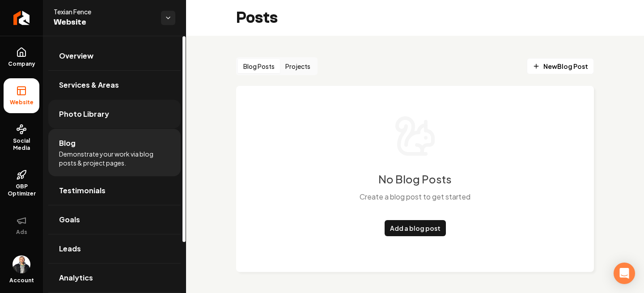
click at [92, 122] on link "Photo Library" at bounding box center [114, 114] width 132 height 29
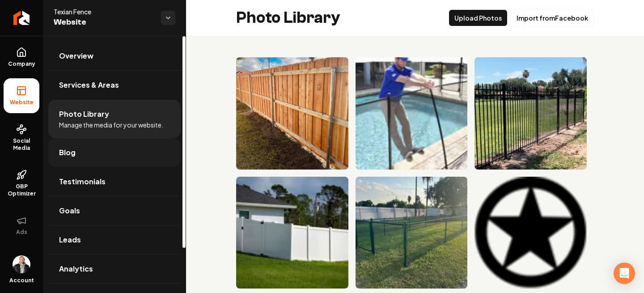
click at [89, 146] on link "Blog" at bounding box center [114, 152] width 132 height 29
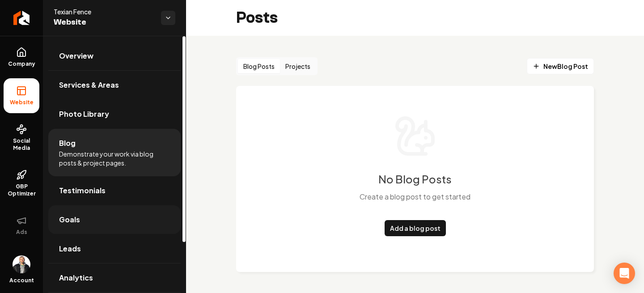
click at [79, 220] on span "Goals" at bounding box center [69, 219] width 21 height 11
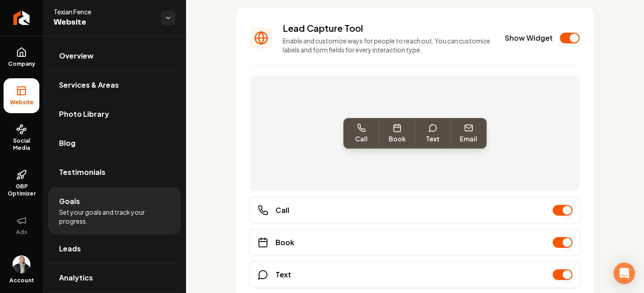
scroll to position [214, 0]
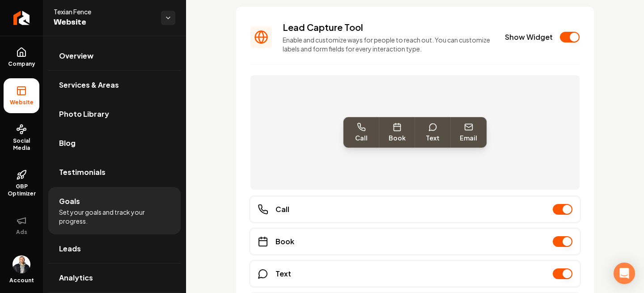
click at [419, 34] on button "Show Widget" at bounding box center [570, 37] width 20 height 11
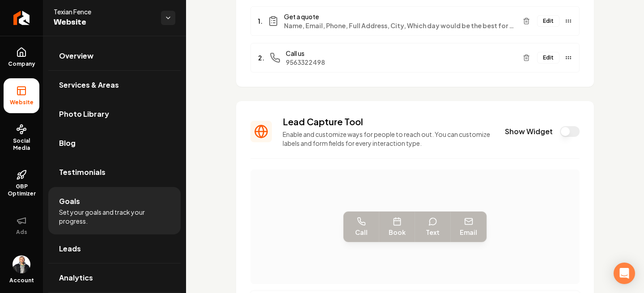
scroll to position [0, 0]
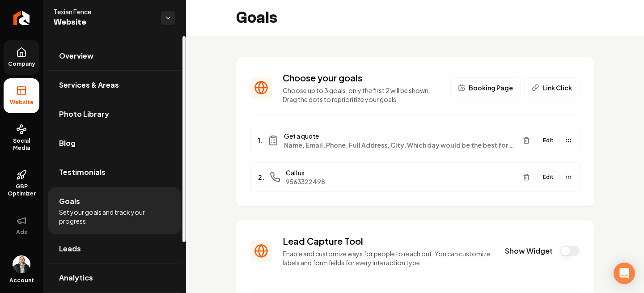
click at [21, 53] on icon at bounding box center [21, 52] width 11 height 11
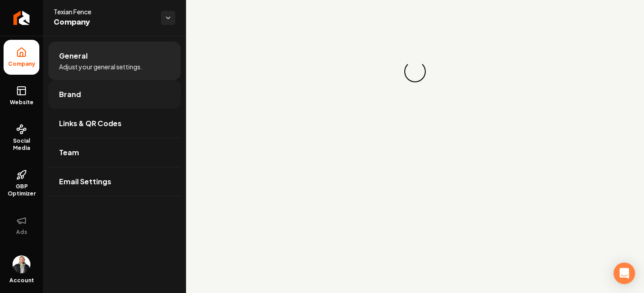
click at [83, 92] on link "Brand" at bounding box center [114, 94] width 132 height 29
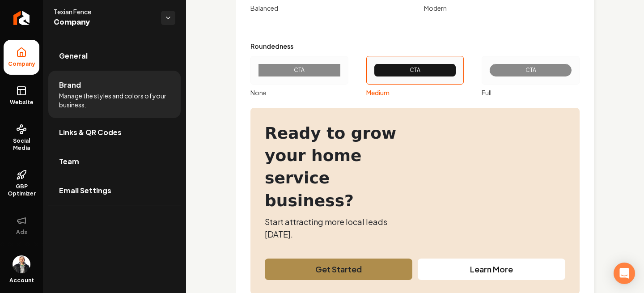
scroll to position [1102, 0]
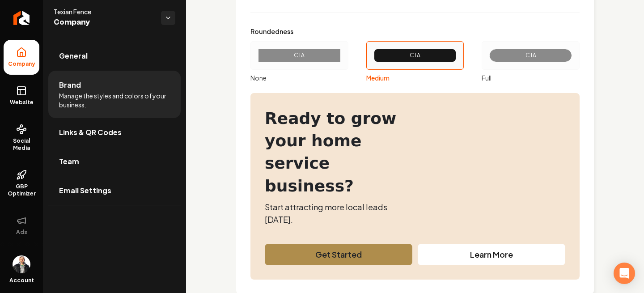
click at [419, 53] on div "CTA" at bounding box center [531, 55] width 68 height 7
click at [419, 53] on button "CTA Full" at bounding box center [484, 55] width 7 height 7
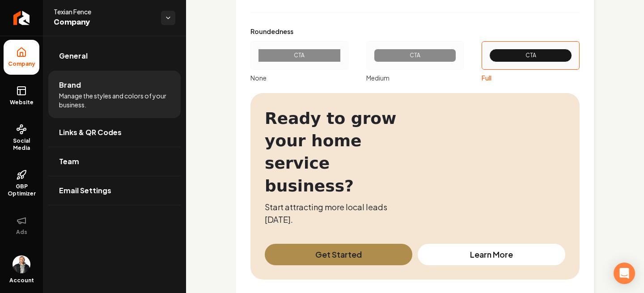
click at [419, 64] on div "CTA" at bounding box center [415, 55] width 98 height 29
click at [373, 59] on button "CTA Medium" at bounding box center [369, 55] width 7 height 7
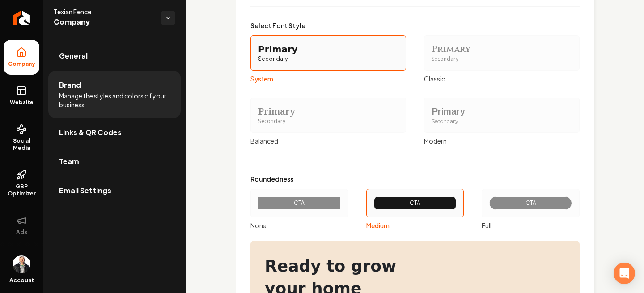
scroll to position [994, 0]
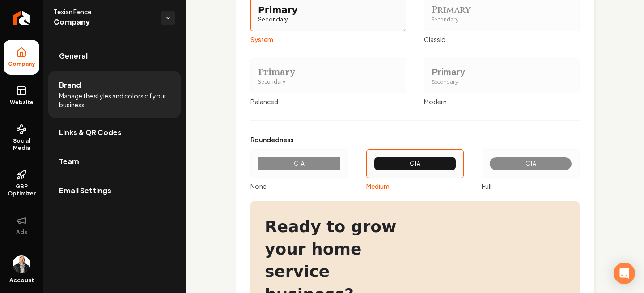
click at [419, 76] on div "Primary" at bounding box center [502, 72] width 140 height 13
click at [419, 76] on button "Primary Secondary Modern" at bounding box center [427, 75] width 7 height 7
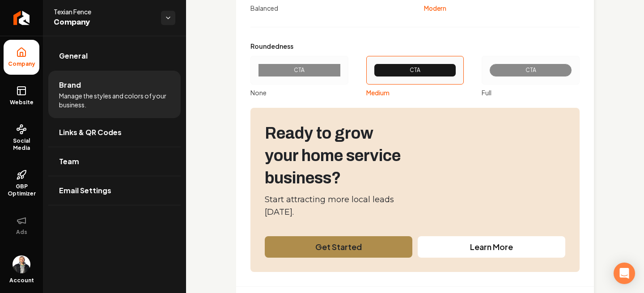
scroll to position [1136, 0]
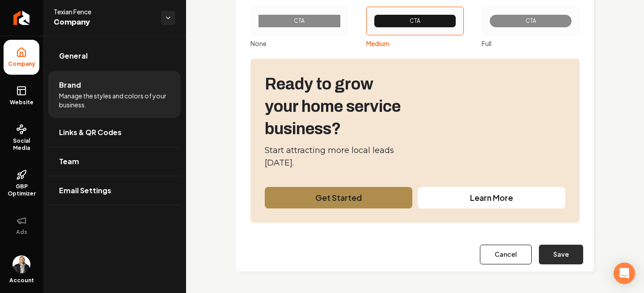
click at [419, 257] on button "Save" at bounding box center [561, 255] width 44 height 20
type input "#faf9f8"
type input "#f0ede9"
type input "#dcd7d0"
type input "#aa9e8c"
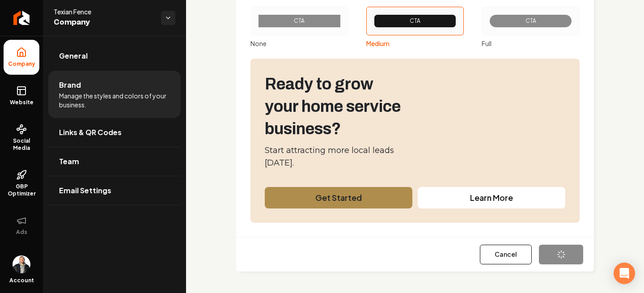
type input "#af8d4c"
type input "#574f43"
type input "#221d14"
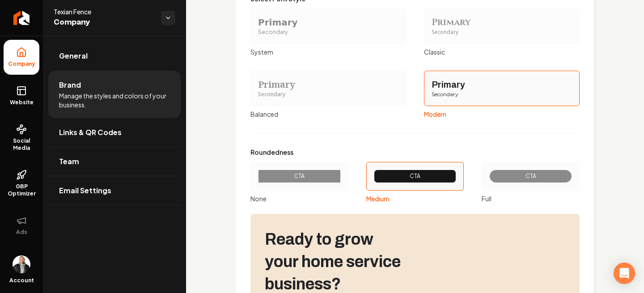
scroll to position [979, 0]
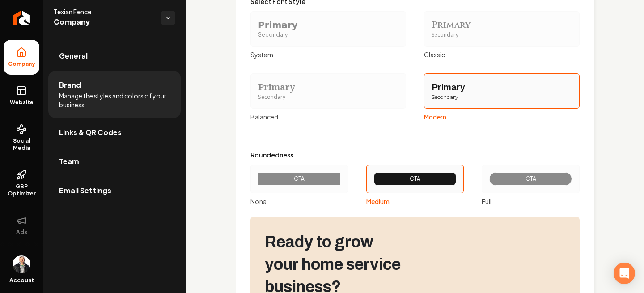
click at [330, 96] on div "Secondary" at bounding box center [328, 97] width 140 height 8
click at [257, 94] on button "Primary Secondary Balanced" at bounding box center [253, 90] width 7 height 7
click at [330, 96] on div "Secondary" at bounding box center [328, 97] width 140 height 8
click at [257, 94] on button "Primary Secondary Balanced" at bounding box center [253, 90] width 7 height 7
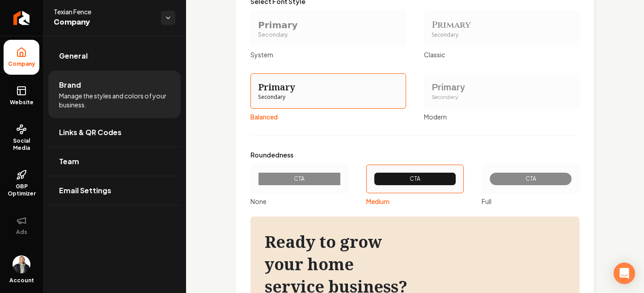
scroll to position [1136, 0]
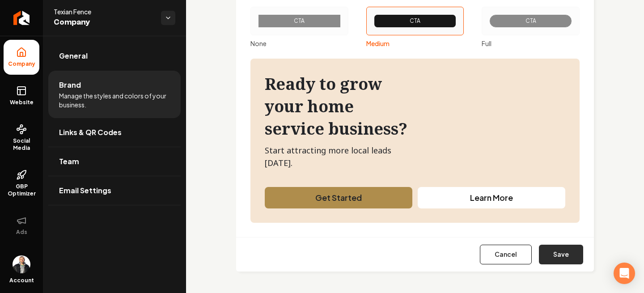
click at [419, 250] on button "Save" at bounding box center [561, 255] width 44 height 20
type input "#faf9f8"
type input "#f0ede9"
type input "#dcd7d0"
type input "#aa9e8c"
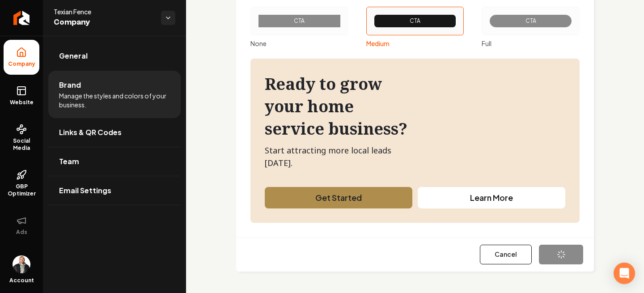
type input "#af8d4c"
type input "#574f43"
type input "#221d14"
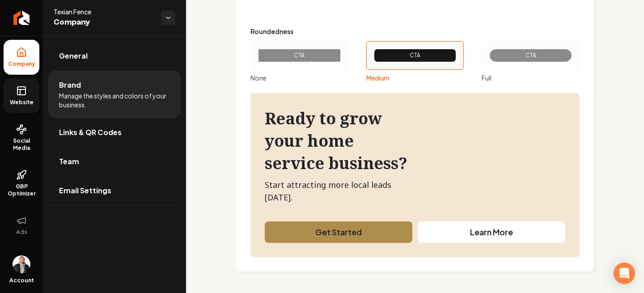
click at [30, 108] on link "Website" at bounding box center [22, 95] width 36 height 35
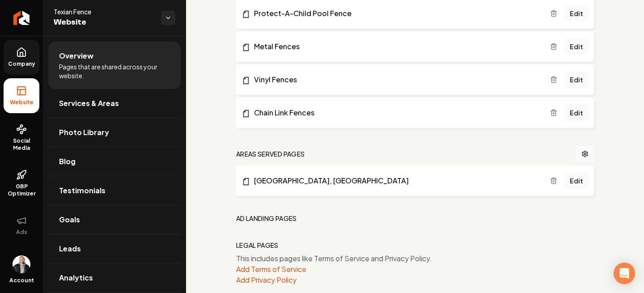
scroll to position [558, 0]
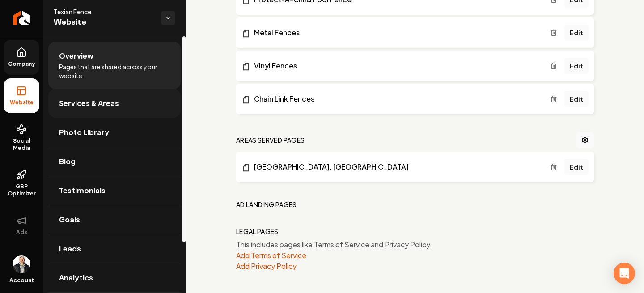
click at [73, 108] on span "Services & Areas" at bounding box center [89, 103] width 60 height 11
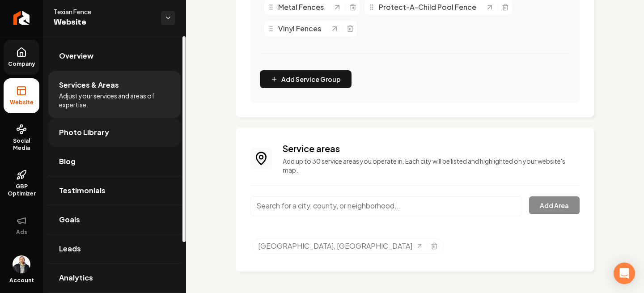
click at [95, 133] on span "Photo Library" at bounding box center [84, 132] width 50 height 11
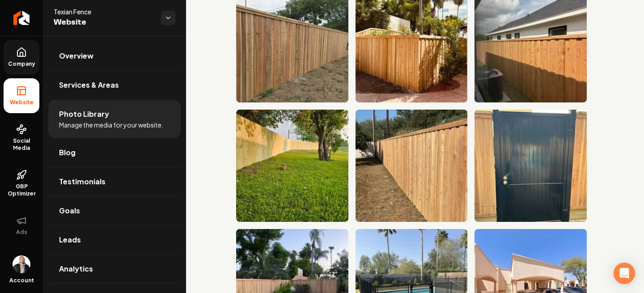
scroll to position [1787, 0]
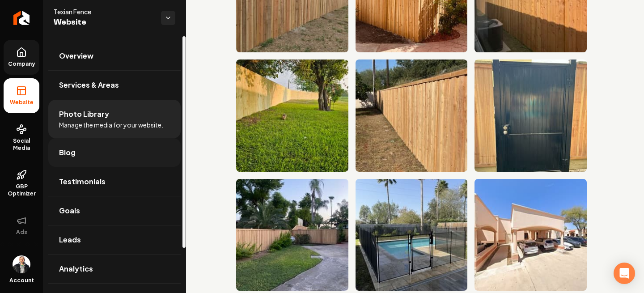
click at [63, 154] on span "Blog" at bounding box center [67, 152] width 17 height 11
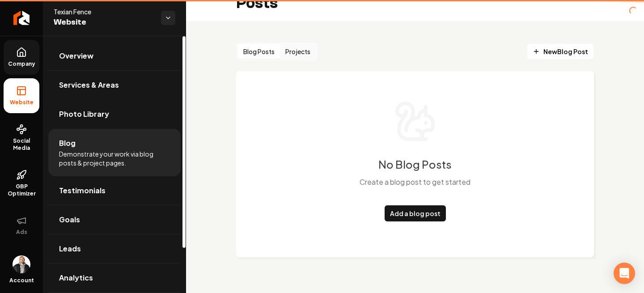
scroll to position [15, 0]
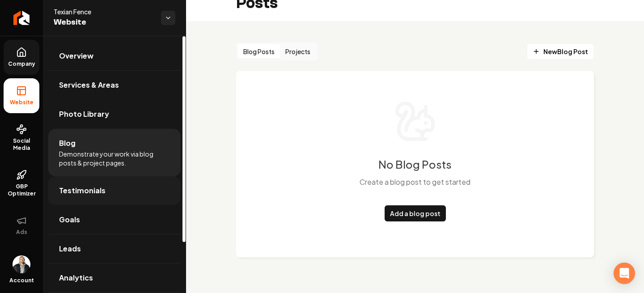
click at [90, 191] on span "Testimonials" at bounding box center [82, 190] width 47 height 11
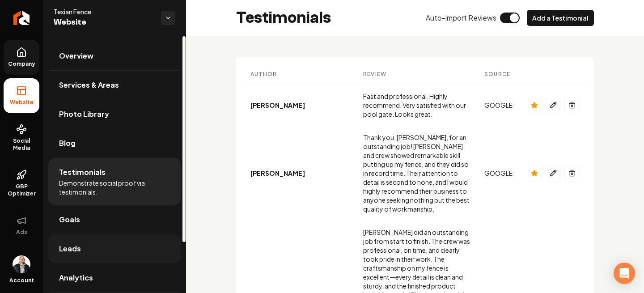
click at [85, 244] on link "Leads" at bounding box center [114, 248] width 132 height 29
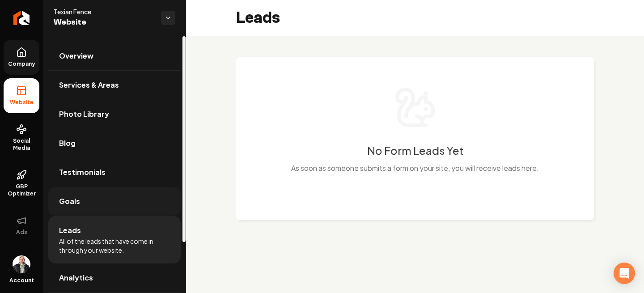
click at [79, 194] on link "Goals" at bounding box center [114, 201] width 132 height 29
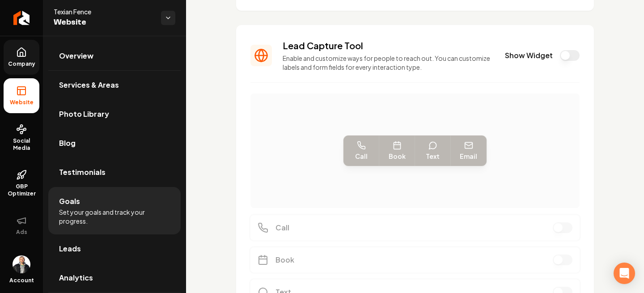
scroll to position [289, 0]
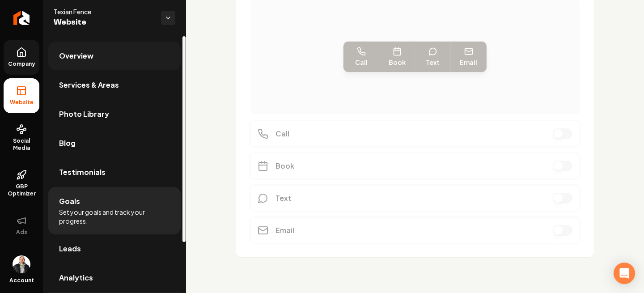
click at [105, 62] on link "Overview" at bounding box center [114, 56] width 132 height 29
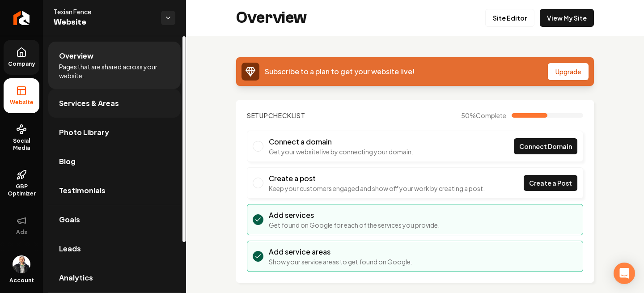
click at [94, 100] on span "Services & Areas" at bounding box center [89, 103] width 60 height 11
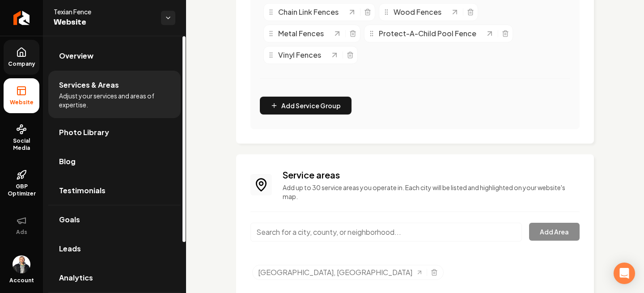
scroll to position [283, 0]
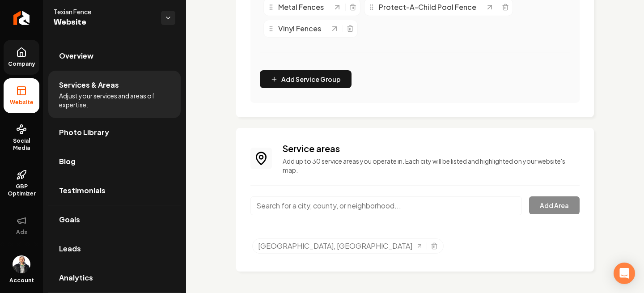
click at [319, 206] on input "Main content area" at bounding box center [385, 205] width 271 height 19
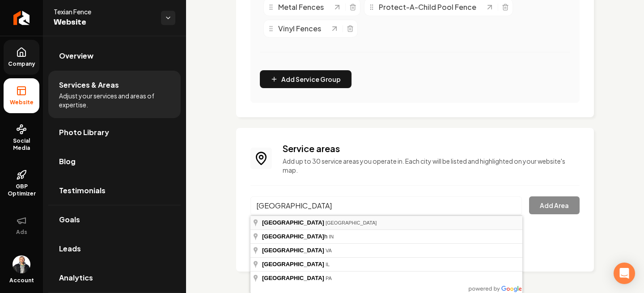
type input "[GEOGRAPHIC_DATA], [GEOGRAPHIC_DATA]"
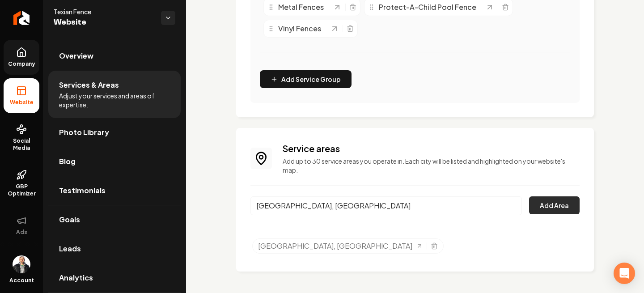
click at [419, 203] on button "Add Area" at bounding box center [554, 205] width 51 height 18
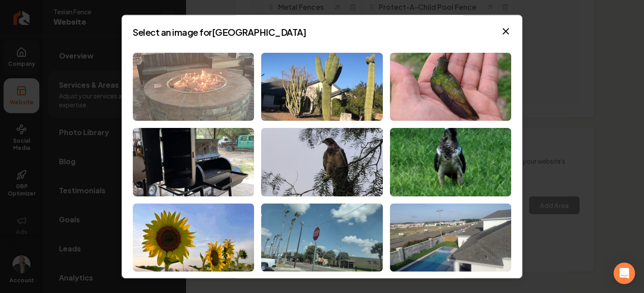
click at [165, 78] on img at bounding box center [193, 87] width 121 height 68
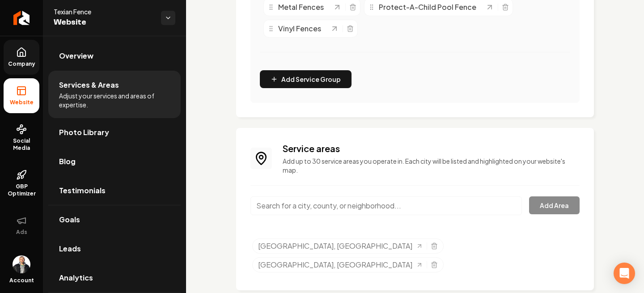
click at [318, 204] on input "Main content area" at bounding box center [385, 205] width 271 height 19
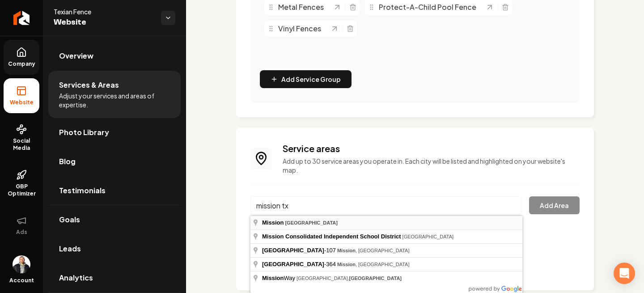
type input "[GEOGRAPHIC_DATA], [GEOGRAPHIC_DATA]"
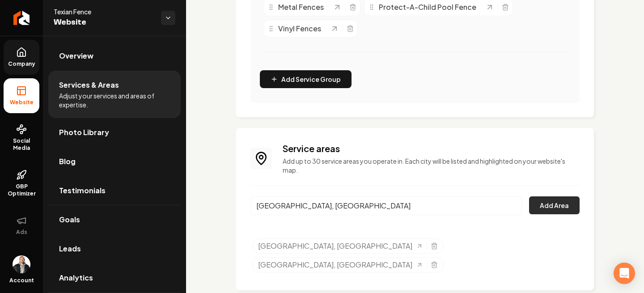
click at [419, 205] on button "Add Area" at bounding box center [554, 205] width 51 height 18
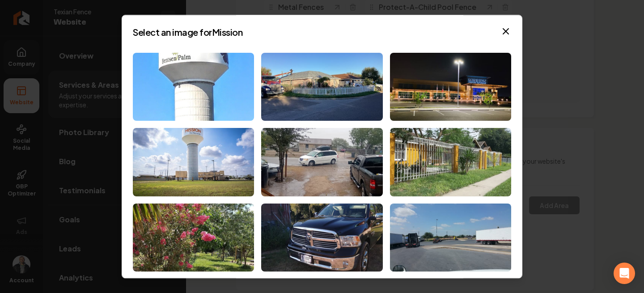
click at [230, 68] on img at bounding box center [193, 87] width 121 height 68
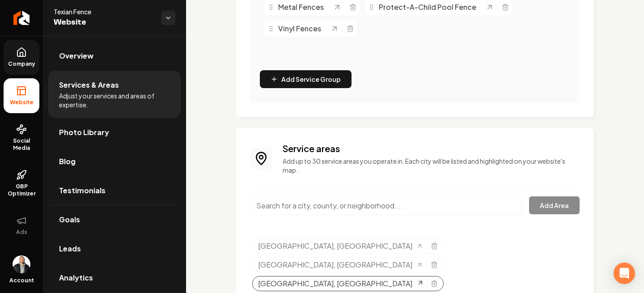
click at [412, 278] on span "[GEOGRAPHIC_DATA], [GEOGRAPHIC_DATA]" at bounding box center [335, 283] width 154 height 11
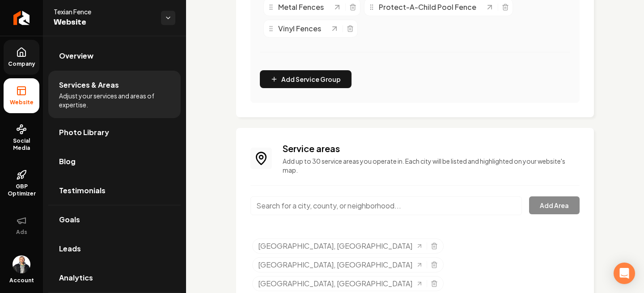
click at [329, 211] on input "Main content area" at bounding box center [385, 205] width 271 height 19
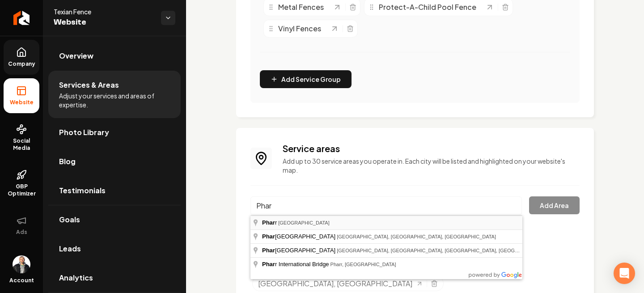
type input "Pharr, [GEOGRAPHIC_DATA]"
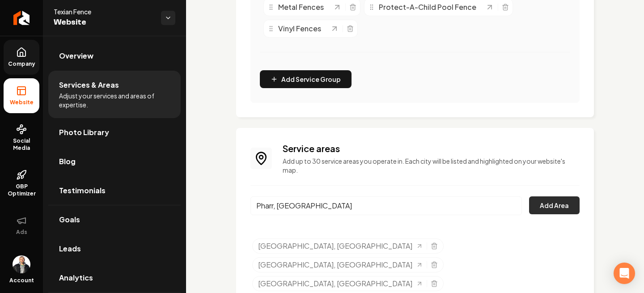
click at [419, 208] on button "Add Area" at bounding box center [554, 205] width 51 height 18
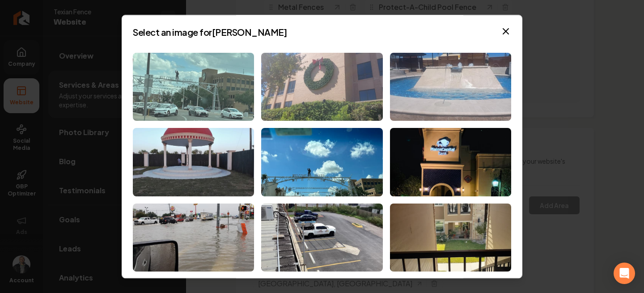
click at [201, 82] on img at bounding box center [193, 87] width 121 height 68
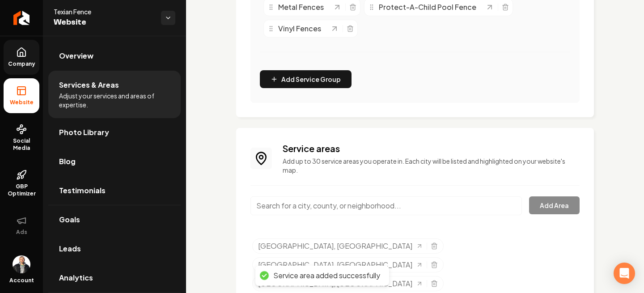
click at [348, 198] on input "Main content area" at bounding box center [385, 205] width 271 height 19
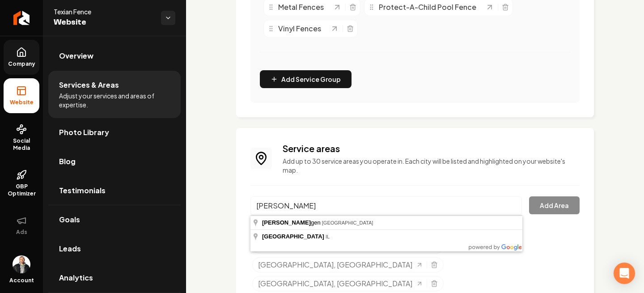
type input "[GEOGRAPHIC_DATA], [GEOGRAPHIC_DATA]"
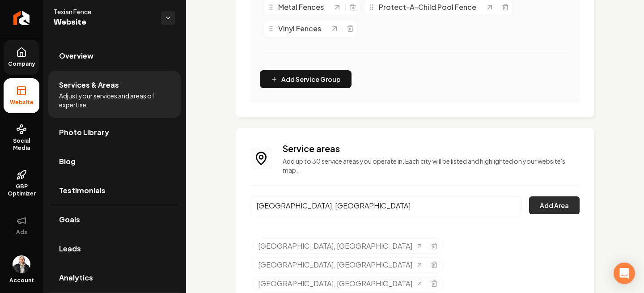
click at [419, 206] on button "Add Area" at bounding box center [554, 205] width 51 height 18
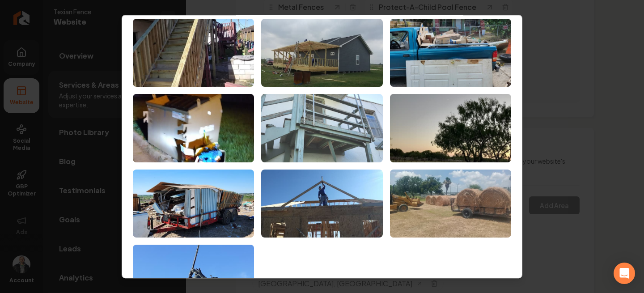
scroll to position [0, 0]
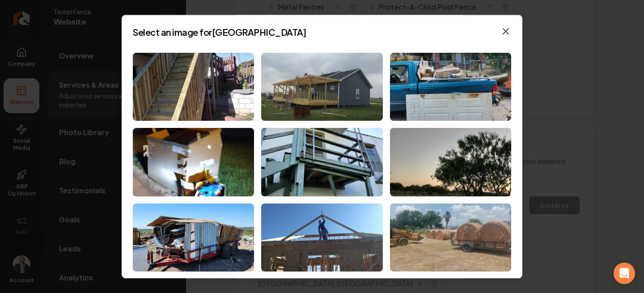
click at [419, 34] on icon "button" at bounding box center [505, 31] width 11 height 11
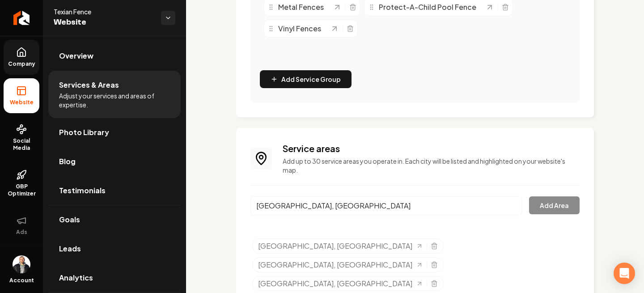
click at [381, 187] on div "Service areas Add up to 30 service areas you operate in. Each city will be list…" at bounding box center [414, 227] width 329 height 171
click at [411, 204] on input "[GEOGRAPHIC_DATA], [GEOGRAPHIC_DATA]" at bounding box center [385, 205] width 271 height 19
click at [419, 202] on div "Harlingen, TX Add Area" at bounding box center [414, 211] width 329 height 30
click at [419, 210] on div "Harlingen, TX Add Area" at bounding box center [414, 211] width 329 height 30
click at [419, 209] on input "[GEOGRAPHIC_DATA], [GEOGRAPHIC_DATA]" at bounding box center [385, 205] width 271 height 19
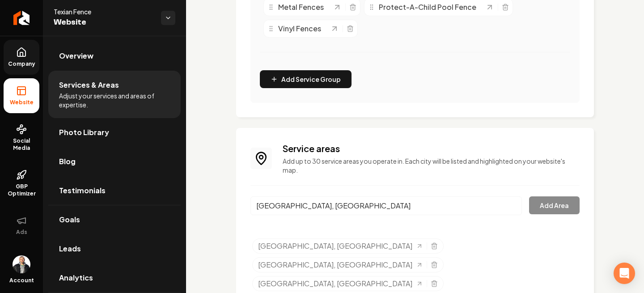
click at [419, 207] on input "[GEOGRAPHIC_DATA], [GEOGRAPHIC_DATA]" at bounding box center [385, 205] width 271 height 19
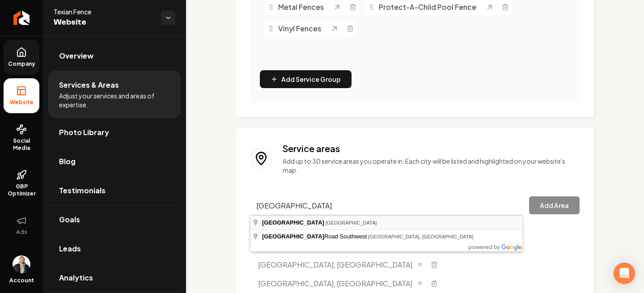
type input "[GEOGRAPHIC_DATA], [GEOGRAPHIC_DATA]"
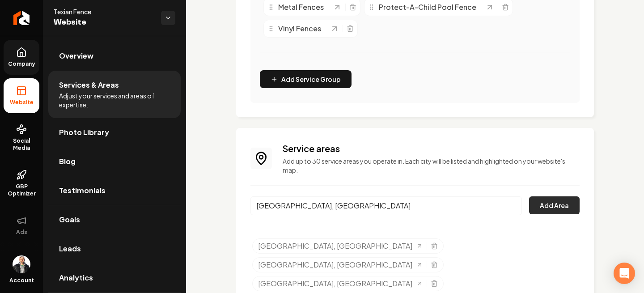
click at [419, 209] on button "Add Area" at bounding box center [554, 205] width 51 height 18
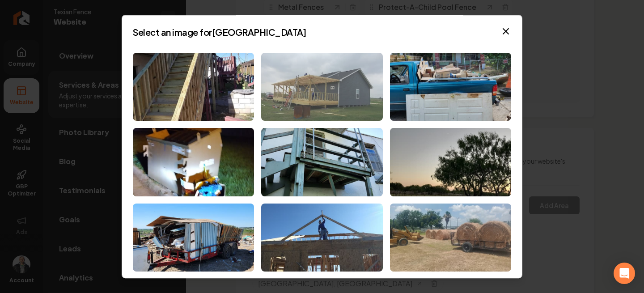
click at [325, 106] on img at bounding box center [321, 87] width 121 height 68
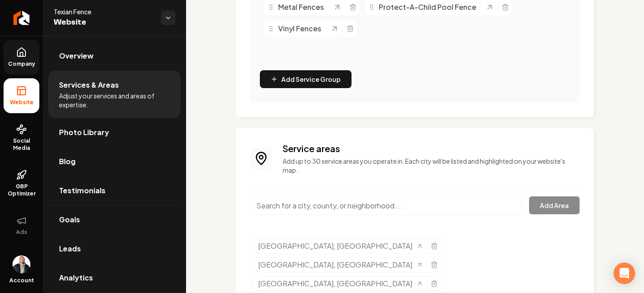
scroll to position [302, 0]
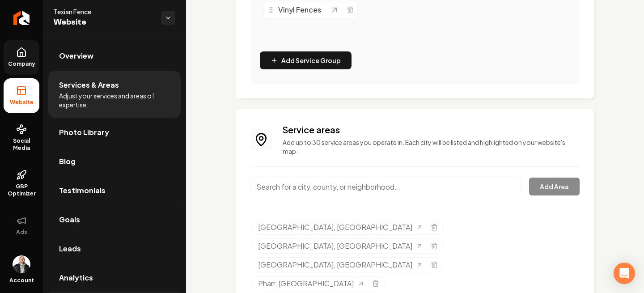
click at [373, 185] on input "Main content area" at bounding box center [385, 187] width 271 height 19
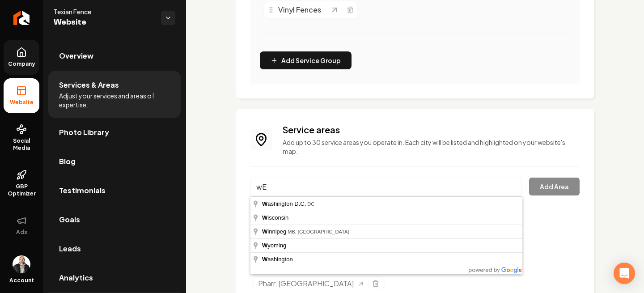
type input "w"
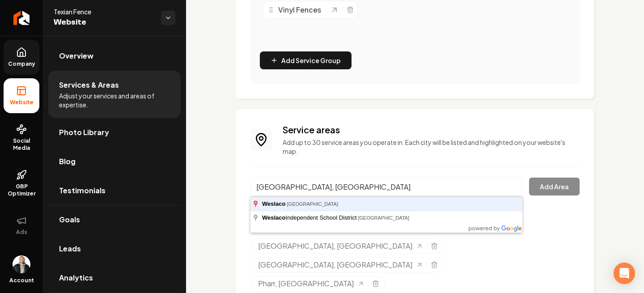
type input "[GEOGRAPHIC_DATA], [GEOGRAPHIC_DATA]"
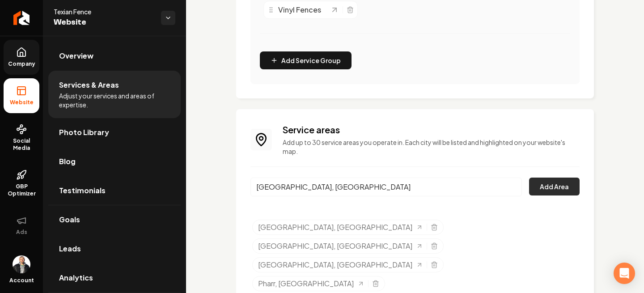
click at [419, 189] on button "Add Area" at bounding box center [554, 187] width 51 height 18
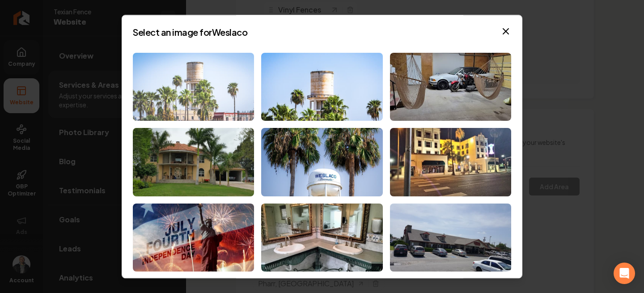
click at [228, 96] on img at bounding box center [193, 87] width 121 height 68
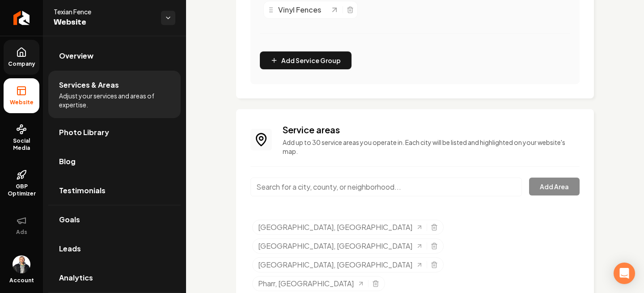
click at [297, 173] on div "Service areas Add up to 30 service areas you operate in. Each city will be list…" at bounding box center [414, 227] width 329 height 209
click at [296, 186] on input "Main content area" at bounding box center [385, 187] width 271 height 19
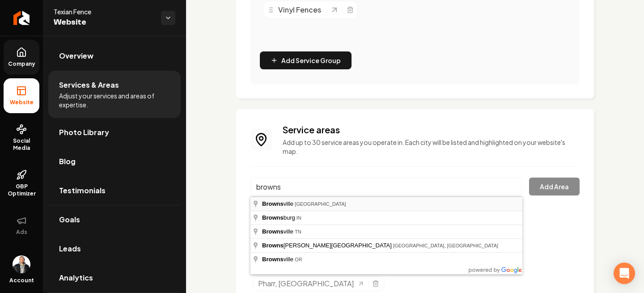
type input "[GEOGRAPHIC_DATA], [GEOGRAPHIC_DATA]"
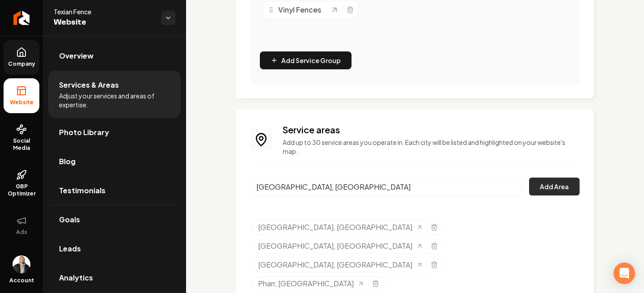
click at [419, 184] on button "Add Area" at bounding box center [554, 187] width 51 height 18
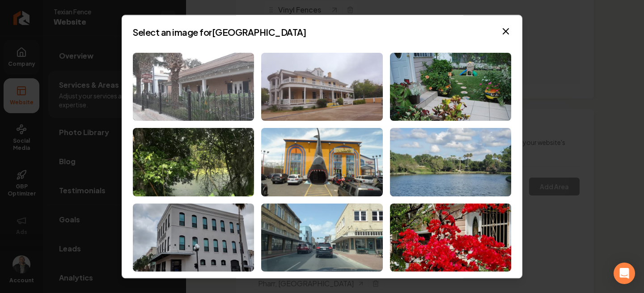
click at [225, 93] on img at bounding box center [193, 87] width 121 height 68
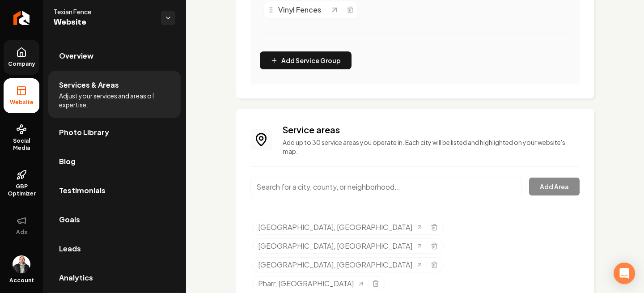
click at [314, 183] on input "Main content area" at bounding box center [385, 187] width 271 height 19
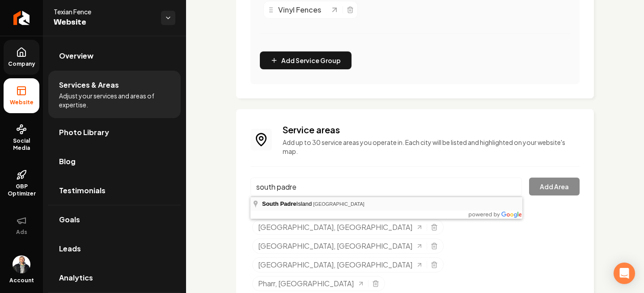
type input "[GEOGRAPHIC_DATA], [GEOGRAPHIC_DATA]"
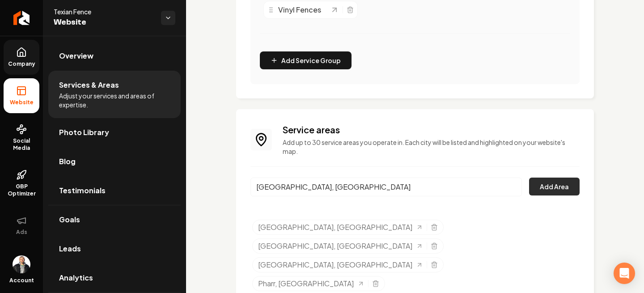
click at [419, 182] on button "Add Area" at bounding box center [554, 187] width 51 height 18
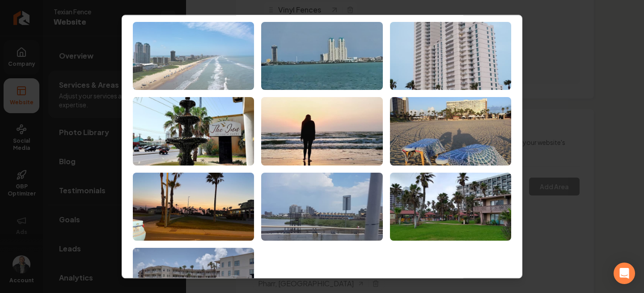
scroll to position [0, 0]
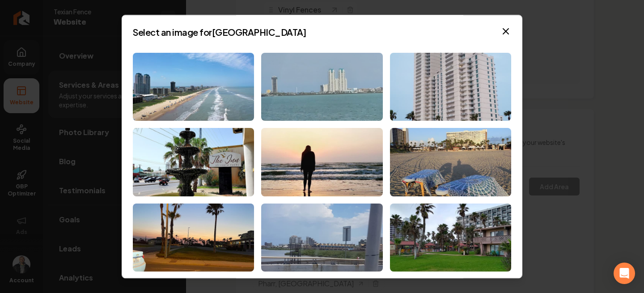
click at [297, 91] on img at bounding box center [321, 87] width 121 height 68
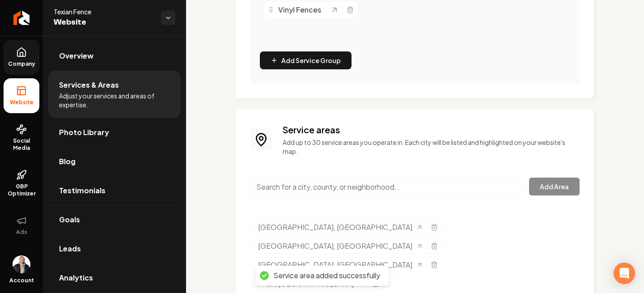
click at [301, 185] on input "Main content area" at bounding box center [385, 187] width 271 height 19
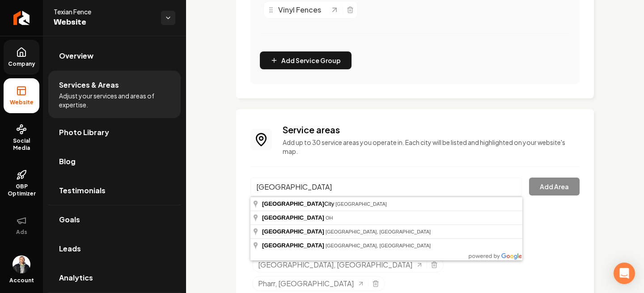
type input "[GEOGRAPHIC_DATA], [GEOGRAPHIC_DATA]"
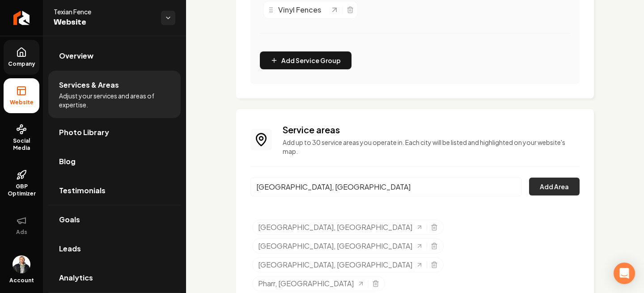
click at [419, 184] on button "Add Area" at bounding box center [554, 187] width 51 height 18
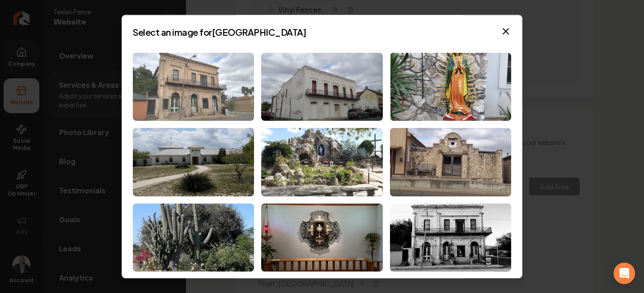
click at [190, 91] on img at bounding box center [193, 87] width 121 height 68
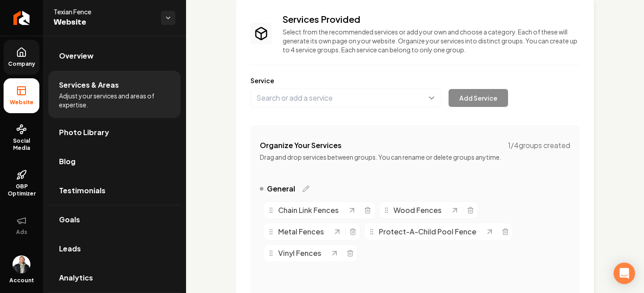
scroll to position [59, 0]
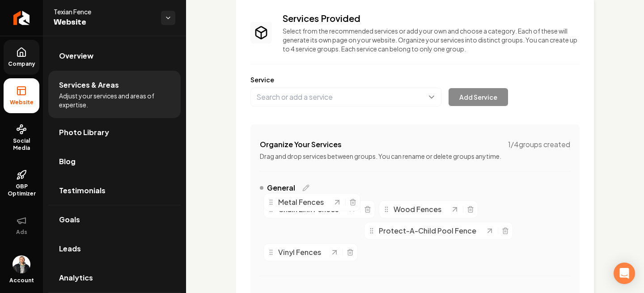
drag, startPoint x: 318, startPoint y: 231, endPoint x: 318, endPoint y: 203, distance: 28.6
click at [318, 203] on span "Metal Fences" at bounding box center [301, 202] width 46 height 11
drag, startPoint x: 318, startPoint y: 233, endPoint x: 343, endPoint y: 197, distance: 43.3
click at [343, 197] on span "Metal Fences" at bounding box center [326, 194] width 46 height 11
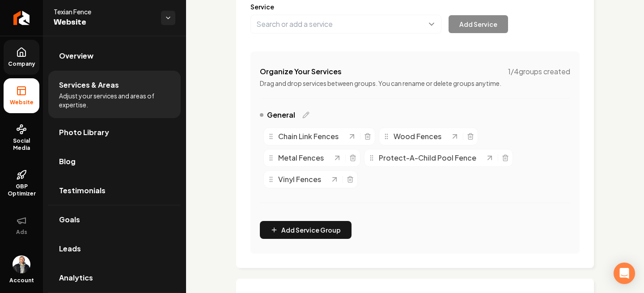
scroll to position [133, 0]
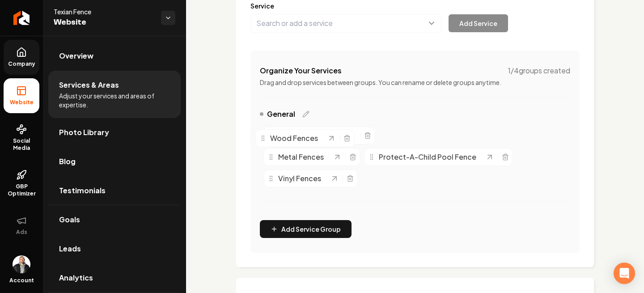
drag, startPoint x: 443, startPoint y: 136, endPoint x: 402, endPoint y: 132, distance: 41.3
click at [327, 133] on div "Wood Fences" at bounding box center [293, 138] width 68 height 11
click at [302, 112] on icon "Main content area" at bounding box center [305, 113] width 7 height 7
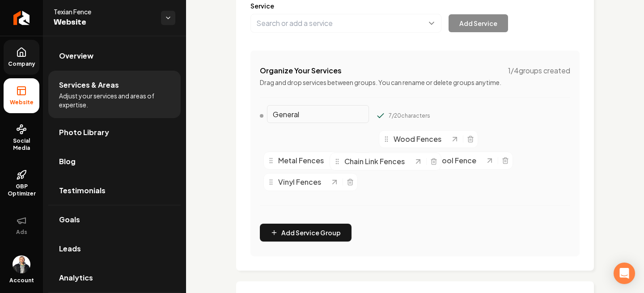
drag, startPoint x: 305, startPoint y: 143, endPoint x: 385, endPoint y: 183, distance: 88.8
click at [385, 167] on span "Chain Link Fences" at bounding box center [374, 161] width 60 height 11
click at [354, 139] on icon "Main content area" at bounding box center [351, 139] width 9 height 9
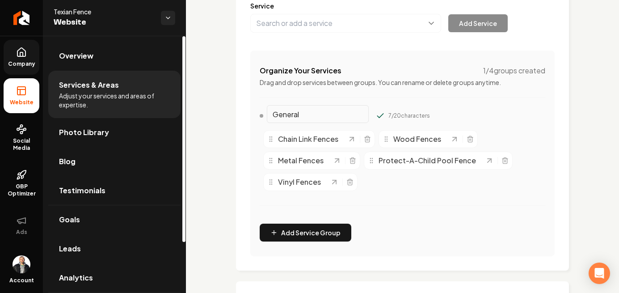
scroll to position [0, 0]
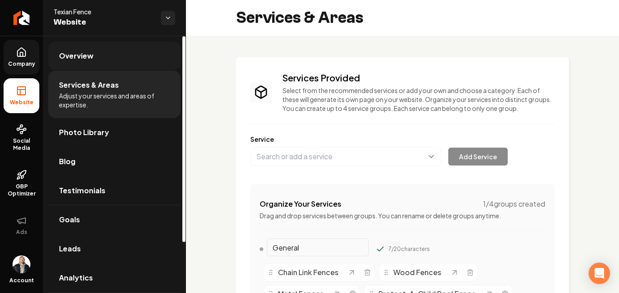
click at [95, 43] on link "Overview" at bounding box center [114, 56] width 132 height 29
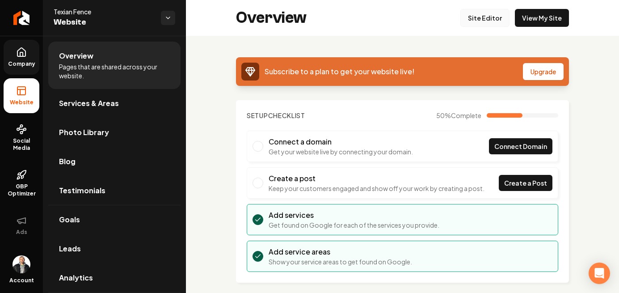
click at [419, 22] on link "Site Editor" at bounding box center [485, 18] width 49 height 18
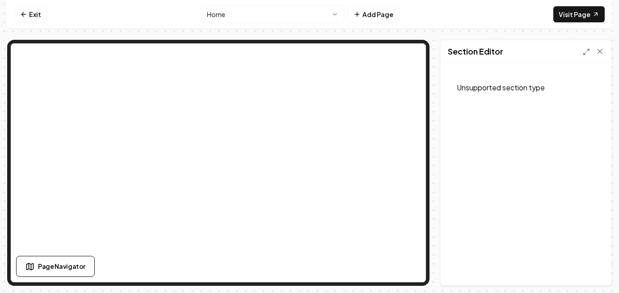
click at [419, 91] on p "Unsupported section type" at bounding box center [526, 87] width 157 height 29
click at [419, 54] on icon at bounding box center [586, 51] width 7 height 7
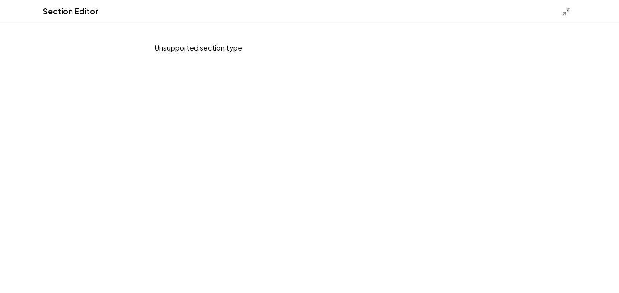
click at [177, 50] on p "Unsupported section type" at bounding box center [309, 48] width 329 height 29
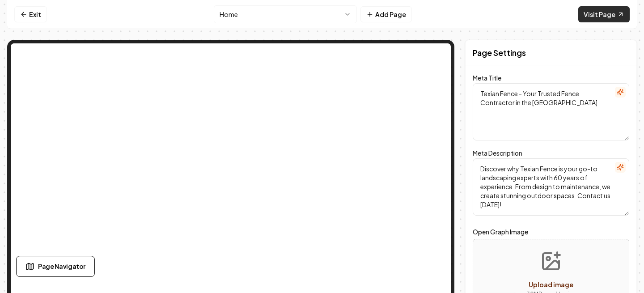
click at [602, 16] on link "Visit Page" at bounding box center [603, 14] width 51 height 16
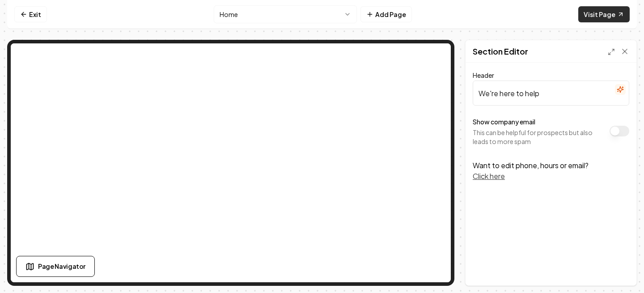
click at [593, 14] on link "Visit Page" at bounding box center [603, 14] width 51 height 16
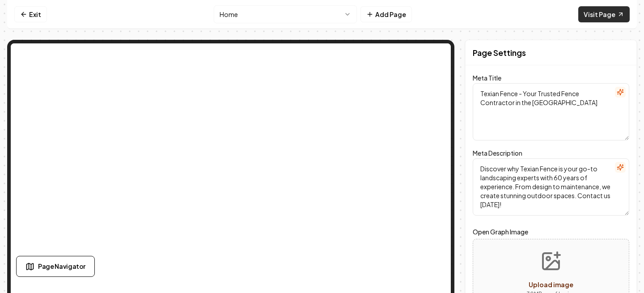
click at [599, 18] on link "Visit Page" at bounding box center [603, 14] width 51 height 16
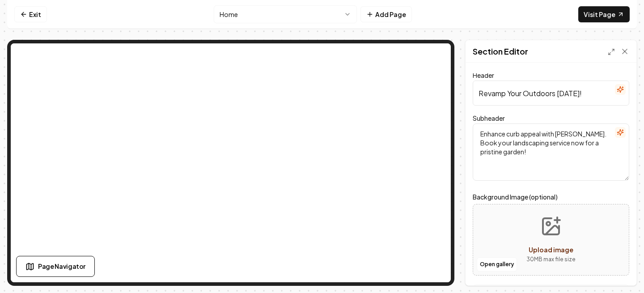
click at [631, 53] on div "Section Editor" at bounding box center [551, 51] width 171 height 22
click at [500, 74] on div "Header Revamp Your Outdoors [DATE]!" at bounding box center [551, 88] width 157 height 36
click at [500, 89] on input "Revamp Your Outdoors [DATE]!" at bounding box center [551, 92] width 157 height 25
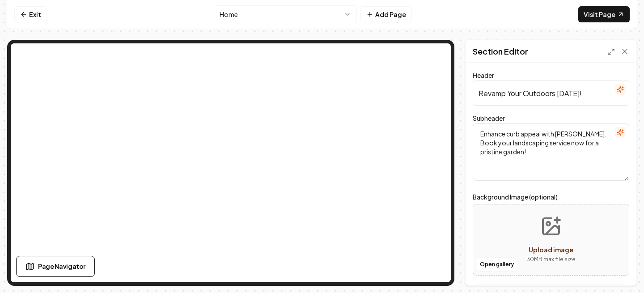
paste input "Secure Your Dream Fence"
type input "Secure Your Dream Fence [DATE]!"
drag, startPoint x: 564, startPoint y: 159, endPoint x: 442, endPoint y: 120, distance: 128.3
click at [407, 64] on div "Page Settings Section Editor Header Secure Your Dream Fence [DATE]! Subheader E…" at bounding box center [322, 163] width 630 height 246
click at [584, 159] on textarea "Enhance curb appeal with [PERSON_NAME]. Book your landscaping service now for a…" at bounding box center [551, 151] width 157 height 57
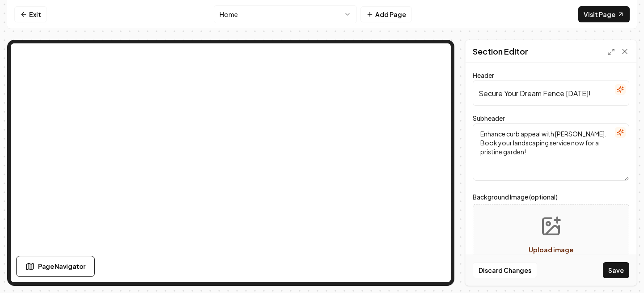
drag, startPoint x: 562, startPoint y: 164, endPoint x: 475, endPoint y: 132, distance: 92.2
click at [475, 132] on textarea "Enhance curb appeal with [PERSON_NAME]. Book your landscaping service now for a…" at bounding box center [551, 151] width 157 height 57
paste textarea "Don't wait - transform your outdoor space with a top-quality fence from Texian …"
type textarea "Don't wait - transform your outdoor space with a top-quality fence from Texian …"
click at [510, 183] on form "Header Secure Your Dream Fence [DATE]! Subheader Don't wait - transform your ou…" at bounding box center [551, 219] width 157 height 292
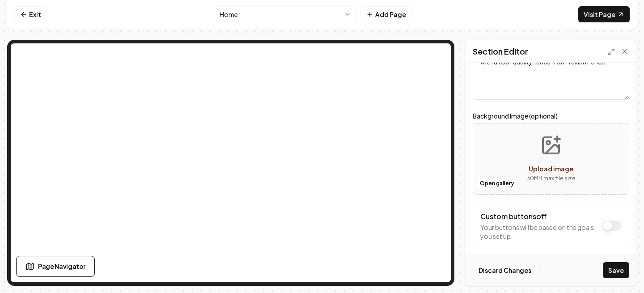
scroll to position [86, 0]
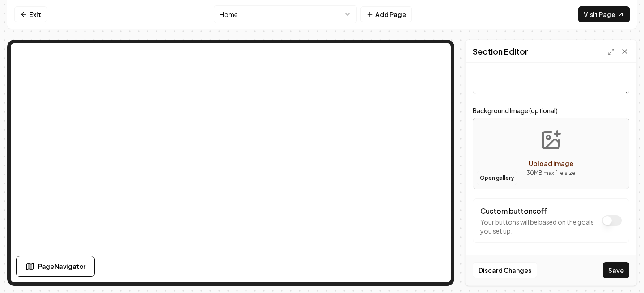
click at [495, 178] on button "Open gallery" at bounding box center [497, 178] width 40 height 14
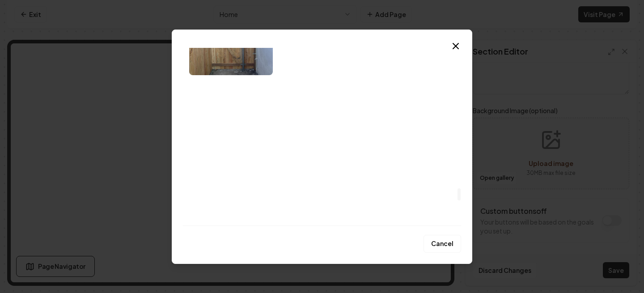
scroll to position [2338, 0]
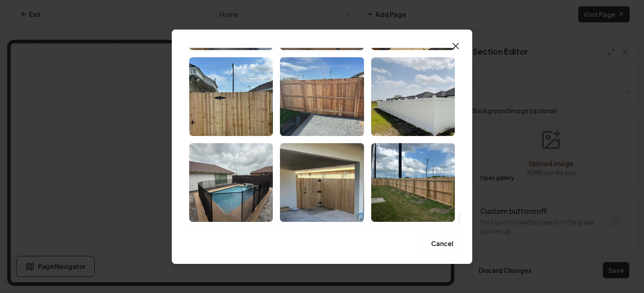
click at [453, 43] on icon "button" at bounding box center [455, 46] width 11 height 11
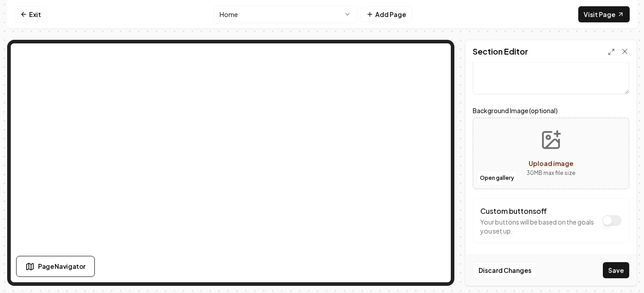
scroll to position [90, 0]
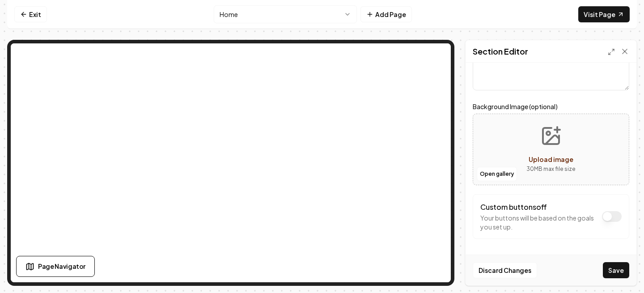
click at [525, 150] on button "Upload image 30 MB max file size" at bounding box center [551, 149] width 64 height 63
click at [611, 216] on button "Custom buttons off" at bounding box center [612, 216] width 20 height 11
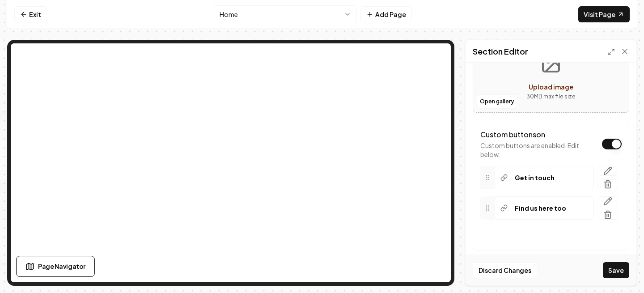
scroll to position [162, 0]
click at [607, 141] on button "Custom buttons on" at bounding box center [612, 145] width 20 height 11
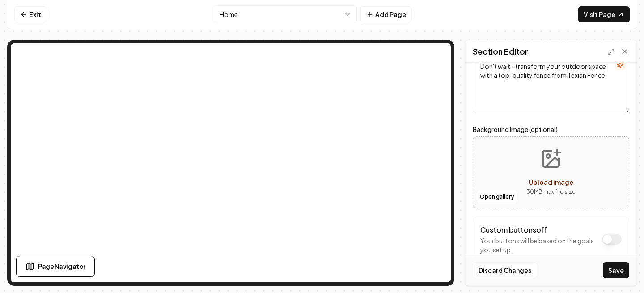
scroll to position [60, 0]
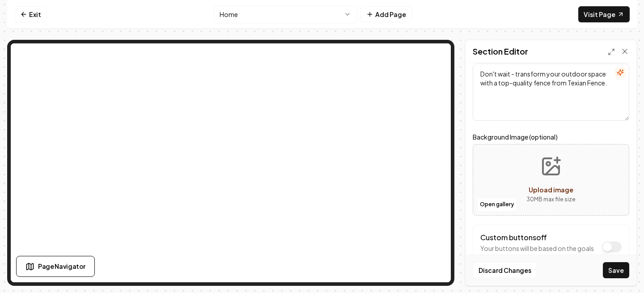
click at [598, 134] on label "Background Image (optional)" at bounding box center [551, 136] width 157 height 11
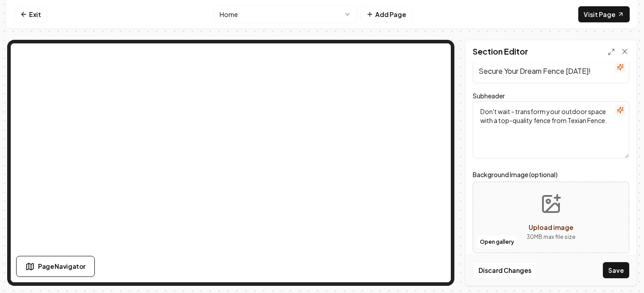
scroll to position [0, 0]
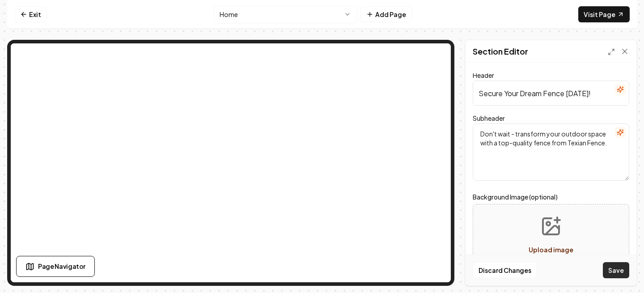
click at [623, 268] on button "Save" at bounding box center [616, 270] width 26 height 16
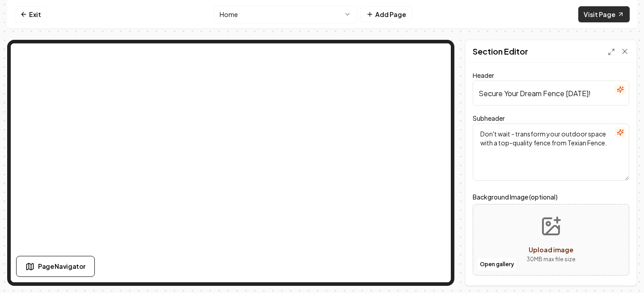
click at [593, 17] on link "Visit Page" at bounding box center [603, 14] width 51 height 16
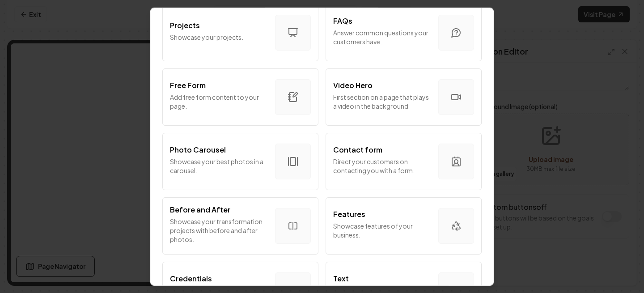
scroll to position [558, 0]
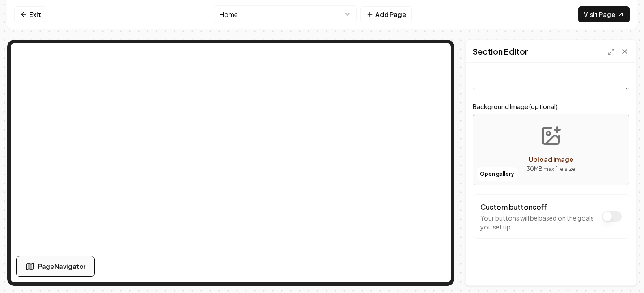
click at [35, 258] on button "Page Navigator" at bounding box center [55, 266] width 79 height 21
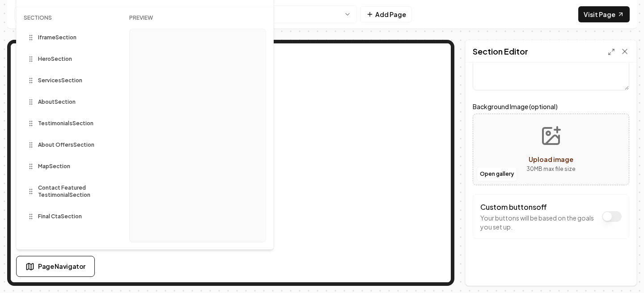
click at [58, 221] on div "Final Cta Section" at bounding box center [69, 216] width 91 height 14
click at [48, 218] on span "Final Cta Section" at bounding box center [60, 216] width 44 height 7
click at [471, 16] on nav "Exit Home Add Page Visit Page" at bounding box center [322, 14] width 630 height 29
click at [49, 267] on span "Page Navigator" at bounding box center [61, 266] width 47 height 9
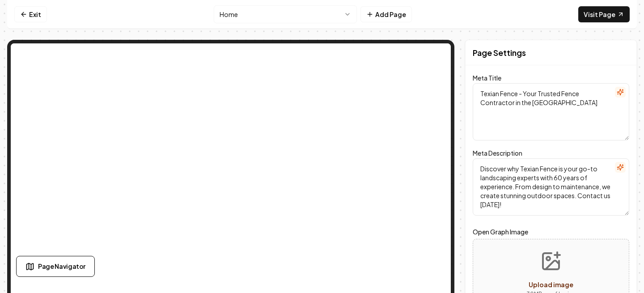
scroll to position [0, 0]
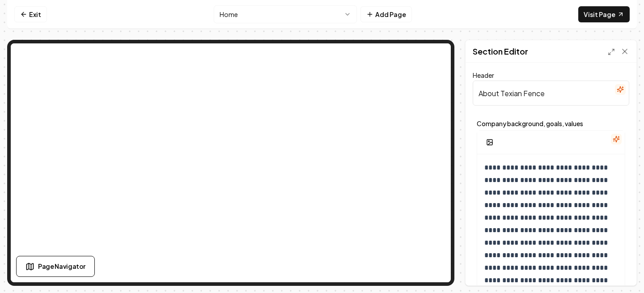
click at [511, 88] on input "About Texian Fence" at bounding box center [551, 92] width 157 height 25
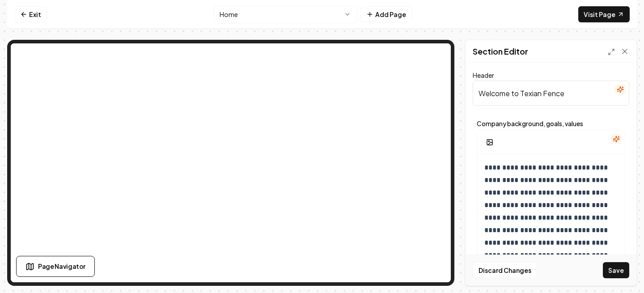
type input "Welcome to Texian Fence"
click at [492, 143] on icon "button" at bounding box center [490, 143] width 4 height 3
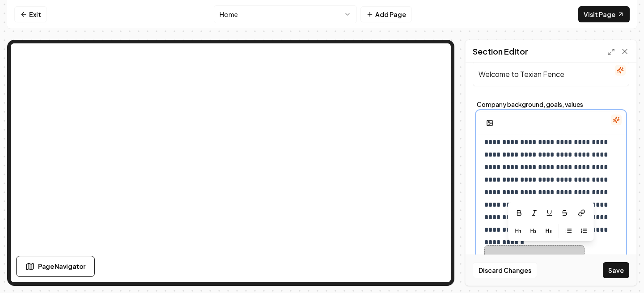
scroll to position [43, 0]
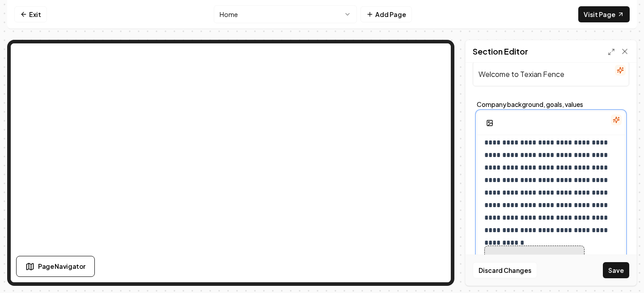
click at [498, 229] on p "**********" at bounding box center [550, 168] width 133 height 138
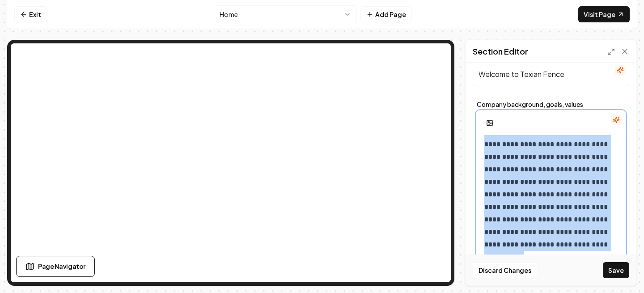
scroll to position [0, 0]
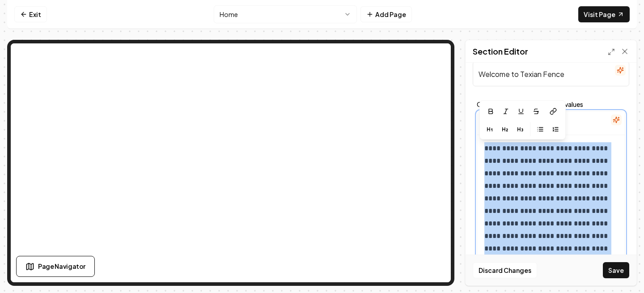
drag, startPoint x: 586, startPoint y: 229, endPoint x: 473, endPoint y: 133, distance: 148.8
click at [473, 132] on div "**********" at bounding box center [551, 196] width 157 height 199
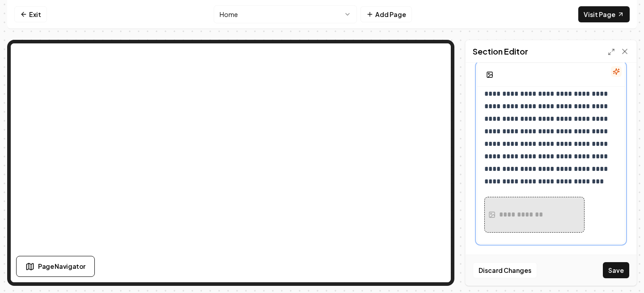
scroll to position [83, 0]
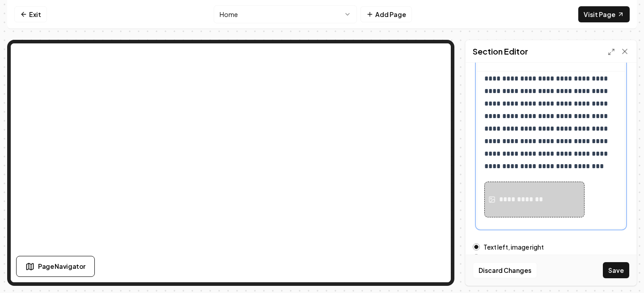
click at [535, 208] on div "**********" at bounding box center [534, 200] width 100 height 36
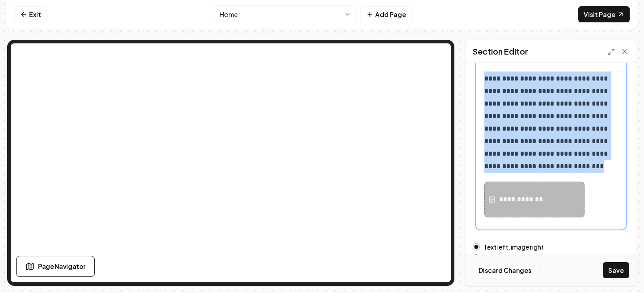
click at [527, 200] on div "**********" at bounding box center [522, 199] width 47 height 11
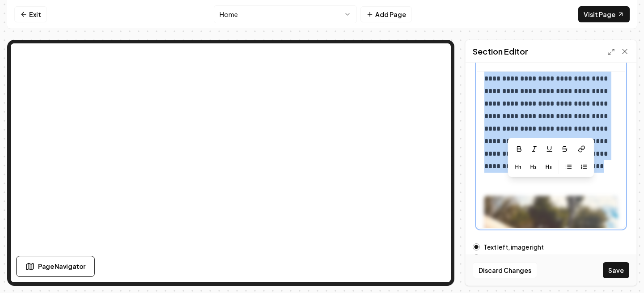
scroll to position [141, 0]
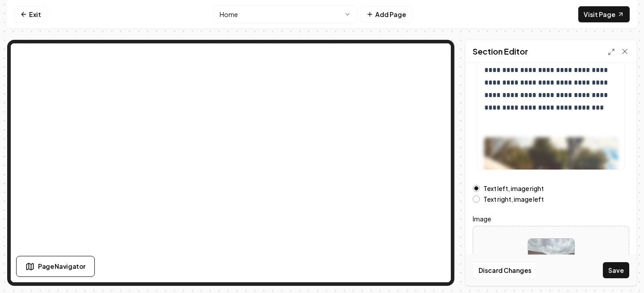
click at [484, 199] on label "Text right, image left" at bounding box center [513, 199] width 60 height 6
click at [480, 199] on button "Text right, image left" at bounding box center [476, 198] width 7 height 7
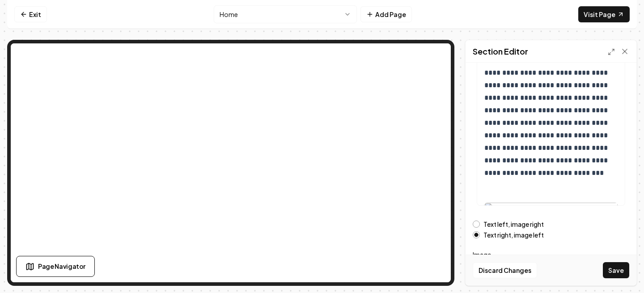
scroll to position [0, 0]
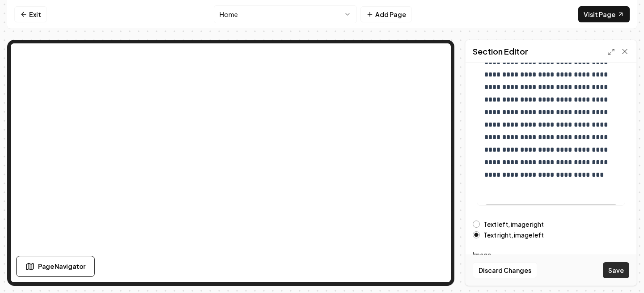
click at [624, 274] on button "Save" at bounding box center [616, 270] width 26 height 16
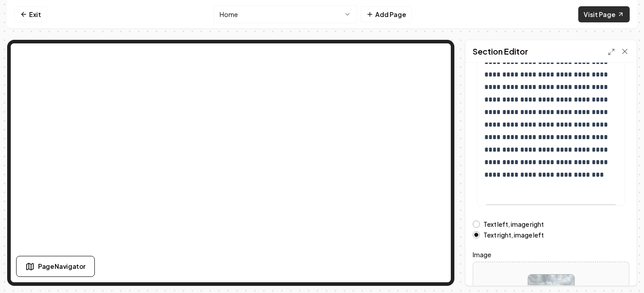
click at [614, 16] on link "Visit Page" at bounding box center [603, 14] width 51 height 16
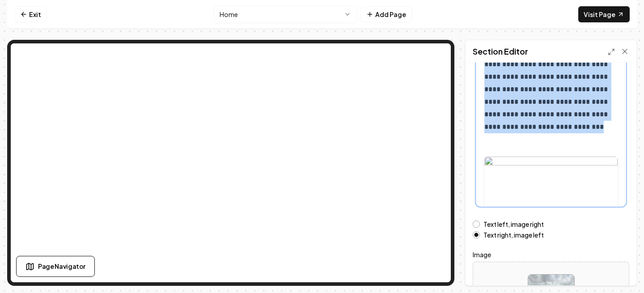
click at [518, 161] on div at bounding box center [550, 243] width 133 height 203
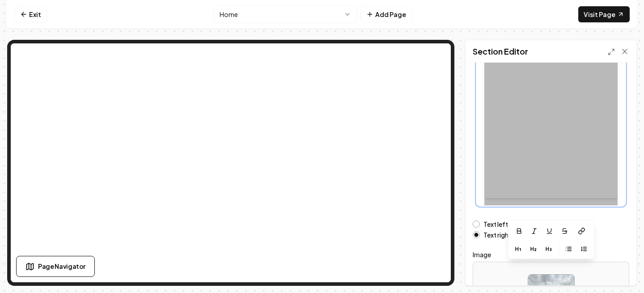
click at [518, 161] on div at bounding box center [550, 109] width 133 height 203
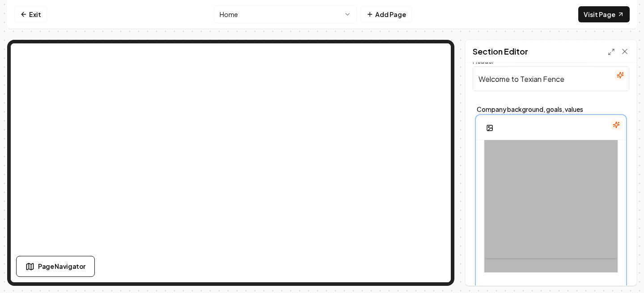
scroll to position [220, 0]
click at [555, 200] on div at bounding box center [550, 165] width 133 height 203
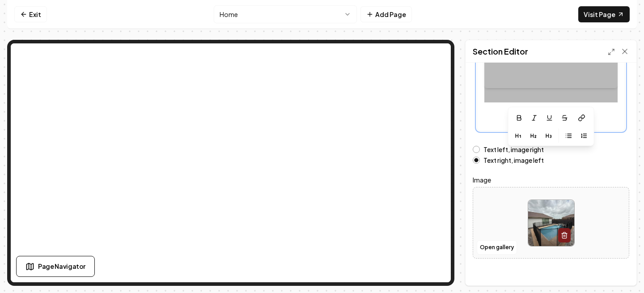
scroll to position [179, 0]
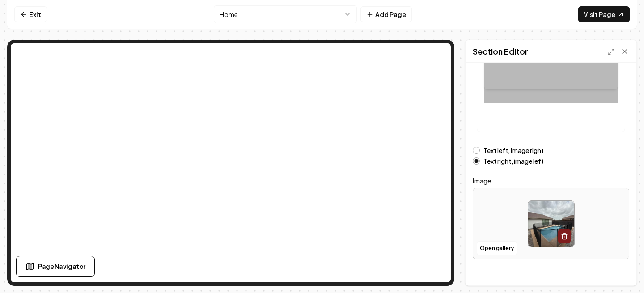
click at [566, 237] on icon "button" at bounding box center [564, 236] width 4 height 5
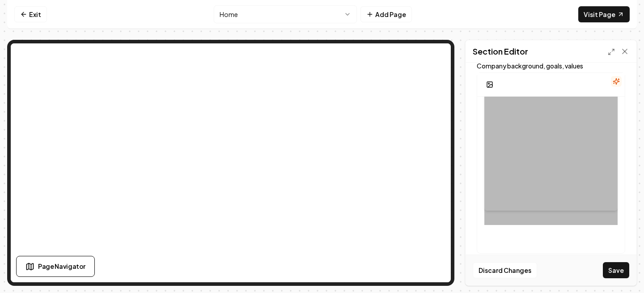
scroll to position [0, 0]
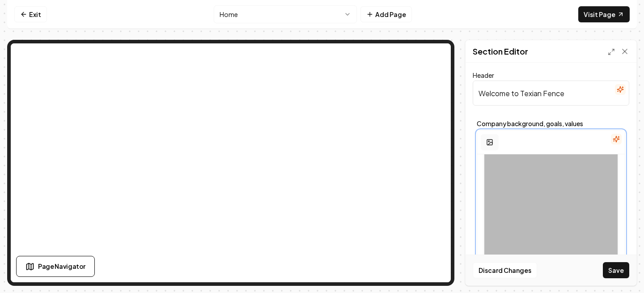
click at [491, 144] on icon "button" at bounding box center [489, 142] width 7 height 7
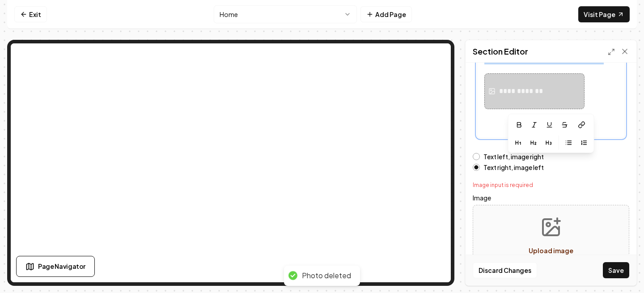
scroll to position [200, 0]
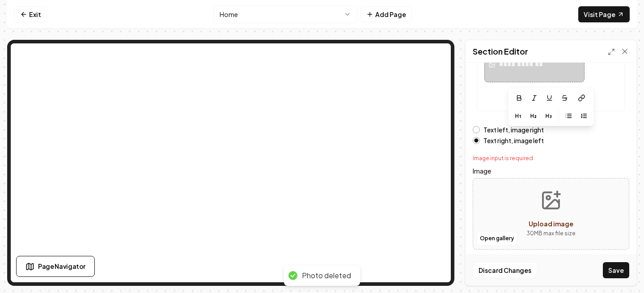
click at [529, 200] on button "Upload image 30 MB max file size" at bounding box center [551, 213] width 64 height 63
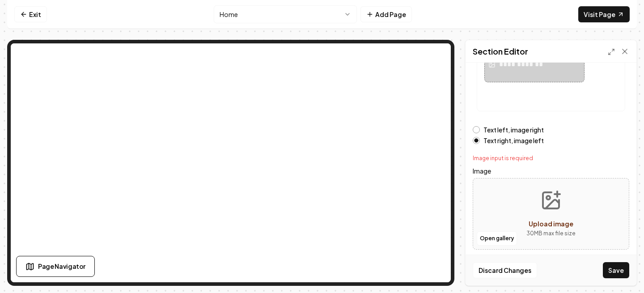
type input "**********"
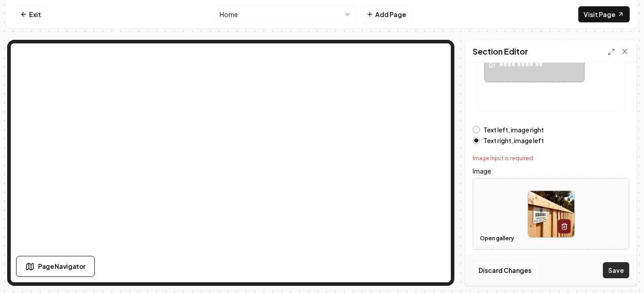
click at [614, 271] on button "Save" at bounding box center [616, 270] width 26 height 16
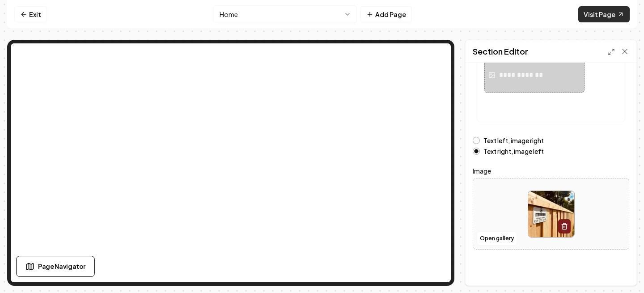
click at [598, 20] on link "Visit Page" at bounding box center [603, 14] width 51 height 16
click at [627, 51] on icon at bounding box center [624, 51] width 9 height 9
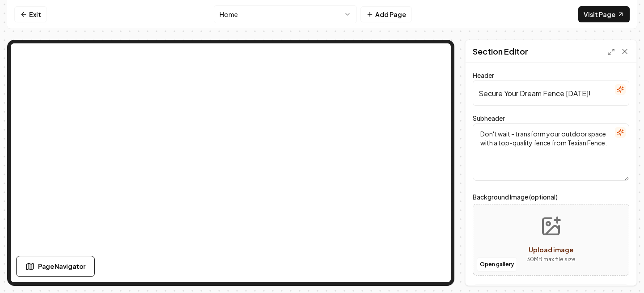
scroll to position [0, 0]
click at [599, 17] on link "Visit Page" at bounding box center [603, 14] width 51 height 16
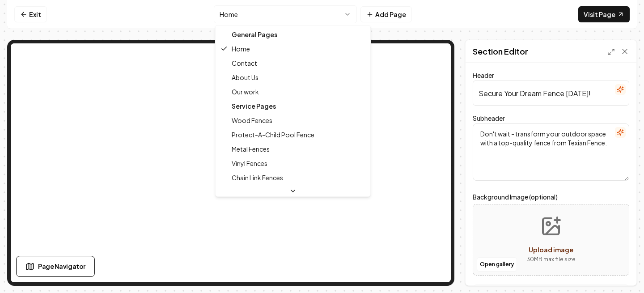
click at [300, 16] on html "Computer Required This feature is only available on a computer. Please switch t…" at bounding box center [322, 146] width 644 height 293
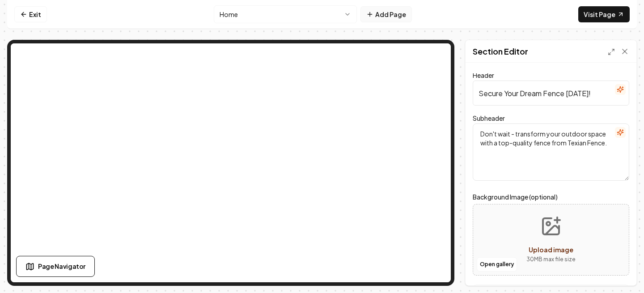
click at [377, 19] on button "Add Page" at bounding box center [385, 14] width 51 height 16
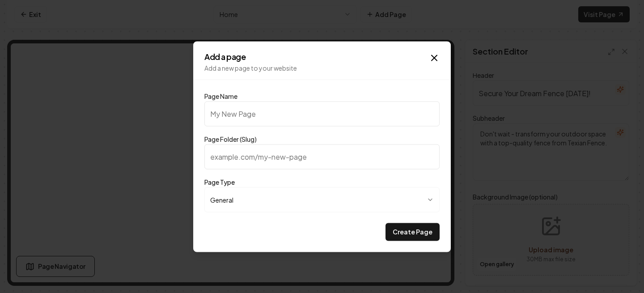
click at [292, 113] on input "Page Name" at bounding box center [321, 113] width 235 height 25
click at [435, 61] on icon "button" at bounding box center [434, 57] width 11 height 11
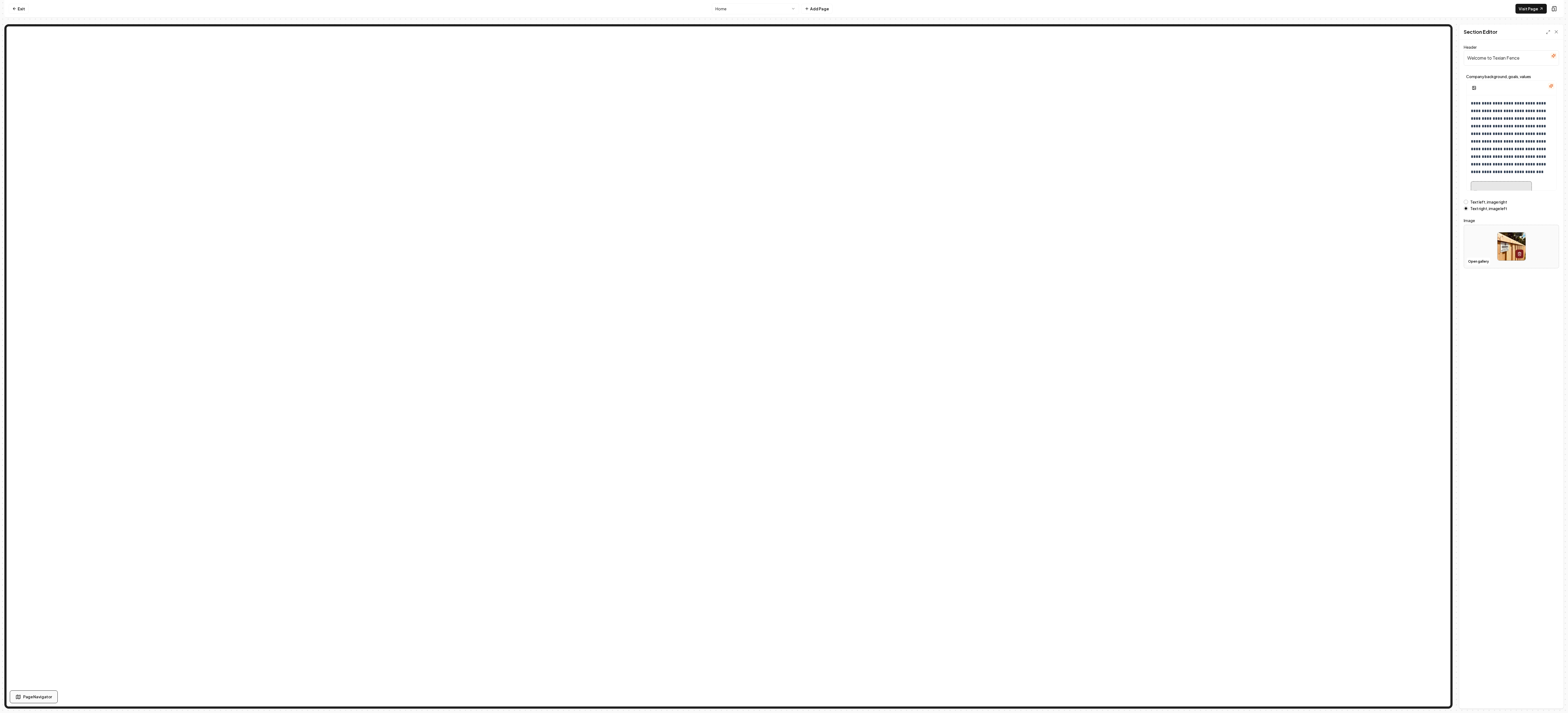
click at [40, 178] on span "Page Navigator" at bounding box center [37, 696] width 29 height 5
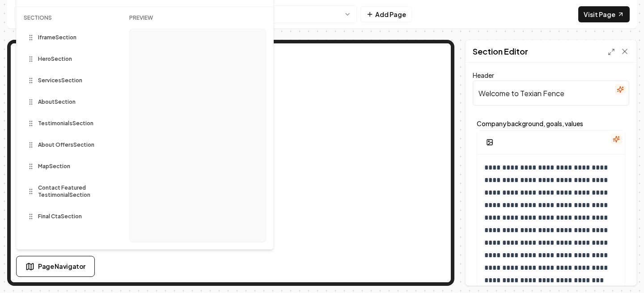
click at [60, 40] on span "Iframe Section" at bounding box center [57, 37] width 38 height 7
click at [49, 62] on span "Hero Section" at bounding box center [55, 58] width 34 height 7
click at [50, 266] on span "Page Navigator" at bounding box center [61, 266] width 47 height 9
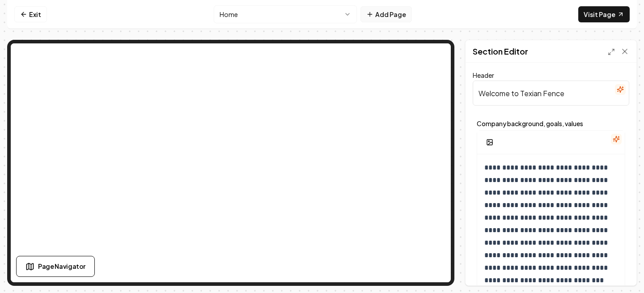
click at [385, 16] on button "Add Page" at bounding box center [385, 14] width 51 height 16
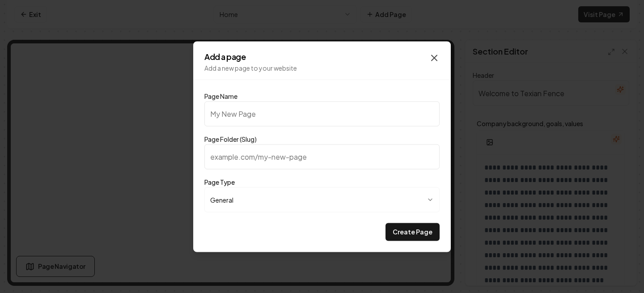
click at [435, 54] on icon "button" at bounding box center [434, 57] width 11 height 11
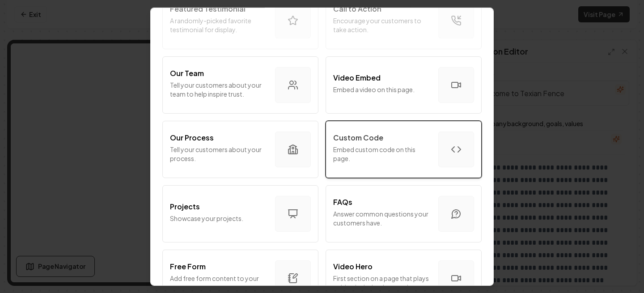
scroll to position [275, 0]
click at [368, 147] on p "Embed custom code on this page." at bounding box center [382, 154] width 98 height 18
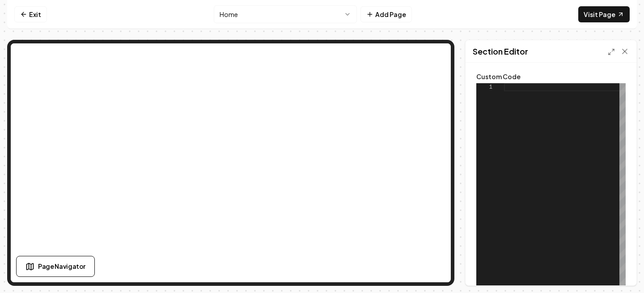
click at [537, 94] on div at bounding box center [565, 195] width 122 height 224
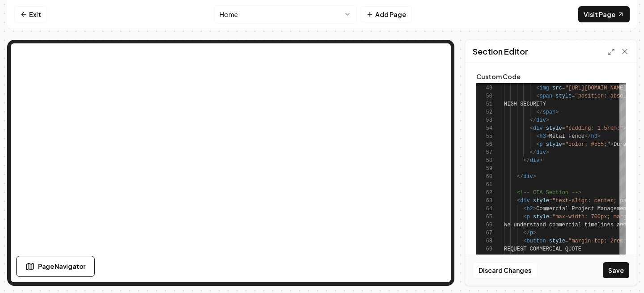
scroll to position [21, 0]
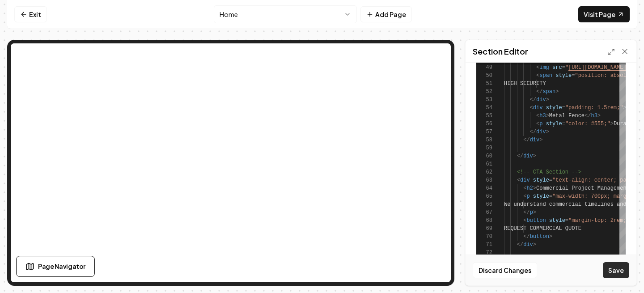
click at [612, 268] on button "Save" at bounding box center [616, 270] width 26 height 16
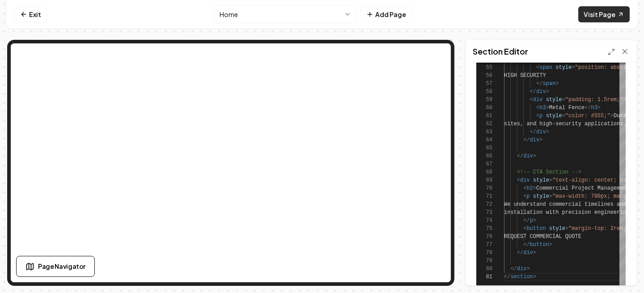
click at [586, 17] on link "Visit Page" at bounding box center [603, 14] width 51 height 16
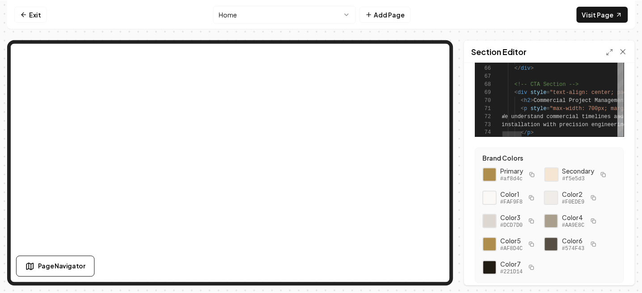
scroll to position [0, 0]
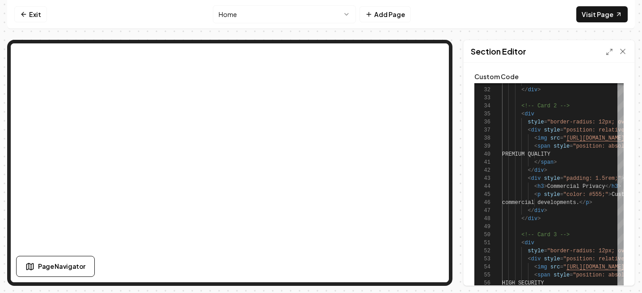
click at [604, 46] on div "Section Editor" at bounding box center [549, 51] width 171 height 22
click at [605, 51] on div "Section Editor" at bounding box center [549, 51] width 171 height 22
click at [606, 53] on icon at bounding box center [609, 51] width 7 height 7
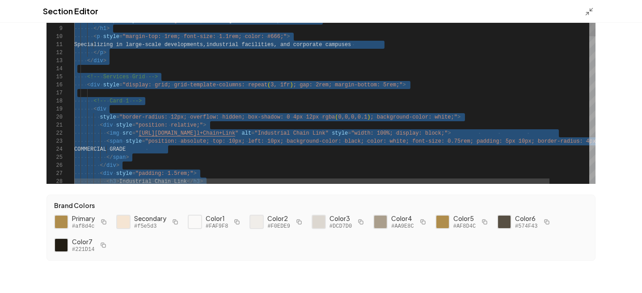
drag, startPoint x: 114, startPoint y: 174, endPoint x: 116, endPoint y: -65, distance: 239.3
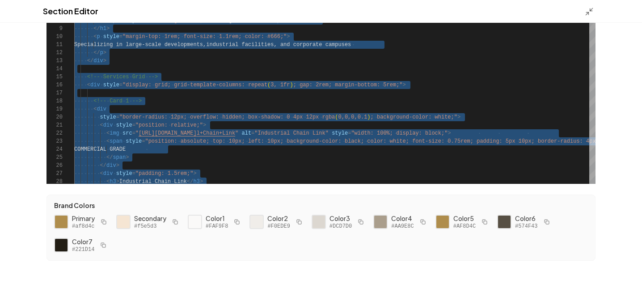
type textarea "**********"
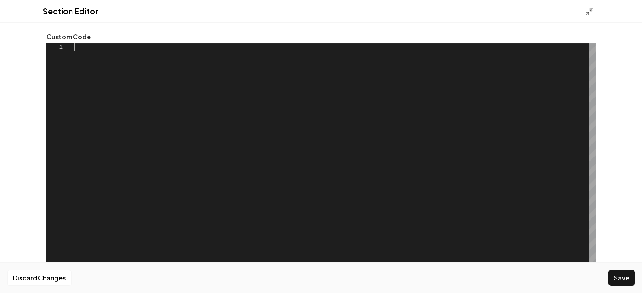
scroll to position [8, 22]
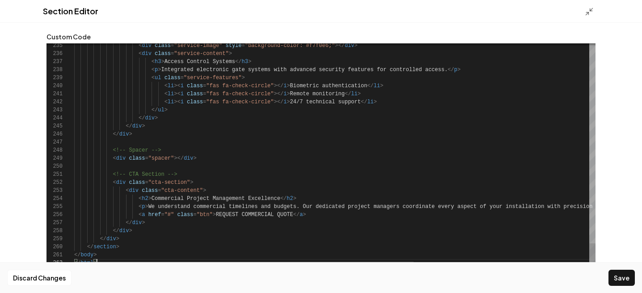
type textarea "******* *******"
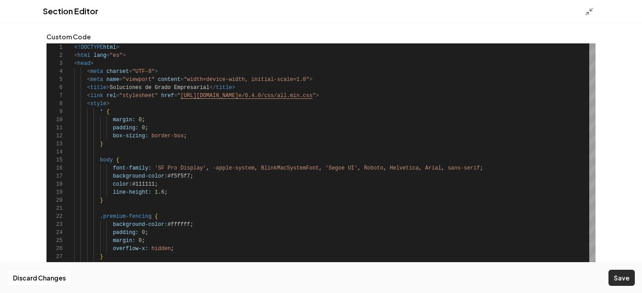
click at [629, 282] on button "Save" at bounding box center [622, 278] width 26 height 16
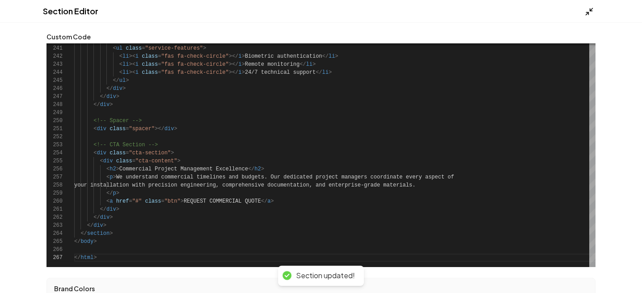
click at [586, 10] on icon at bounding box center [589, 11] width 9 height 9
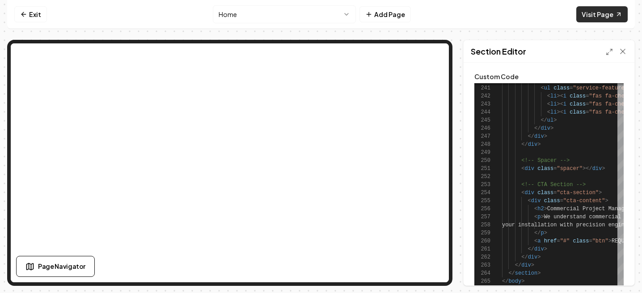
click at [602, 13] on link "Visit Page" at bounding box center [601, 14] width 51 height 16
click at [606, 56] on div "Section Editor" at bounding box center [549, 51] width 171 height 22
click at [606, 55] on icon at bounding box center [609, 51] width 7 height 7
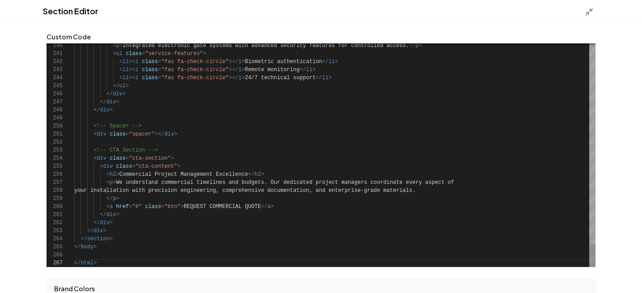
scroll to position [83, 0]
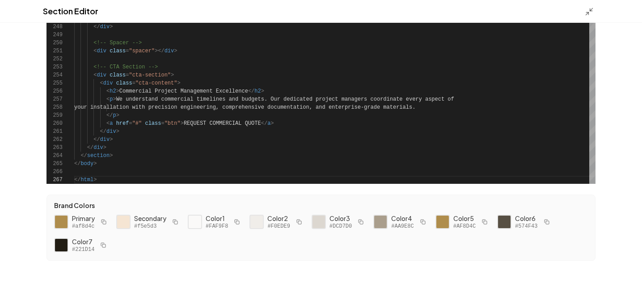
click at [592, 7] on div at bounding box center [592, 11] width 14 height 10
click at [585, 17] on div "Section Editor" at bounding box center [321, 11] width 642 height 23
click at [590, 14] on icon at bounding box center [589, 11] width 9 height 9
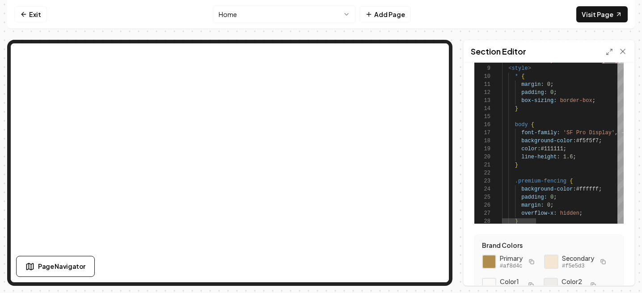
scroll to position [0, 0]
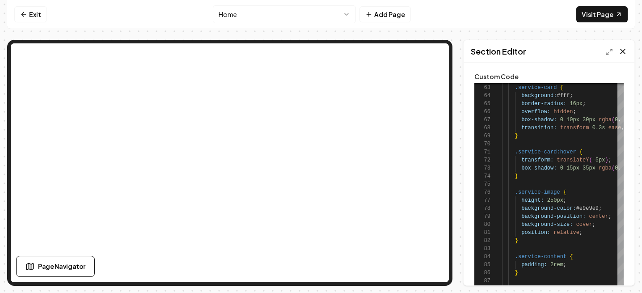
click at [619, 49] on icon at bounding box center [623, 51] width 9 height 9
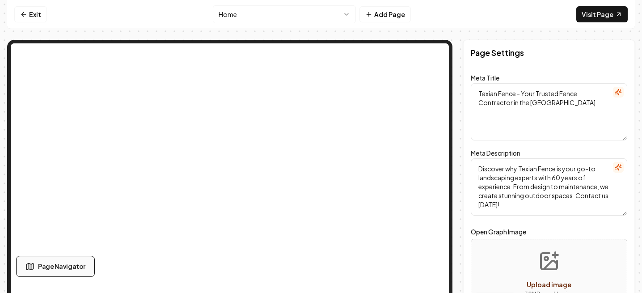
click at [74, 262] on span "Page Navigator" at bounding box center [61, 266] width 47 height 9
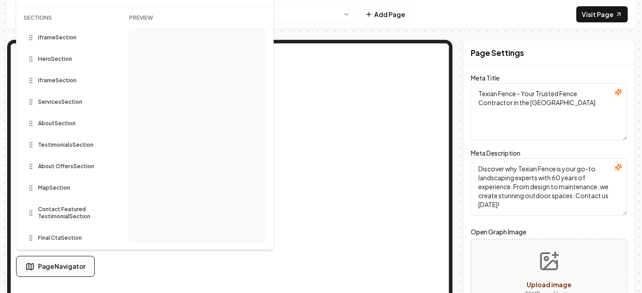
click at [74, 263] on span "Page Navigator" at bounding box center [61, 266] width 47 height 9
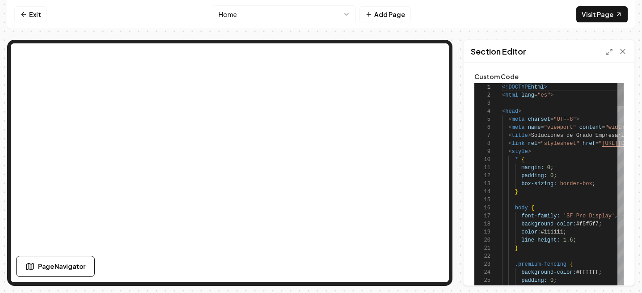
scroll to position [80, 0]
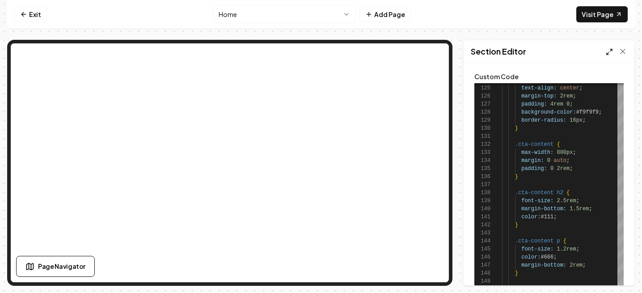
click at [611, 51] on icon at bounding box center [609, 51] width 7 height 7
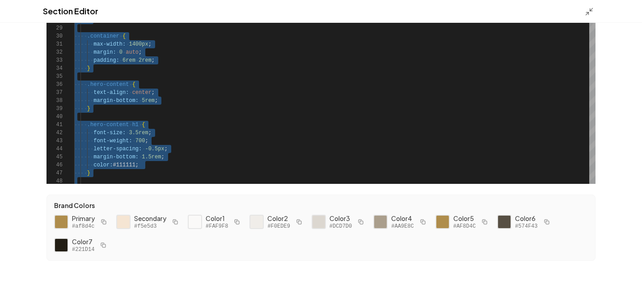
scroll to position [0, 0]
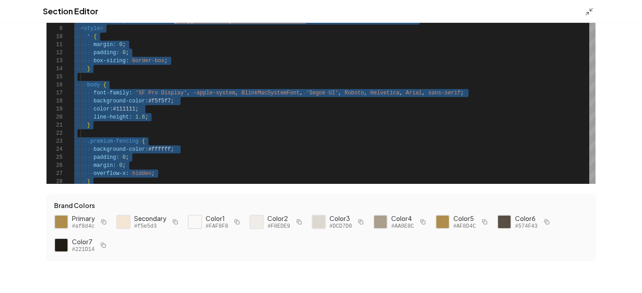
drag, startPoint x: 107, startPoint y: 178, endPoint x: 121, endPoint y: -65, distance: 244.1
type textarea "**********"
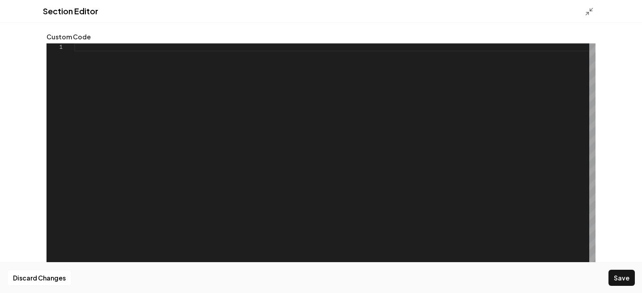
scroll to position [56, 0]
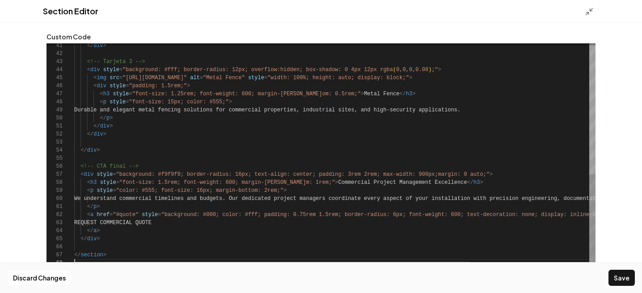
type textarea "**********"
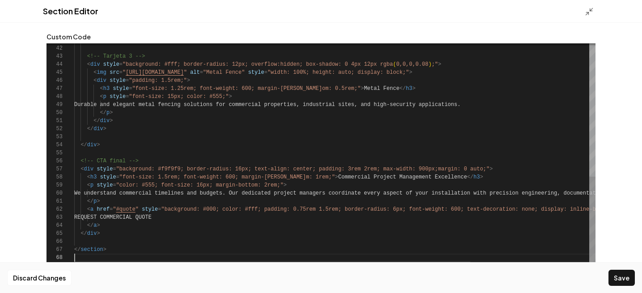
scroll to position [83, 0]
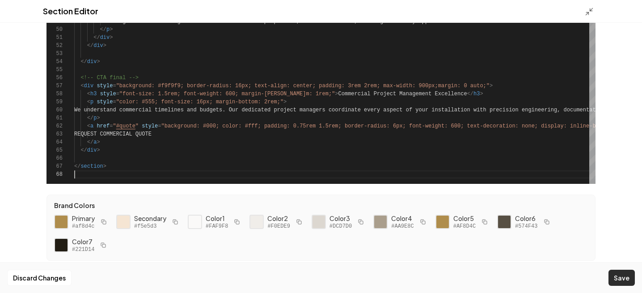
click at [616, 275] on button "Save" at bounding box center [622, 278] width 26 height 16
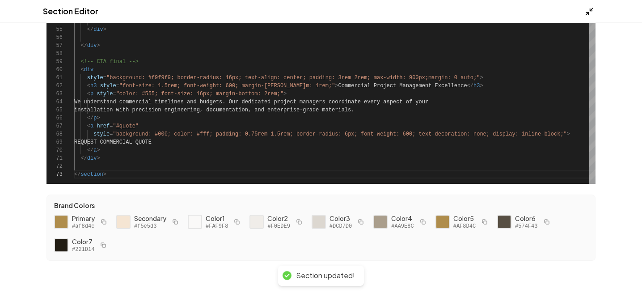
click at [590, 10] on icon at bounding box center [589, 11] width 9 height 9
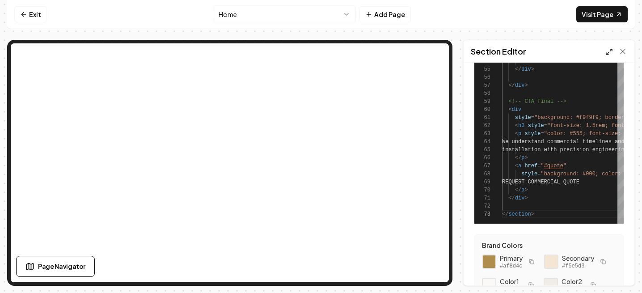
click at [608, 52] on line at bounding box center [608, 53] width 2 height 2
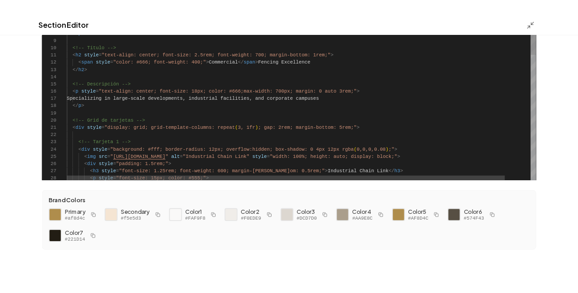
scroll to position [0, 0]
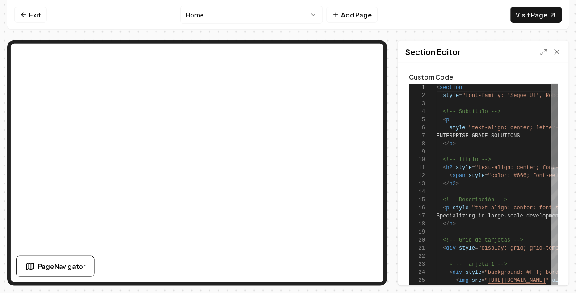
scroll to position [80, 0]
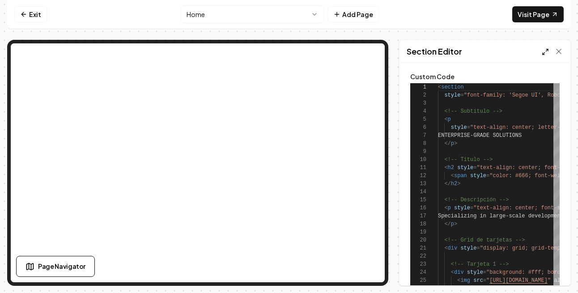
click at [542, 54] on icon at bounding box center [545, 51] width 7 height 7
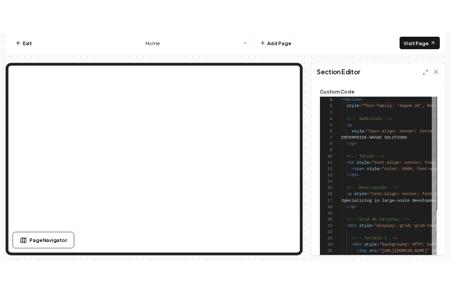
scroll to position [80, 0]
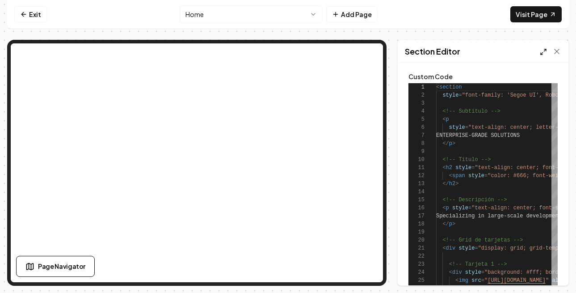
click at [542, 51] on icon at bounding box center [543, 51] width 7 height 7
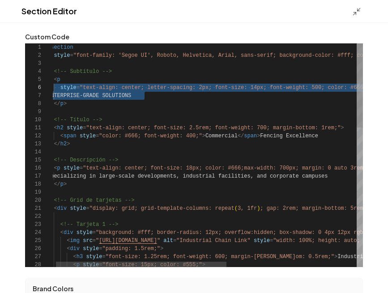
scroll to position [40, 0]
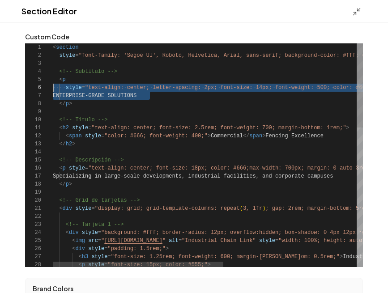
drag, startPoint x: 157, startPoint y: 94, endPoint x: 53, endPoint y: 89, distance: 103.9
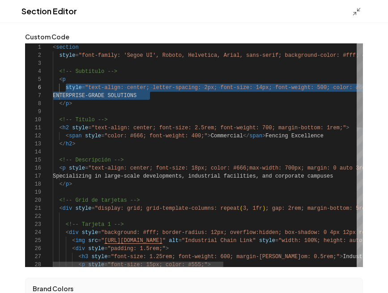
drag, startPoint x: 154, startPoint y: 97, endPoint x: 66, endPoint y: 88, distance: 88.6
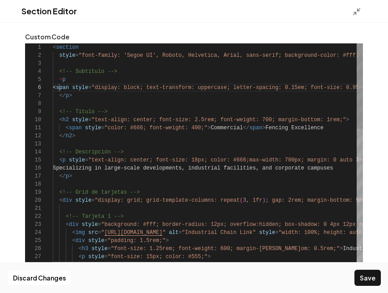
type textarea "**********"
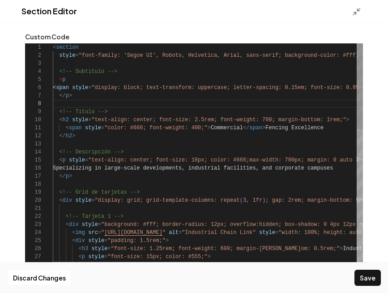
scroll to position [40, 13]
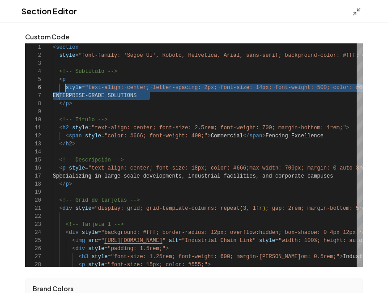
click at [350, 9] on div "Section Editor" at bounding box center [194, 11] width 388 height 23
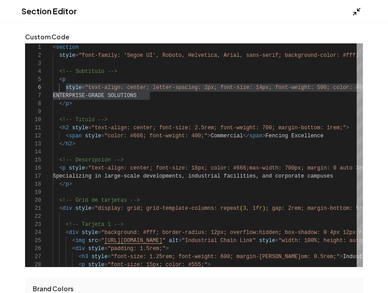
click at [356, 9] on icon at bounding box center [356, 11] width 9 height 9
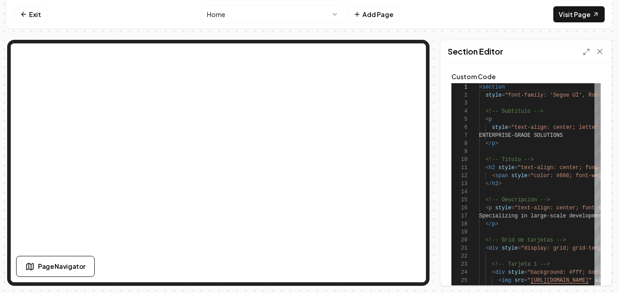
scroll to position [80, 0]
click at [584, 51] on icon at bounding box center [586, 51] width 7 height 7
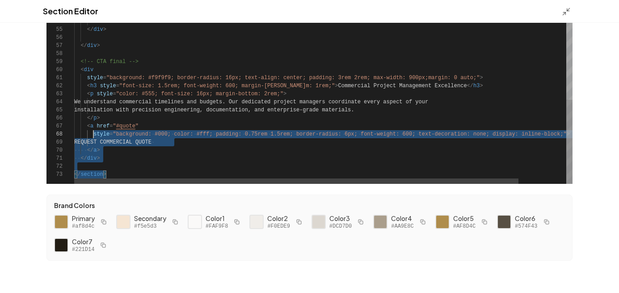
scroll to position [32, 0]
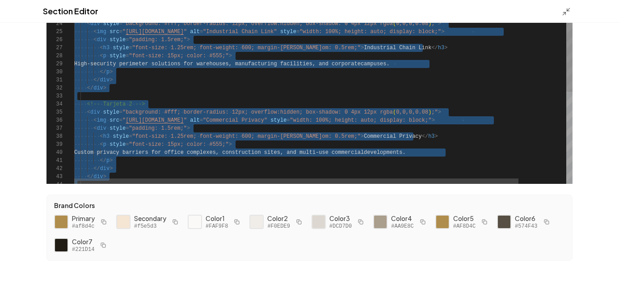
type textarea "**********"
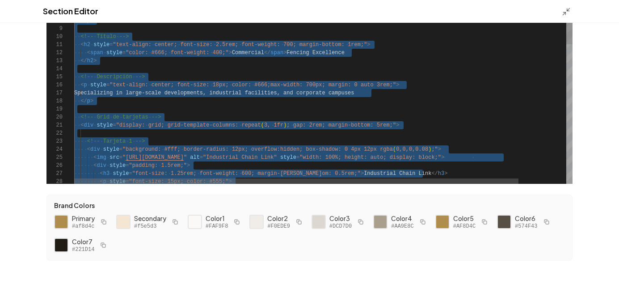
drag, startPoint x: 109, startPoint y: 176, endPoint x: 59, endPoint y: -65, distance: 246.2
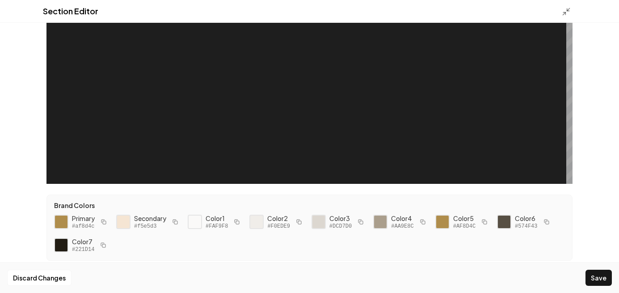
scroll to position [48, 0]
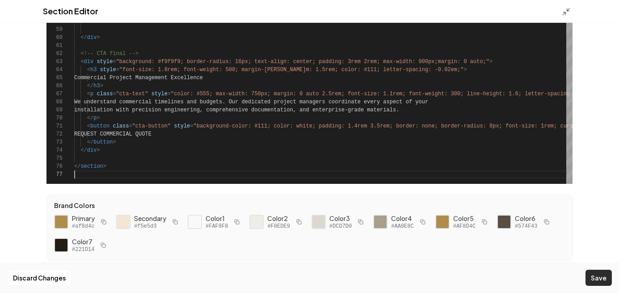
click at [597, 275] on button "Save" at bounding box center [599, 278] width 26 height 16
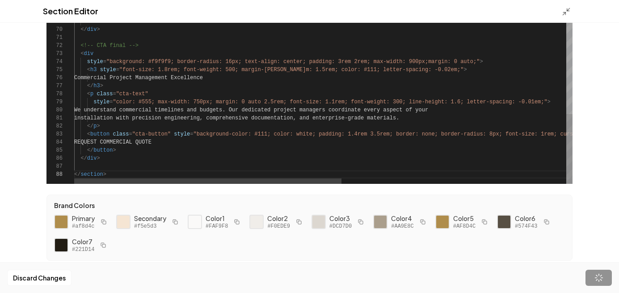
scroll to position [56, 32]
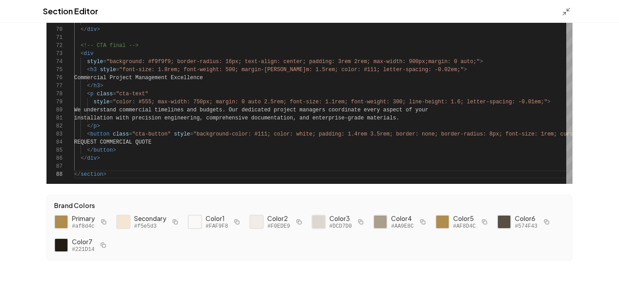
click at [561, 10] on div "Section Editor" at bounding box center [309, 11] width 619 height 23
click at [570, 13] on icon at bounding box center [566, 11] width 9 height 9
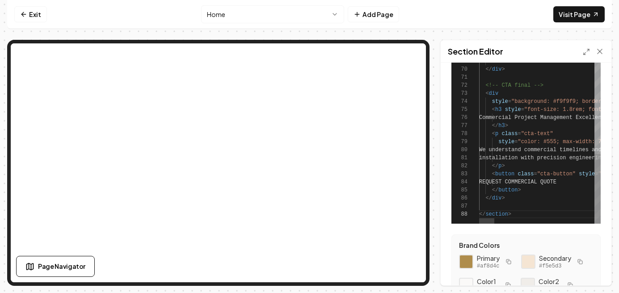
click at [570, 13] on link "Visit Page" at bounding box center [579, 14] width 51 height 16
click at [588, 53] on icon at bounding box center [586, 51] width 7 height 7
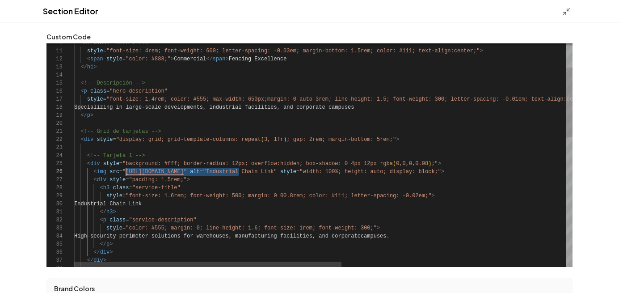
scroll to position [40, 52]
drag, startPoint x: 239, startPoint y: 174, endPoint x: 127, endPoint y: 174, distance: 112.3
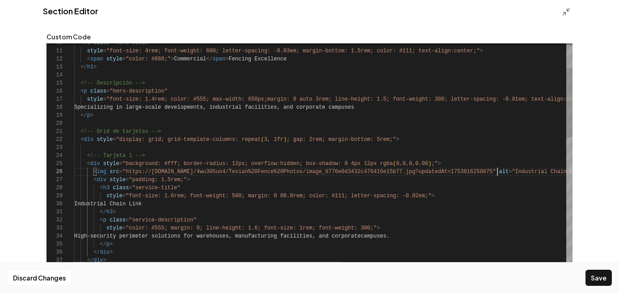
scroll to position [40, 424]
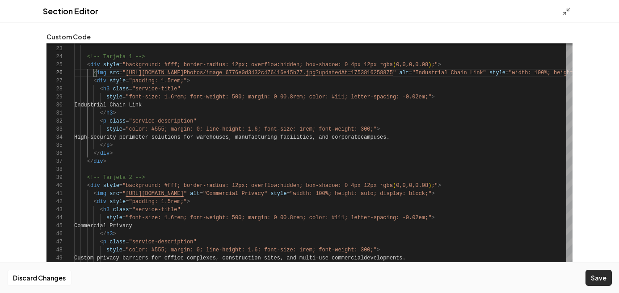
click at [600, 272] on button "Save" at bounding box center [599, 278] width 26 height 16
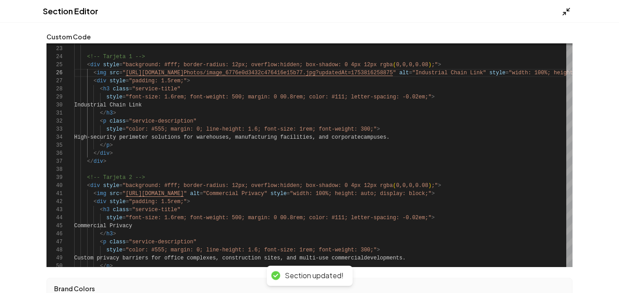
click at [565, 15] on icon at bounding box center [566, 11] width 9 height 9
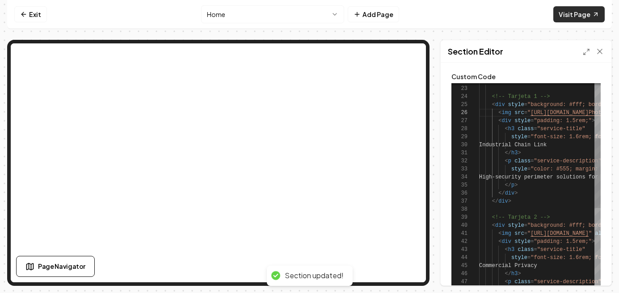
click at [566, 14] on link "Visit Page" at bounding box center [579, 14] width 51 height 16
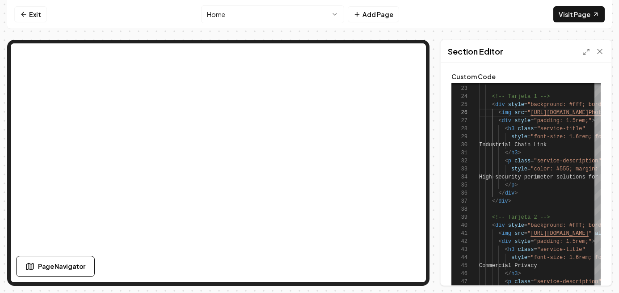
click at [589, 45] on div "Section Editor" at bounding box center [526, 51] width 171 height 22
click at [588, 51] on line at bounding box center [588, 50] width 2 height 2
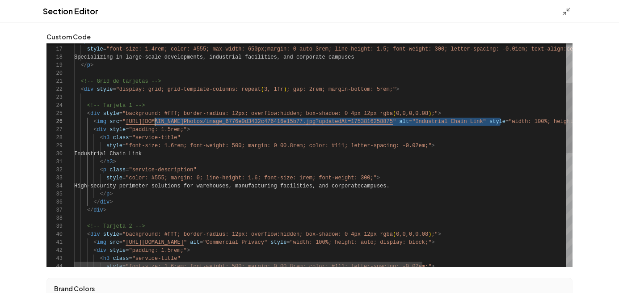
drag, startPoint x: 500, startPoint y: 124, endPoint x: 153, endPoint y: 119, distance: 346.6
click at [153, 119] on div "< h3 class = "service-title" < div style = "padding: 1.5rem;" > < img src = " […" at bounding box center [426, 273] width 704 height 714
click at [481, 113] on div "< h3 class = "service-title" < div style = "padding: 1.5rem;" > < img src = " […" at bounding box center [426, 273] width 704 height 714
drag, startPoint x: 499, startPoint y: 126, endPoint x: 125, endPoint y: 123, distance: 373.4
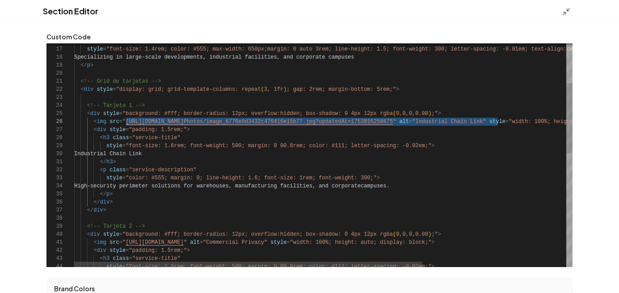
click at [125, 123] on div "< h3 class = "service-title" < div style = "padding: 1.5rem;" > < img src = " […" at bounding box center [426, 273] width 704 height 714
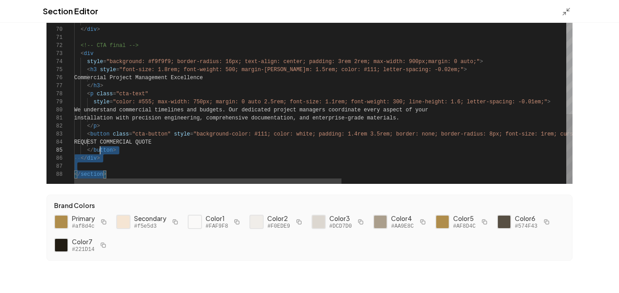
scroll to position [72, 3]
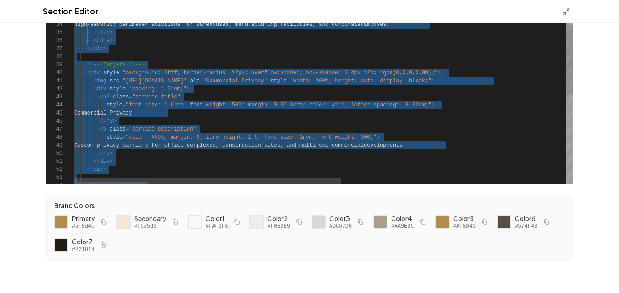
type textarea "**********"
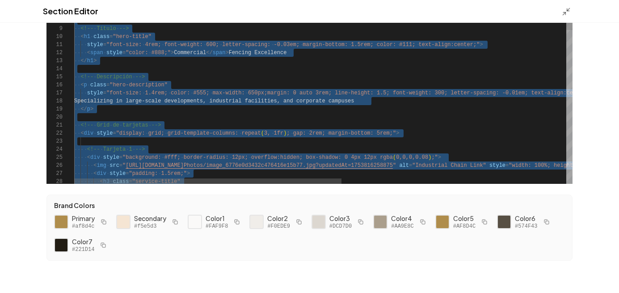
scroll to position [0, 0]
drag, startPoint x: 110, startPoint y: 173, endPoint x: 86, endPoint y: -64, distance: 238.6
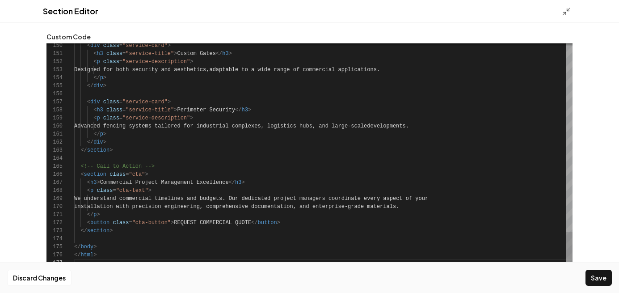
scroll to position [83, 0]
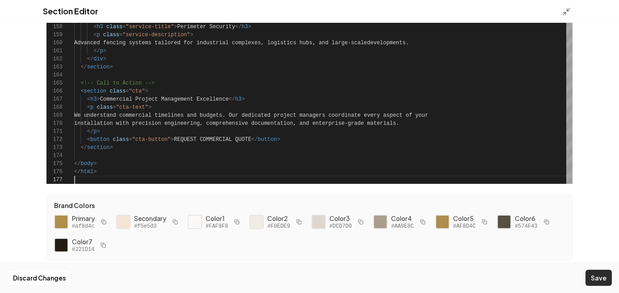
click at [601, 273] on button "Save" at bounding box center [599, 278] width 26 height 16
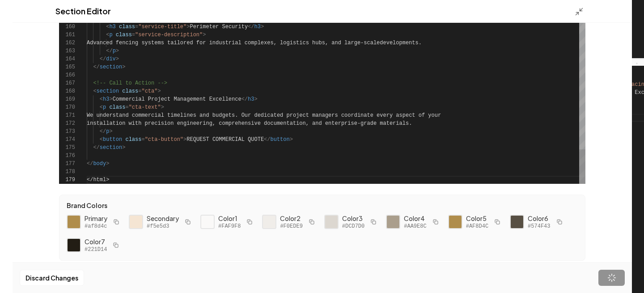
scroll to position [64, 23]
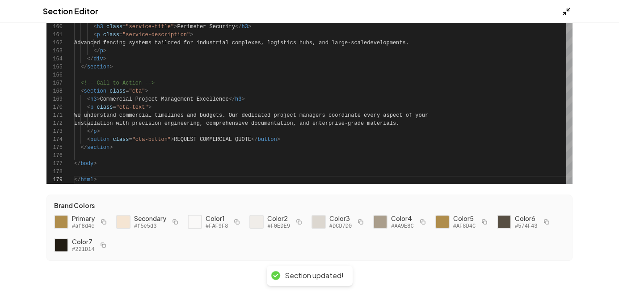
click at [566, 8] on icon at bounding box center [566, 11] width 9 height 9
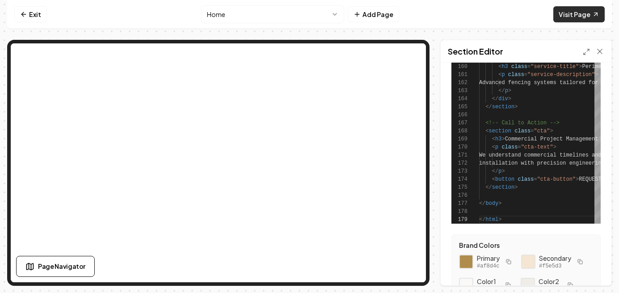
click at [583, 14] on link "Visit Page" at bounding box center [579, 14] width 51 height 16
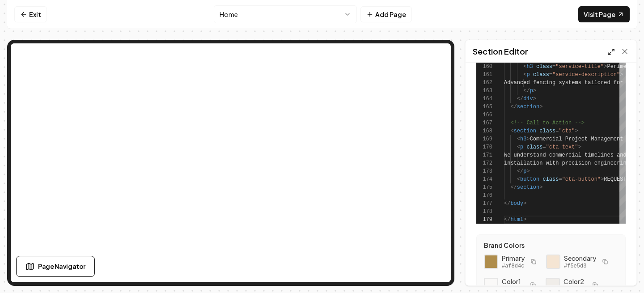
click at [609, 51] on icon at bounding box center [611, 51] width 7 height 7
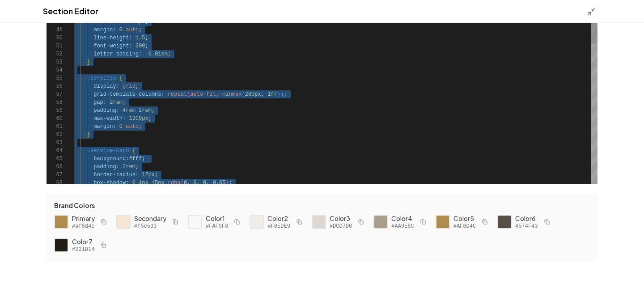
scroll to position [40, 0]
type textarea "**********"
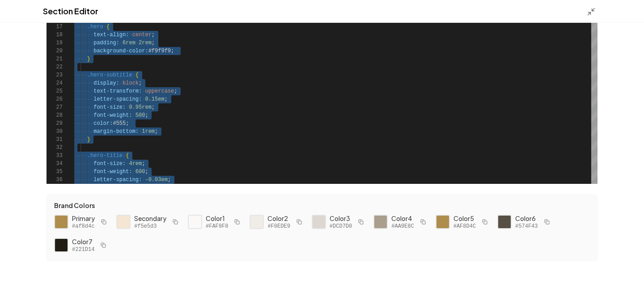
scroll to position [0, 0]
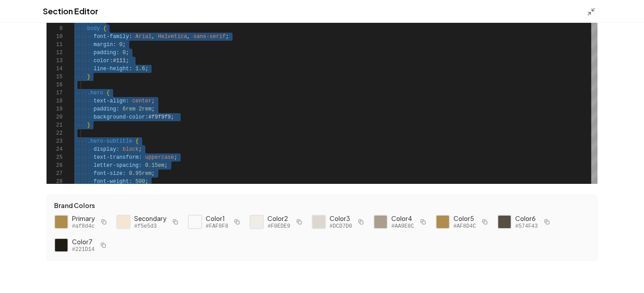
drag, startPoint x: 98, startPoint y: 180, endPoint x: 51, endPoint y: -60, distance: 244.6
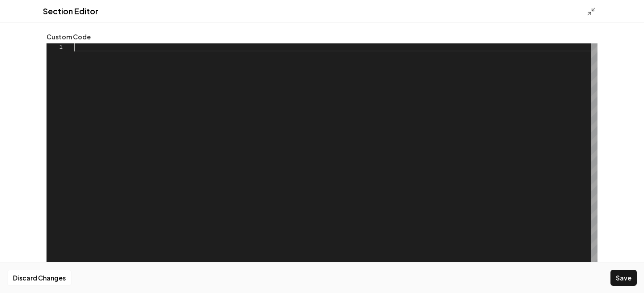
scroll to position [32, 0]
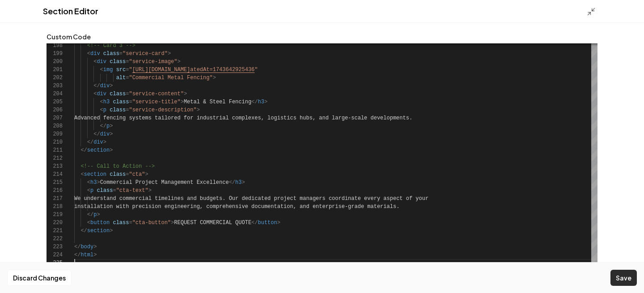
click at [616, 275] on button "Save" at bounding box center [623, 278] width 26 height 16
type textarea "**********"
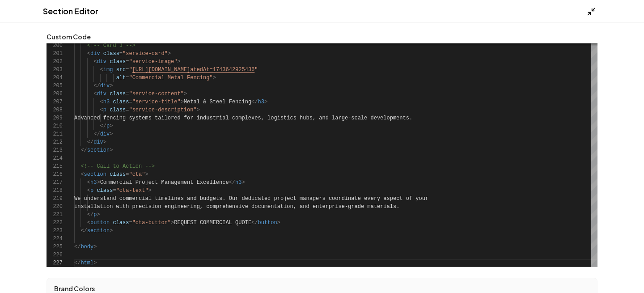
click at [592, 15] on icon at bounding box center [591, 11] width 9 height 9
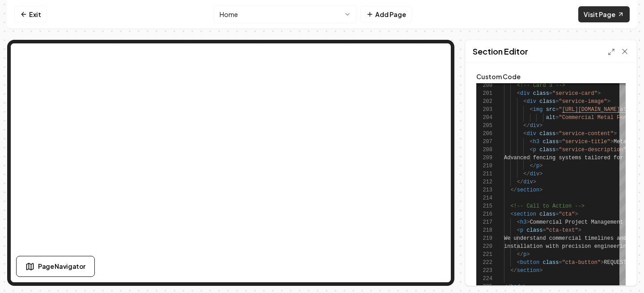
click at [592, 17] on link "Visit Page" at bounding box center [603, 14] width 51 height 16
click at [611, 54] on icon at bounding box center [611, 51] width 7 height 7
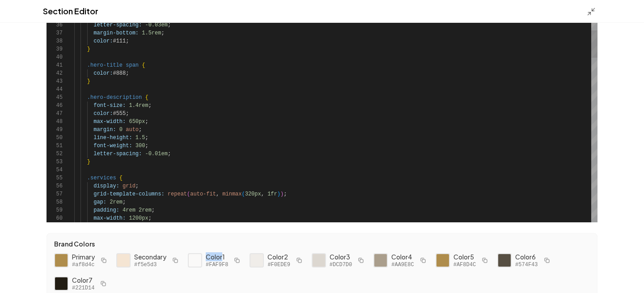
scroll to position [0, 0]
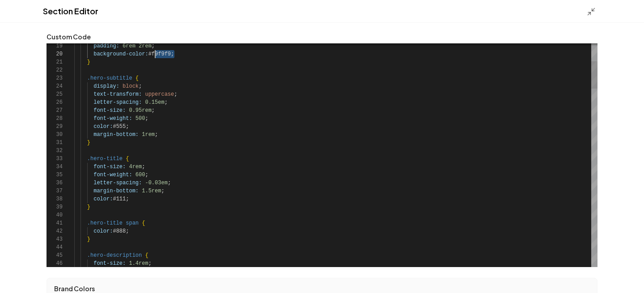
scroll to position [72, 81]
drag, startPoint x: 174, startPoint y: 54, endPoint x: 156, endPoint y: 56, distance: 18.5
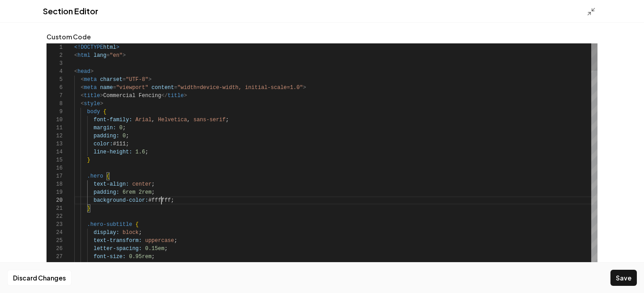
scroll to position [72, 87]
click at [619, 279] on button "Save" at bounding box center [623, 278] width 26 height 16
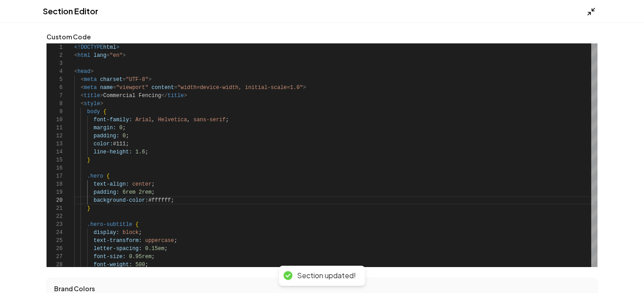
click at [590, 11] on icon at bounding box center [591, 11] width 9 height 9
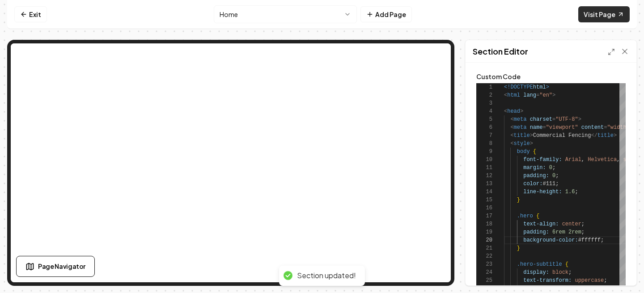
click at [602, 19] on link "Visit Page" at bounding box center [603, 14] width 51 height 16
click at [612, 58] on div "Section Editor" at bounding box center [551, 51] width 171 height 22
click at [607, 50] on div "Section Editor" at bounding box center [551, 51] width 171 height 22
click at [605, 57] on div "Section Editor" at bounding box center [551, 51] width 171 height 22
click at [609, 56] on div "Section Editor" at bounding box center [551, 51] width 171 height 22
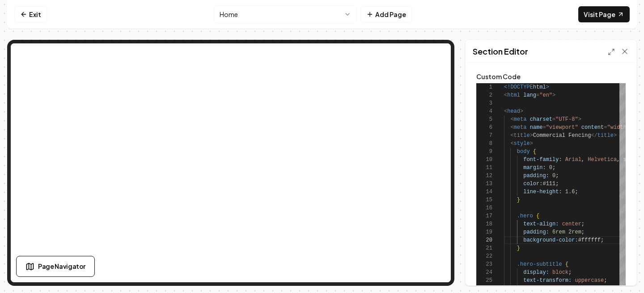
click at [610, 46] on div "Section Editor" at bounding box center [551, 51] width 171 height 22
click at [610, 48] on icon at bounding box center [611, 51] width 7 height 7
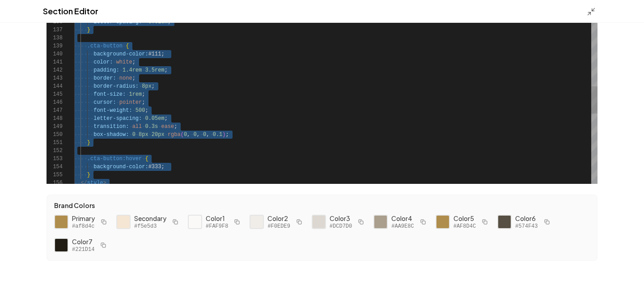
scroll to position [0, 0]
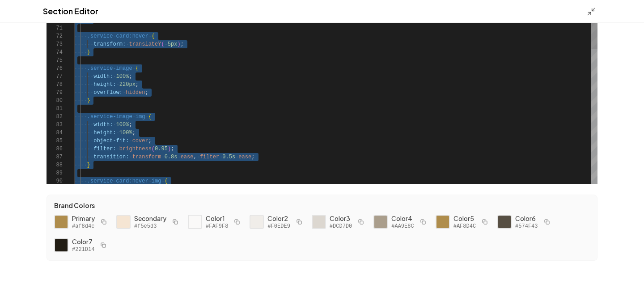
type textarea "**********"
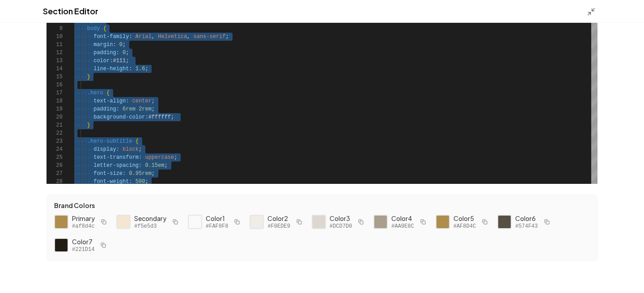
drag, startPoint x: 112, startPoint y: 180, endPoint x: 113, endPoint y: -65, distance: 245.1
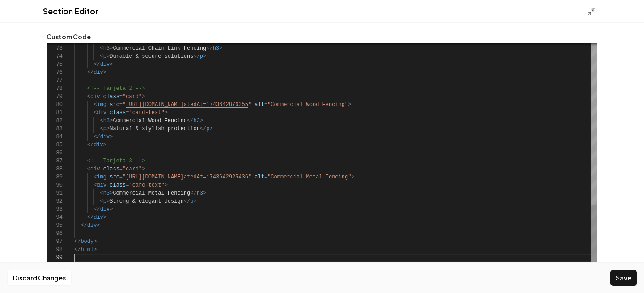
scroll to position [83, 0]
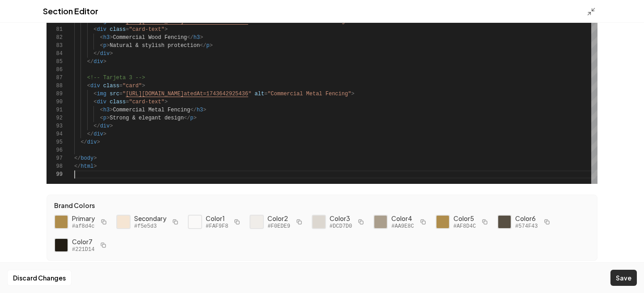
click at [617, 282] on button "Save" at bounding box center [623, 278] width 26 height 16
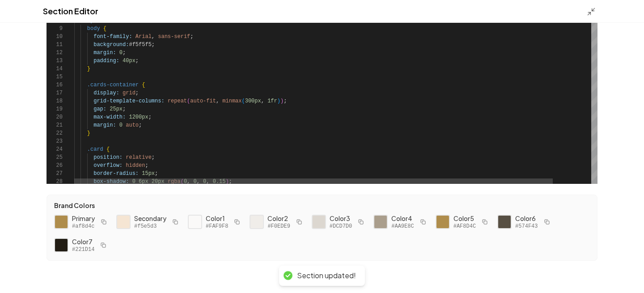
scroll to position [0, 0]
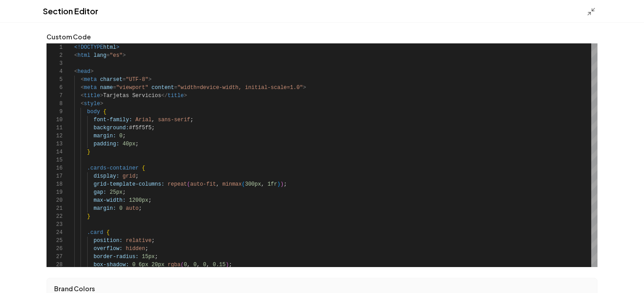
click at [578, 0] on div "Section Editor" at bounding box center [322, 11] width 644 height 23
click at [584, 6] on div "Section Editor" at bounding box center [322, 11] width 644 height 23
click at [585, 8] on div "Section Editor" at bounding box center [322, 11] width 644 height 23
click at [593, 14] on icon at bounding box center [591, 11] width 9 height 9
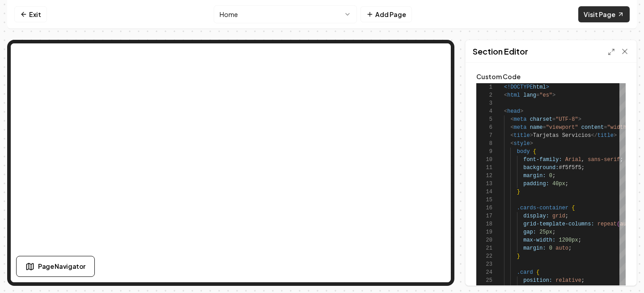
click at [604, 12] on link "Visit Page" at bounding box center [603, 14] width 51 height 16
click at [606, 54] on div "Section Editor" at bounding box center [551, 51] width 171 height 22
click at [610, 53] on icon at bounding box center [611, 51] width 7 height 7
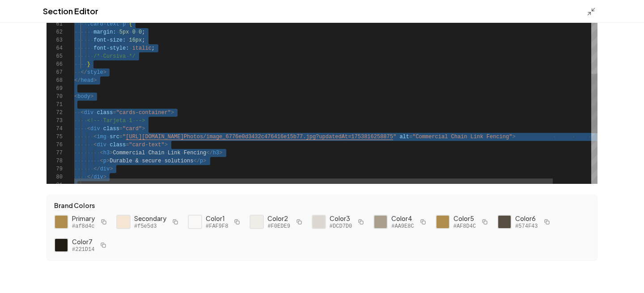
scroll to position [32, 0]
type textarea "**********"
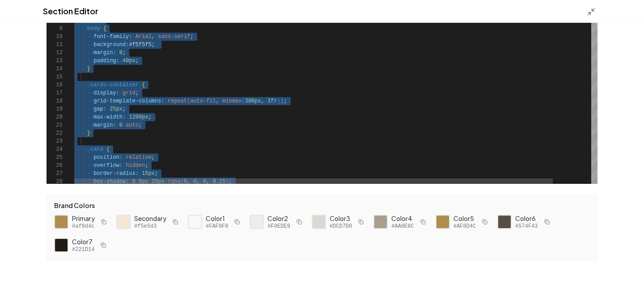
scroll to position [0, 0]
drag, startPoint x: 104, startPoint y: 175, endPoint x: 109, endPoint y: -65, distance: 240.7
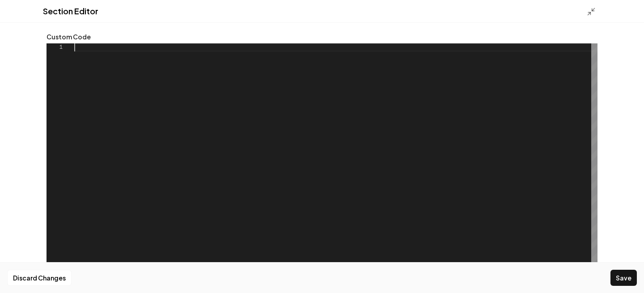
scroll to position [72, 0]
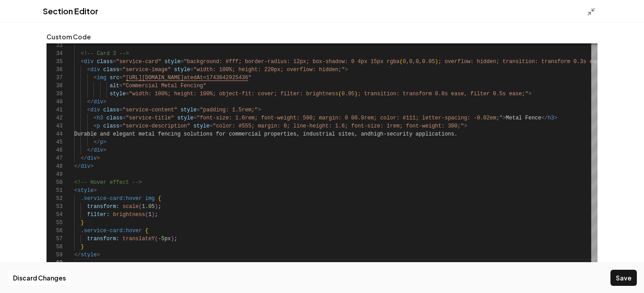
click at [619, 288] on div "Discard Changes Save" at bounding box center [322, 277] width 644 height 31
click at [619, 283] on button "Save" at bounding box center [623, 278] width 26 height 16
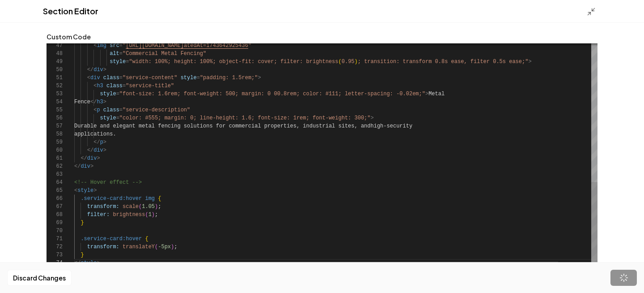
scroll to position [24, 26]
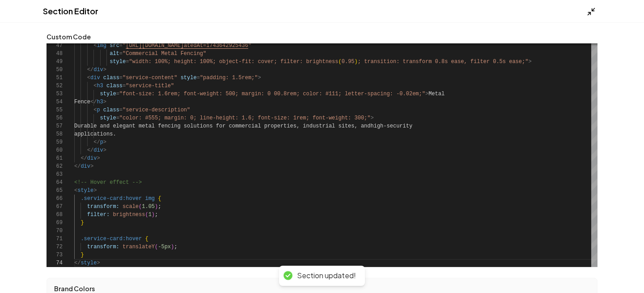
click at [586, 11] on div "Section Editor" at bounding box center [322, 11] width 644 height 23
click at [591, 11] on icon at bounding box center [591, 11] width 9 height 9
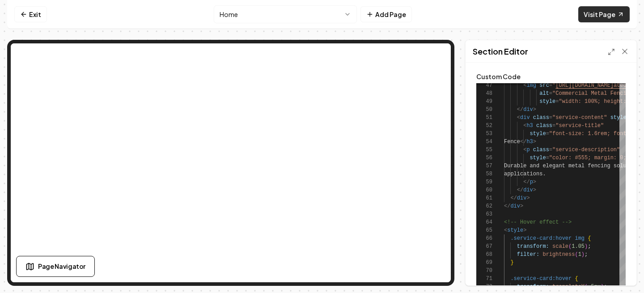
click at [586, 17] on link "Visit Page" at bounding box center [603, 14] width 51 height 16
click at [606, 55] on div "Section Editor" at bounding box center [551, 51] width 171 height 22
click at [606, 52] on div "Section Editor" at bounding box center [551, 51] width 171 height 22
click at [609, 46] on div "Section Editor" at bounding box center [551, 51] width 171 height 22
click at [610, 53] on icon at bounding box center [611, 51] width 7 height 7
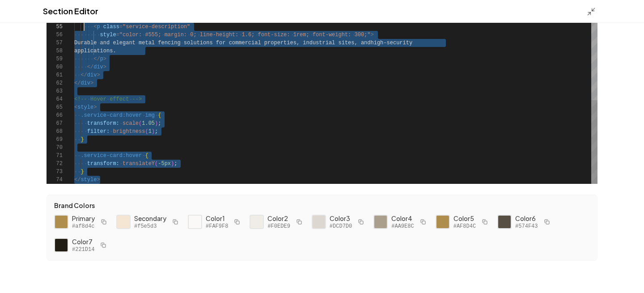
scroll to position [56, 0]
type textarea "**********"
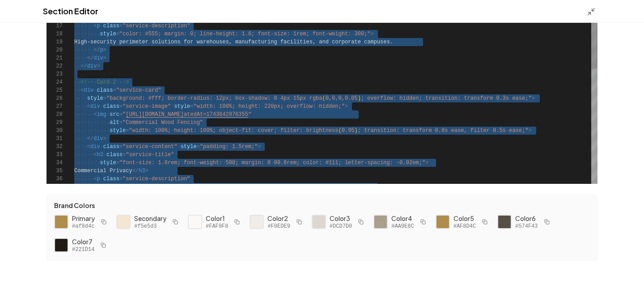
scroll to position [0, 0]
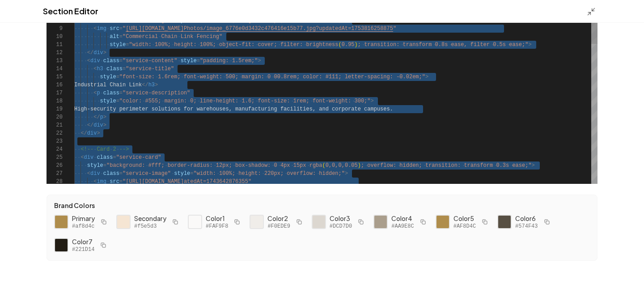
drag, startPoint x: 119, startPoint y: 180, endPoint x: 81, endPoint y: -65, distance: 248.0
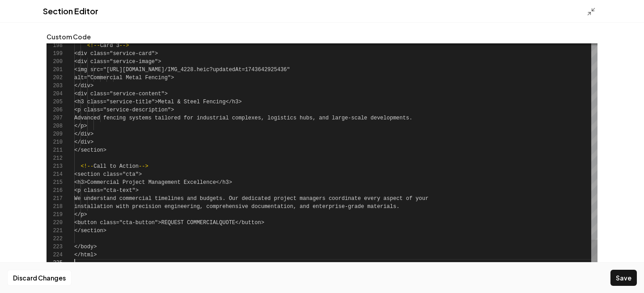
scroll to position [32, 0]
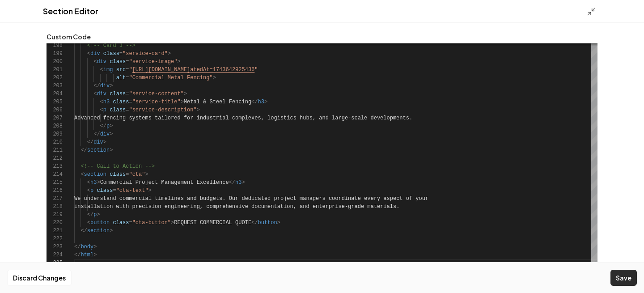
click at [619, 280] on button "Save" at bounding box center [623, 278] width 26 height 16
type textarea "**********"
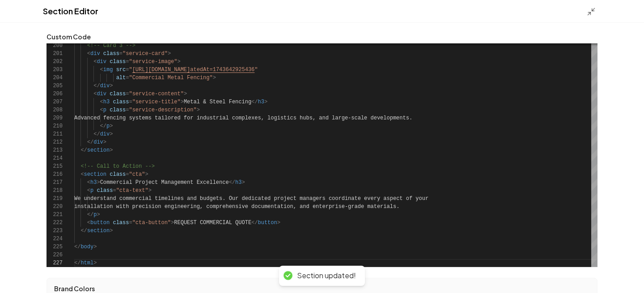
click at [585, 8] on div "Section Editor" at bounding box center [322, 11] width 644 height 23
click at [590, 10] on icon at bounding box center [591, 11] width 9 height 9
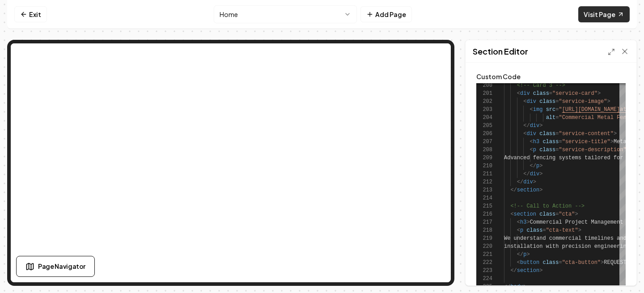
click at [612, 14] on link "Visit Page" at bounding box center [603, 14] width 51 height 16
